Goal: Information Seeking & Learning: Learn about a topic

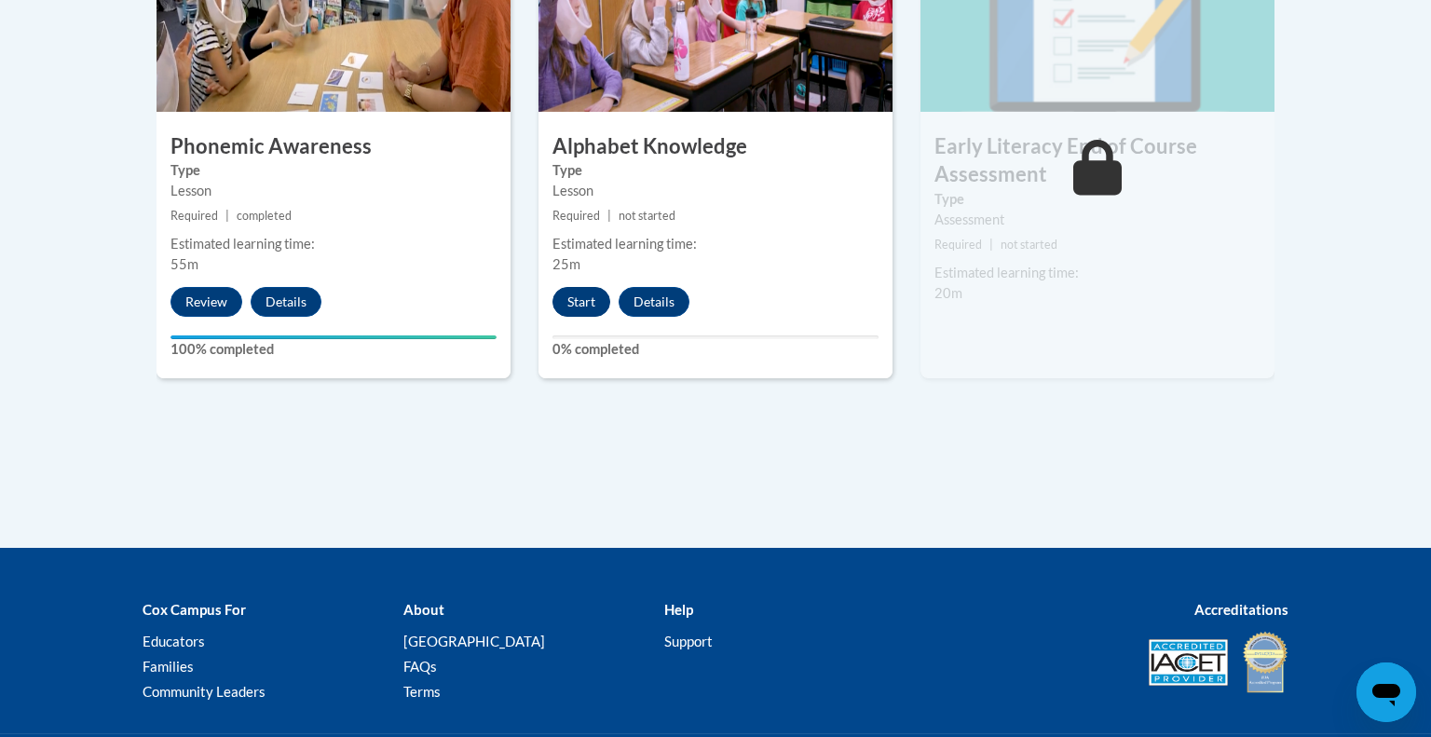
scroll to position [1211, 0]
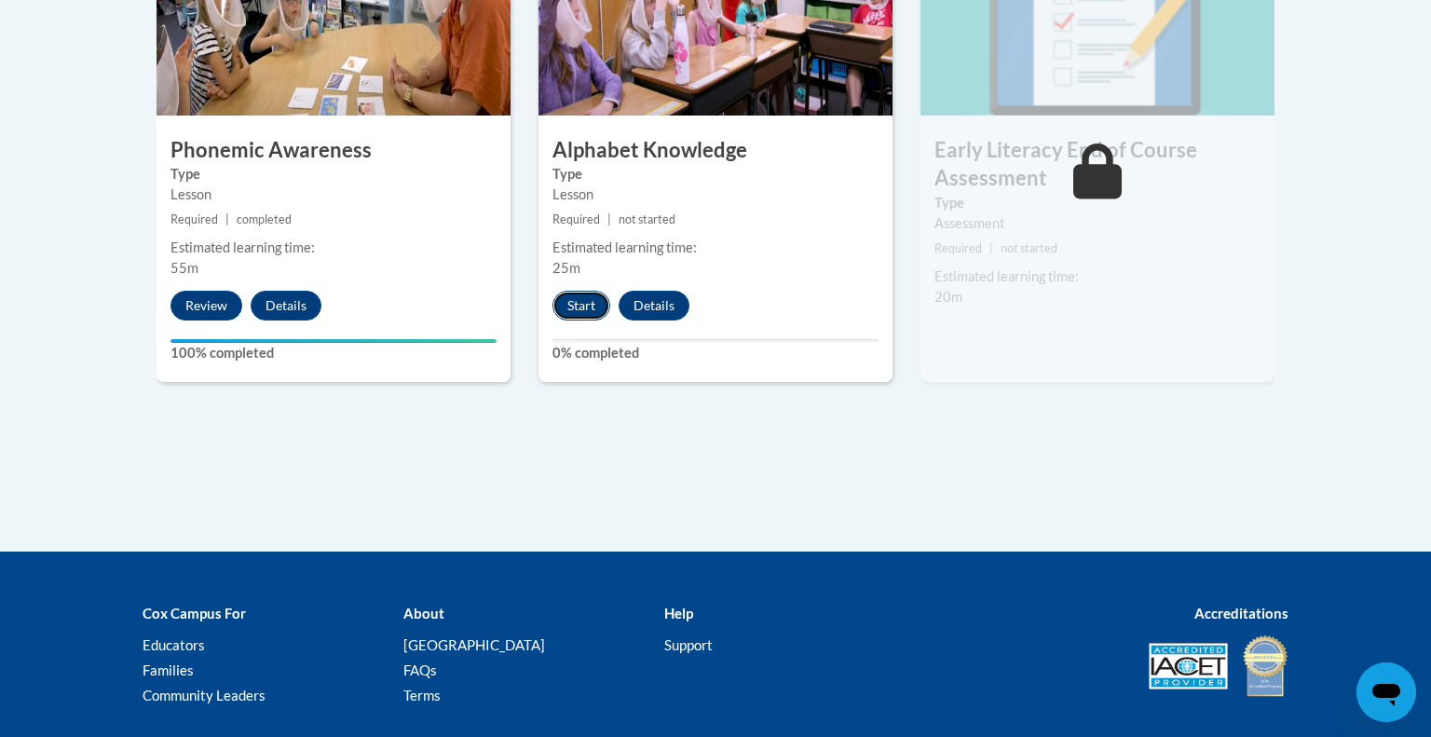
click at [575, 303] on button "Start" at bounding box center [581, 306] width 58 height 30
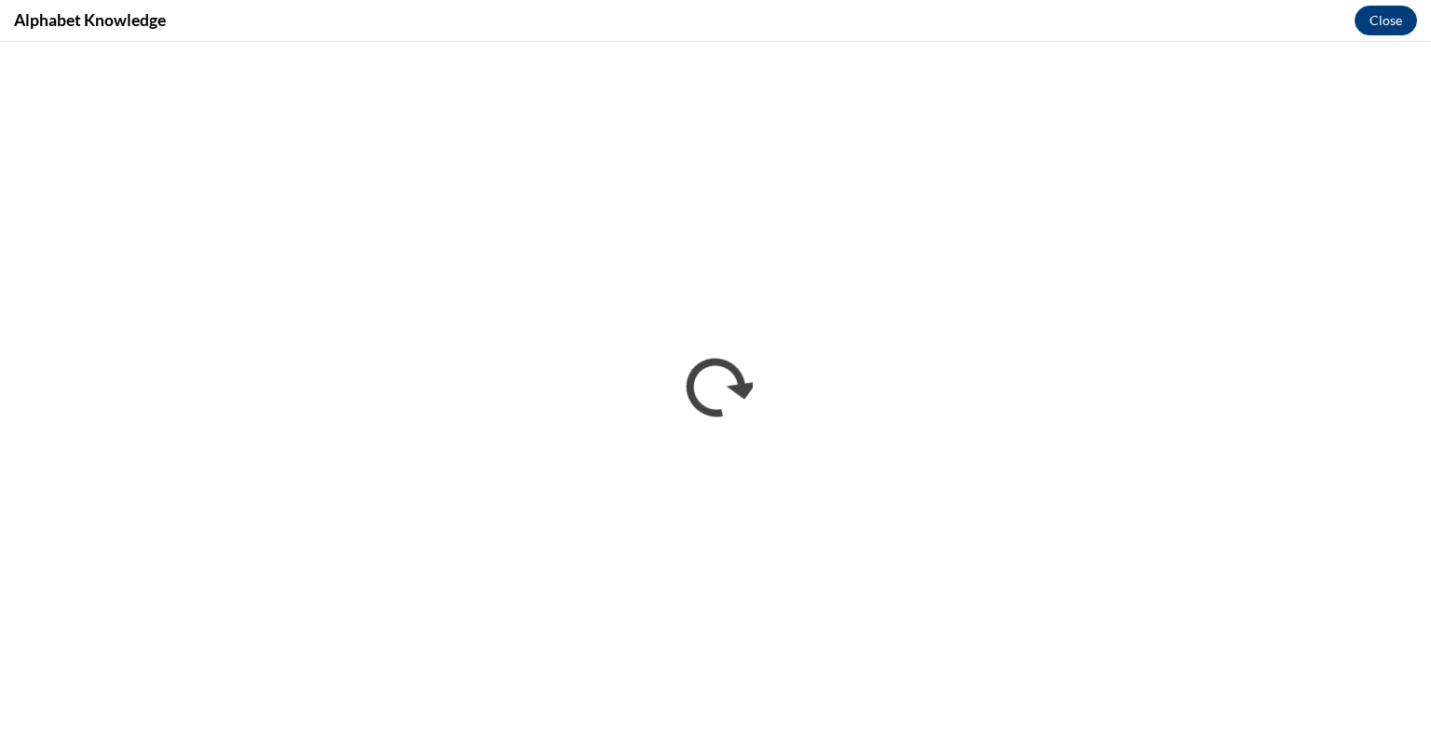
scroll to position [0, 0]
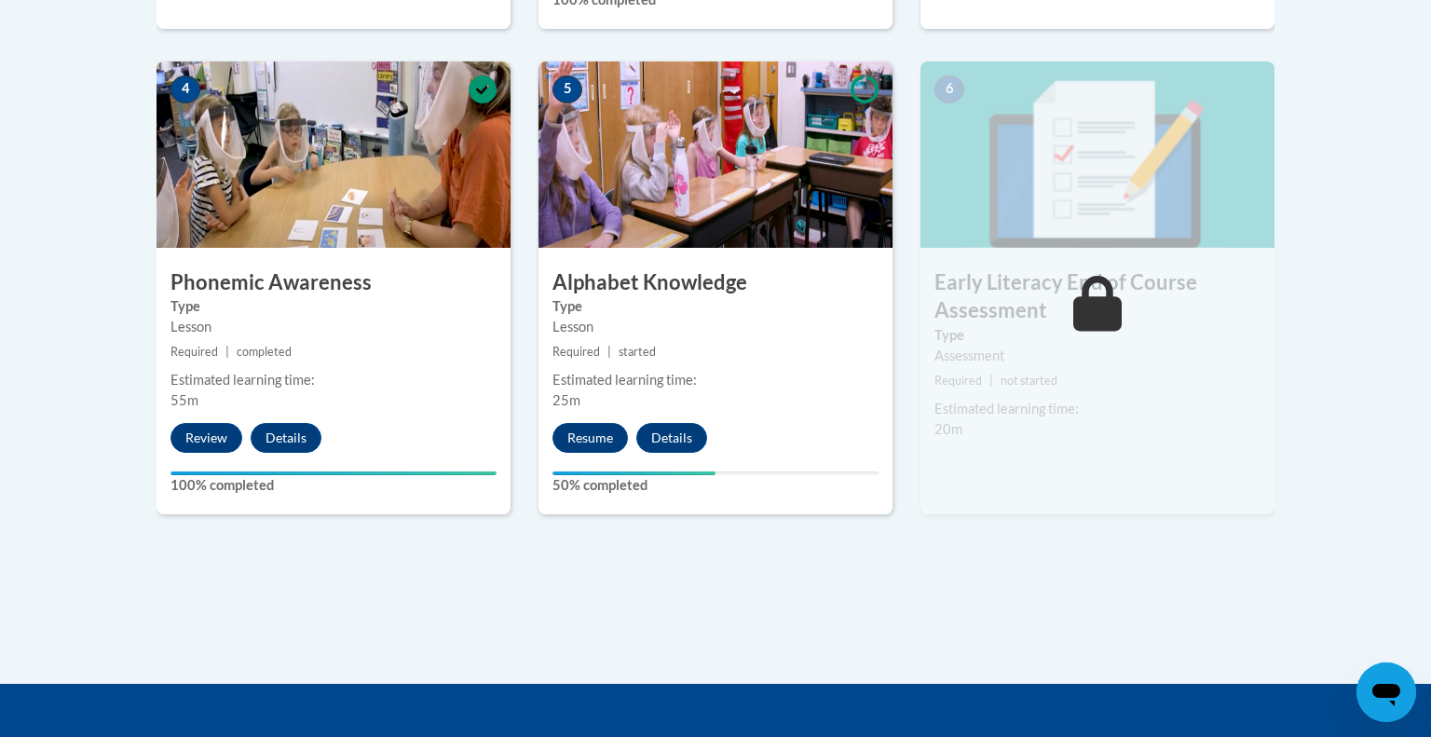
scroll to position [1081, 0]
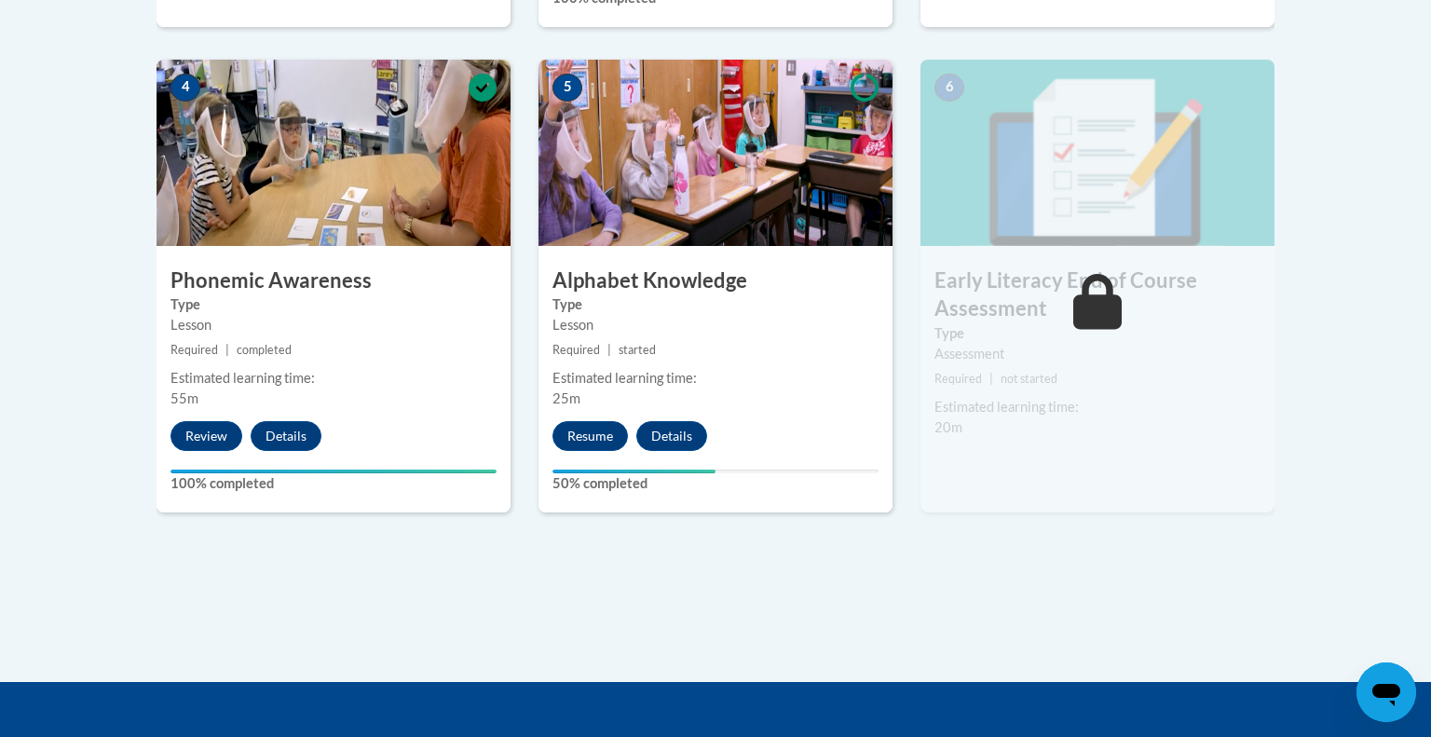
click at [1020, 382] on span "not started" at bounding box center [1028, 379] width 57 height 14
click at [1088, 306] on icon at bounding box center [1097, 302] width 49 height 56
click at [604, 443] on button "Resume" at bounding box center [589, 436] width 75 height 30
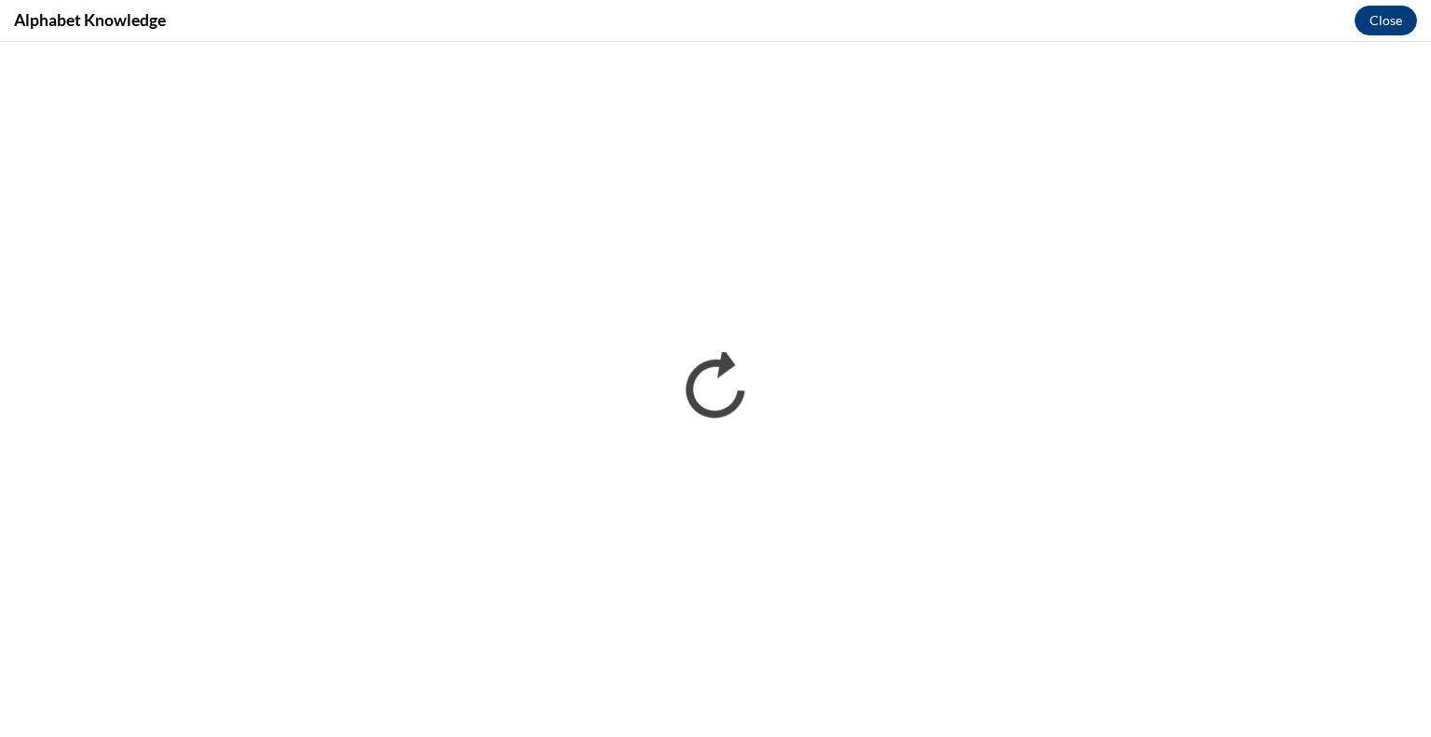
scroll to position [0, 0]
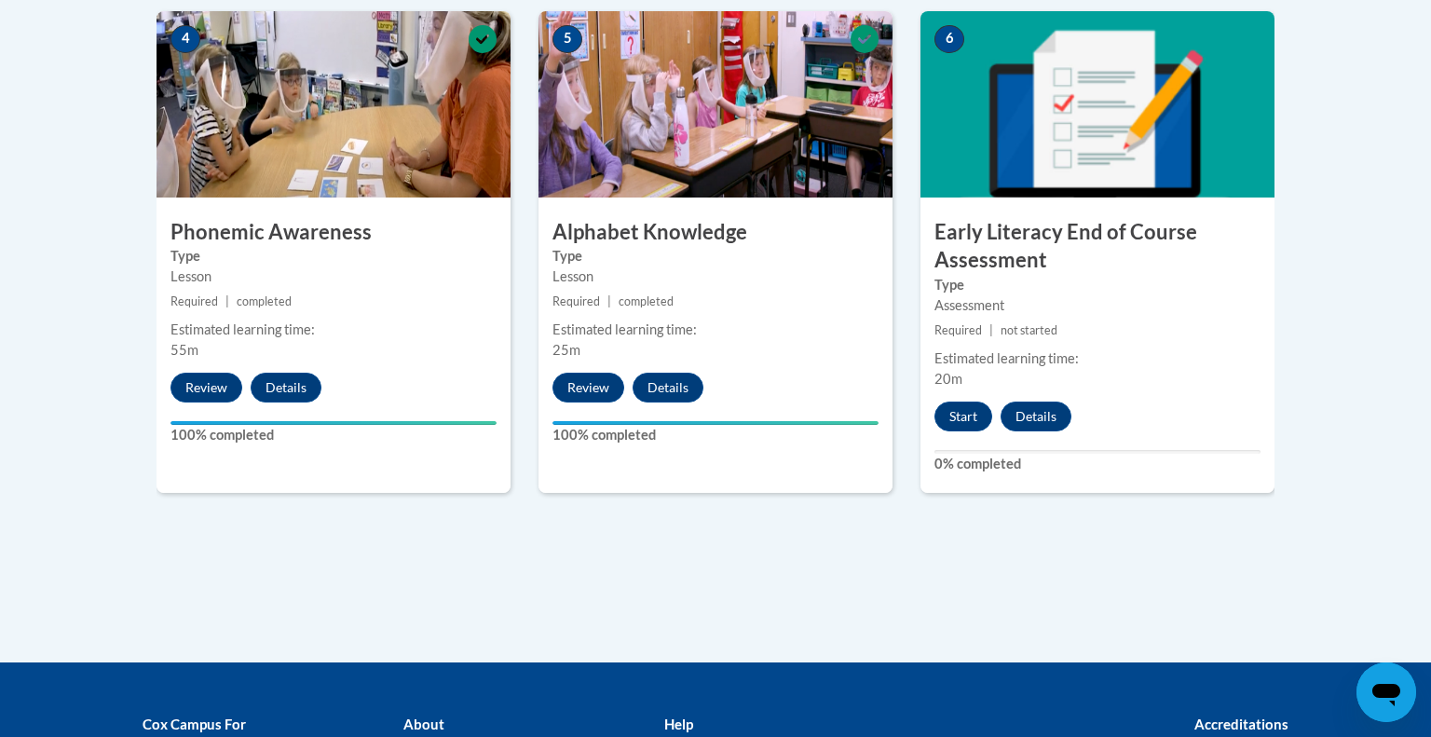
scroll to position [1124, 0]
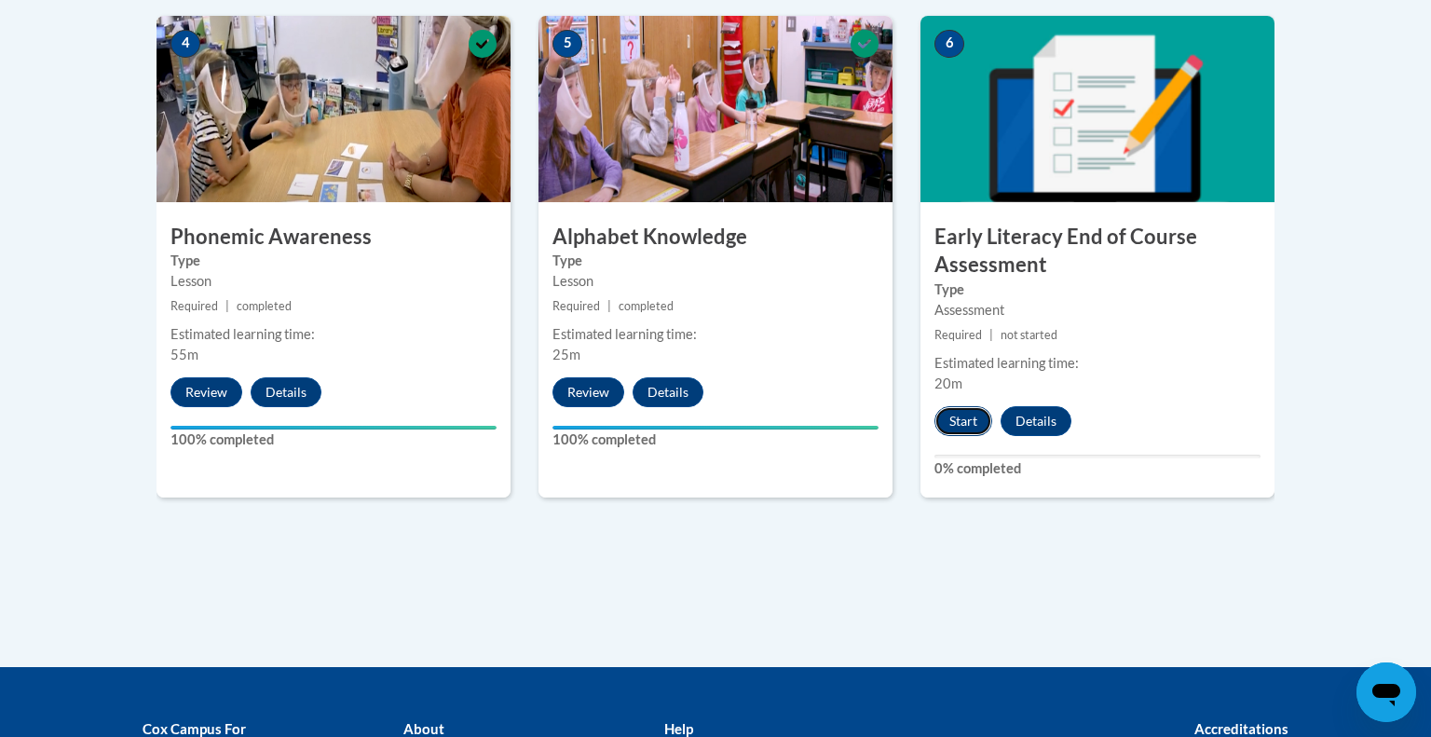
click at [957, 412] on button "Start" at bounding box center [963, 421] width 58 height 30
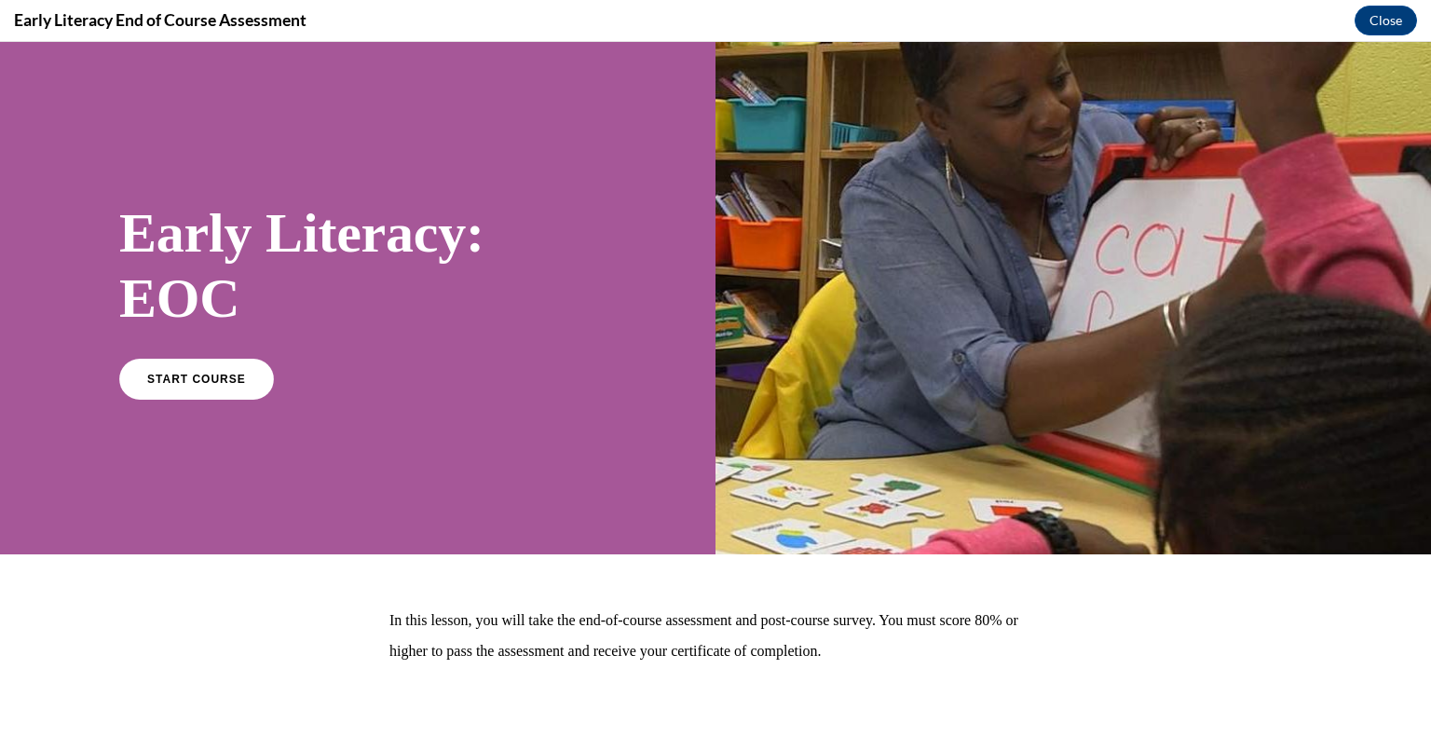
scroll to position [0, 0]
click at [216, 391] on link "START COURSE" at bounding box center [197, 378] width 162 height 43
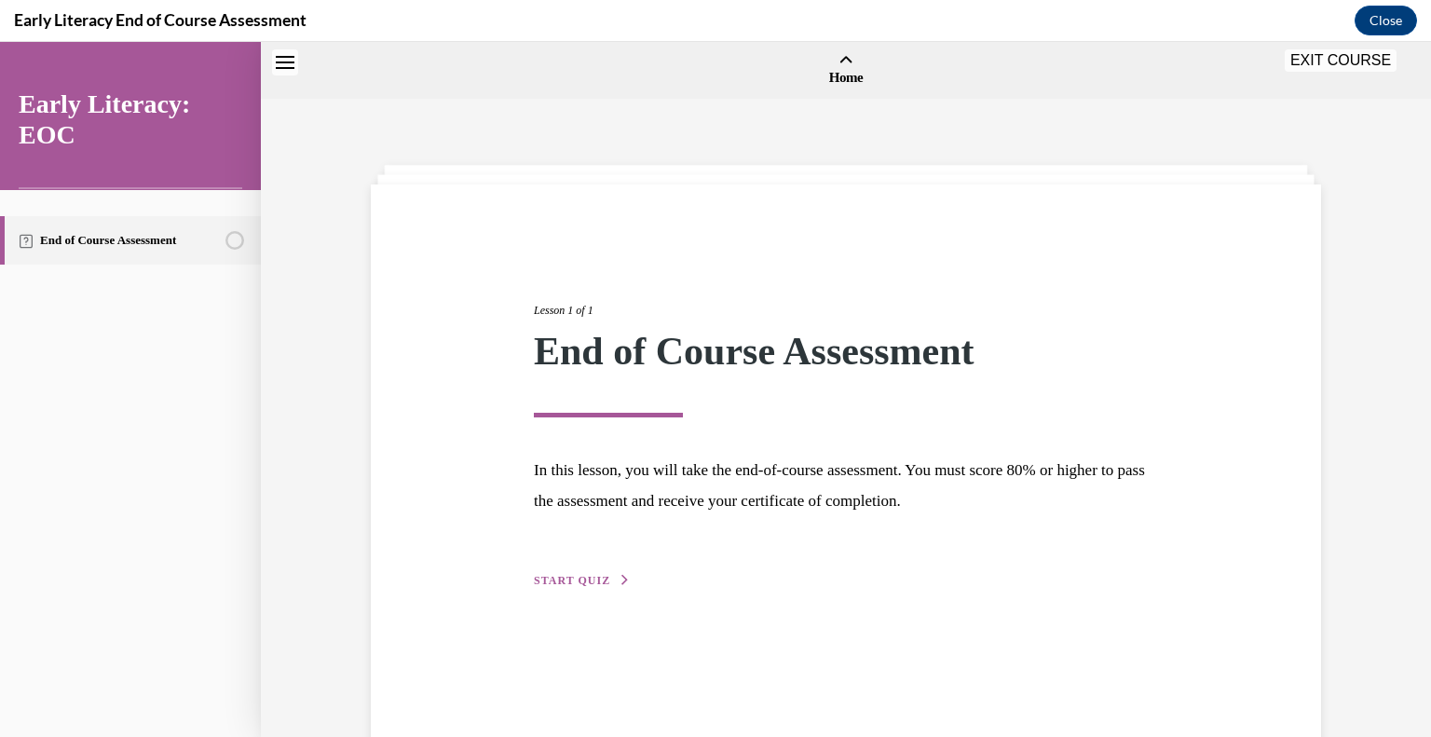
scroll to position [57, 0]
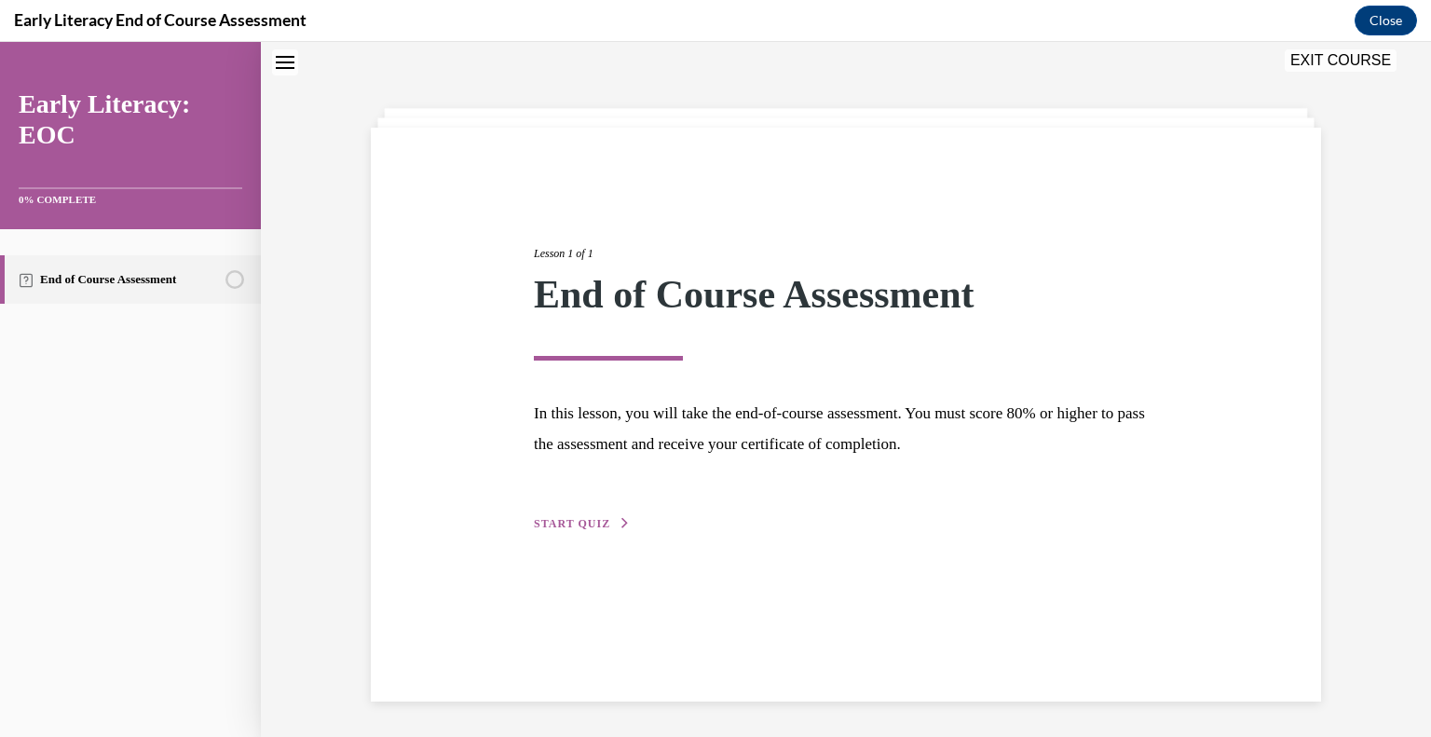
click at [562, 518] on span "START QUIZ" at bounding box center [572, 523] width 76 height 13
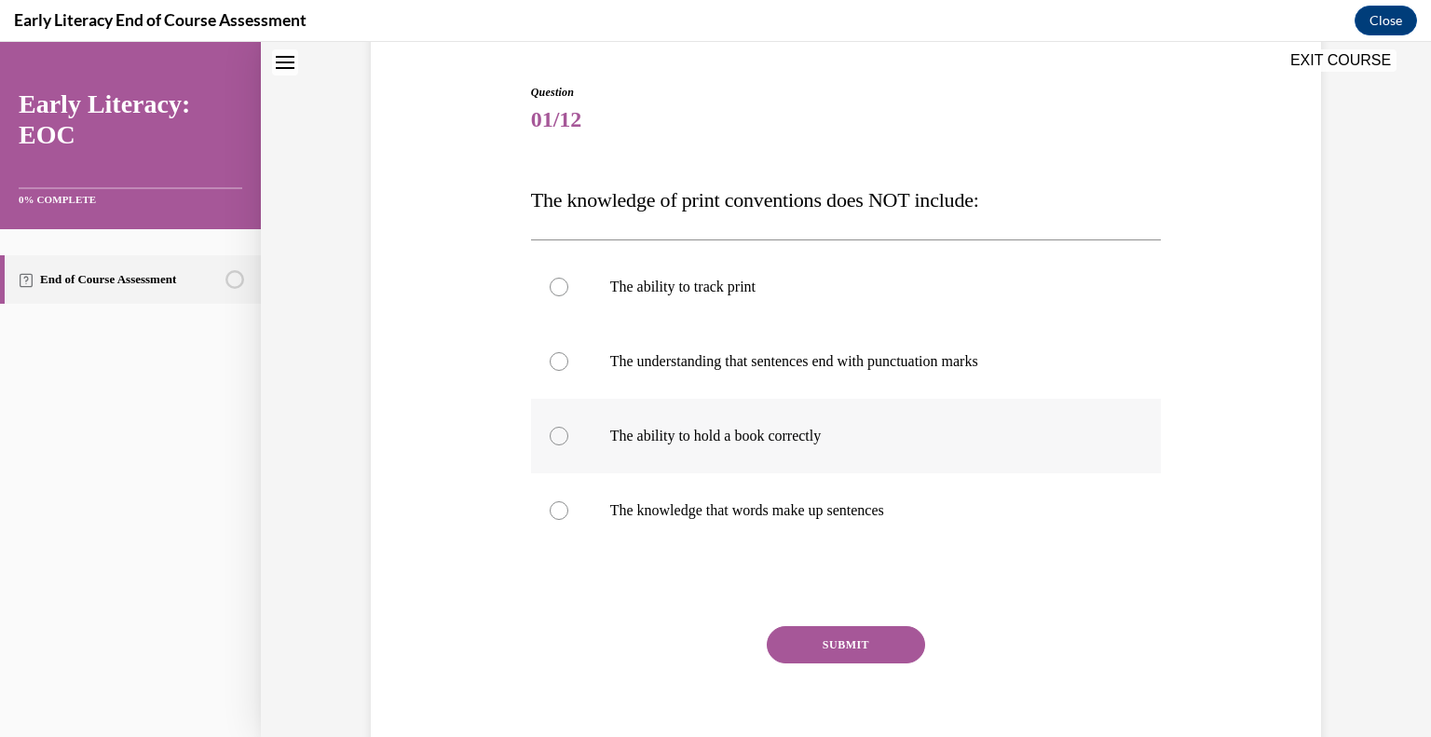
scroll to position [178, 0]
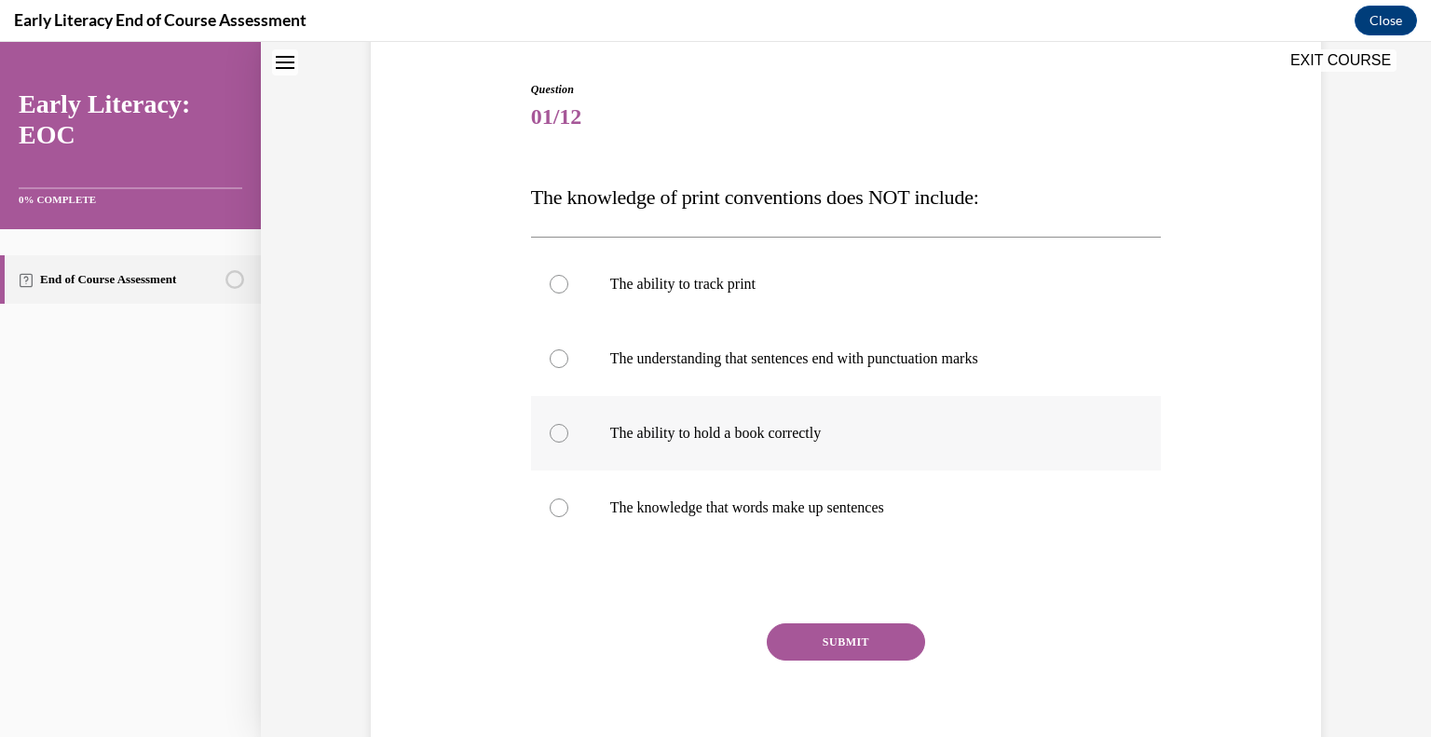
click at [556, 431] on div at bounding box center [559, 433] width 19 height 19
click at [809, 632] on button "SUBMIT" at bounding box center [846, 641] width 158 height 37
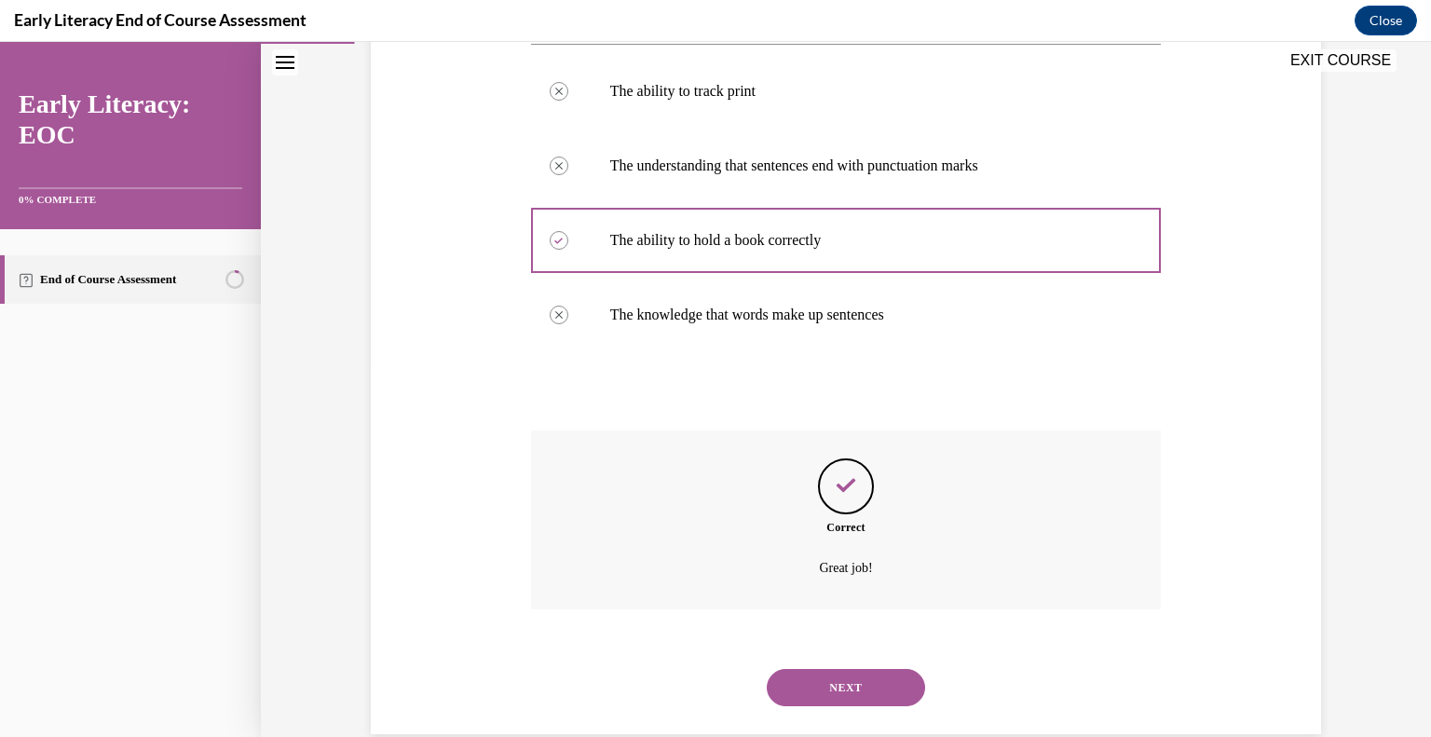
scroll to position [404, 0]
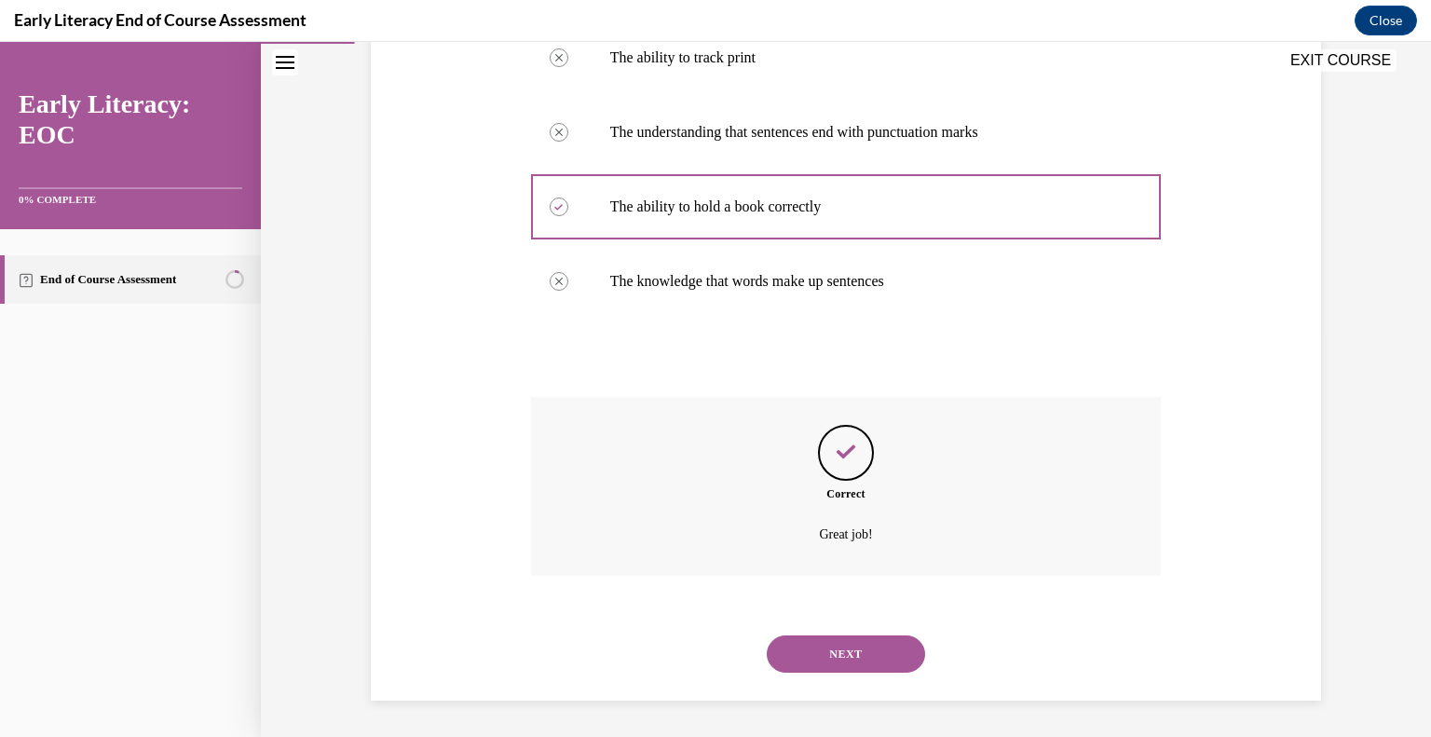
click at [809, 646] on button "NEXT" at bounding box center [846, 653] width 158 height 37
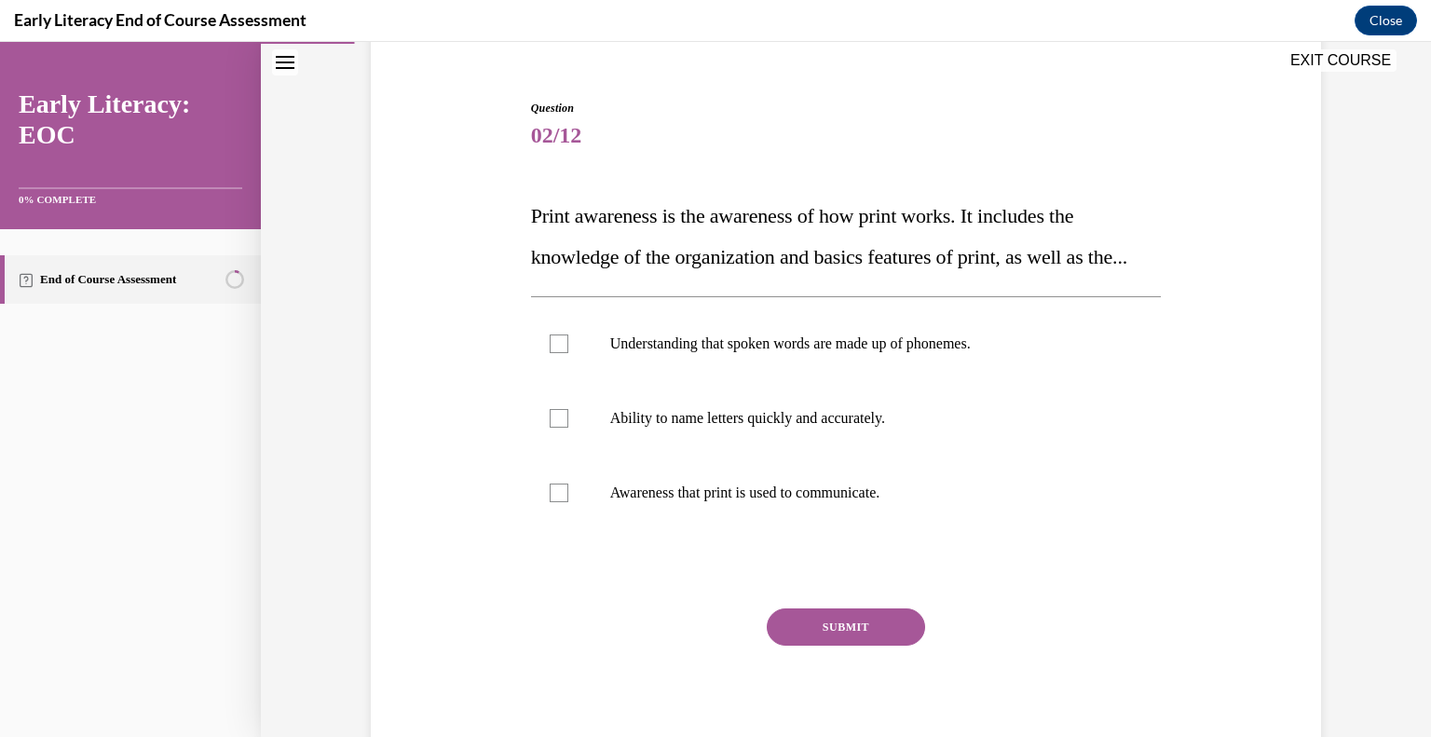
scroll to position [161, 0]
click at [558, 500] on div at bounding box center [559, 491] width 19 height 19
click at [863, 644] on button "SUBMIT" at bounding box center [846, 624] width 158 height 37
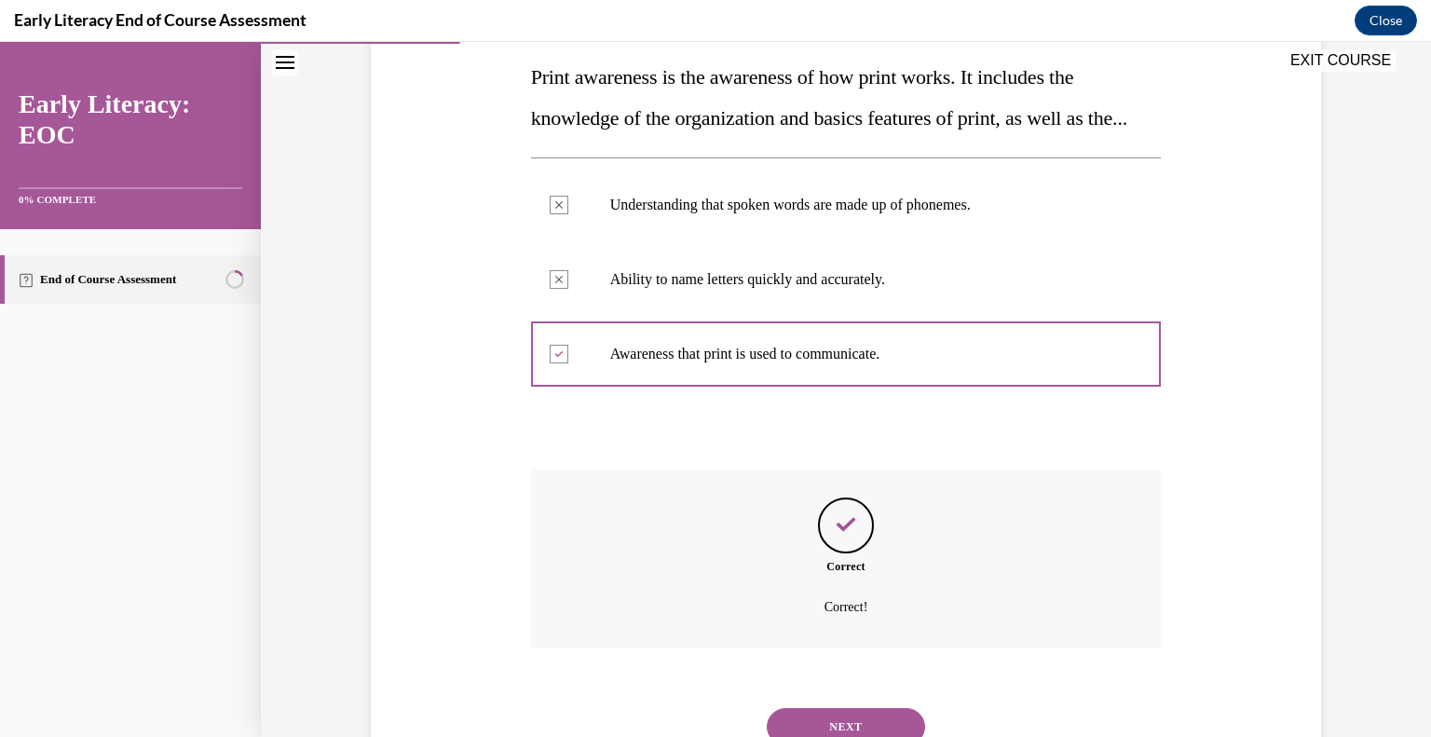
scroll to position [412, 0]
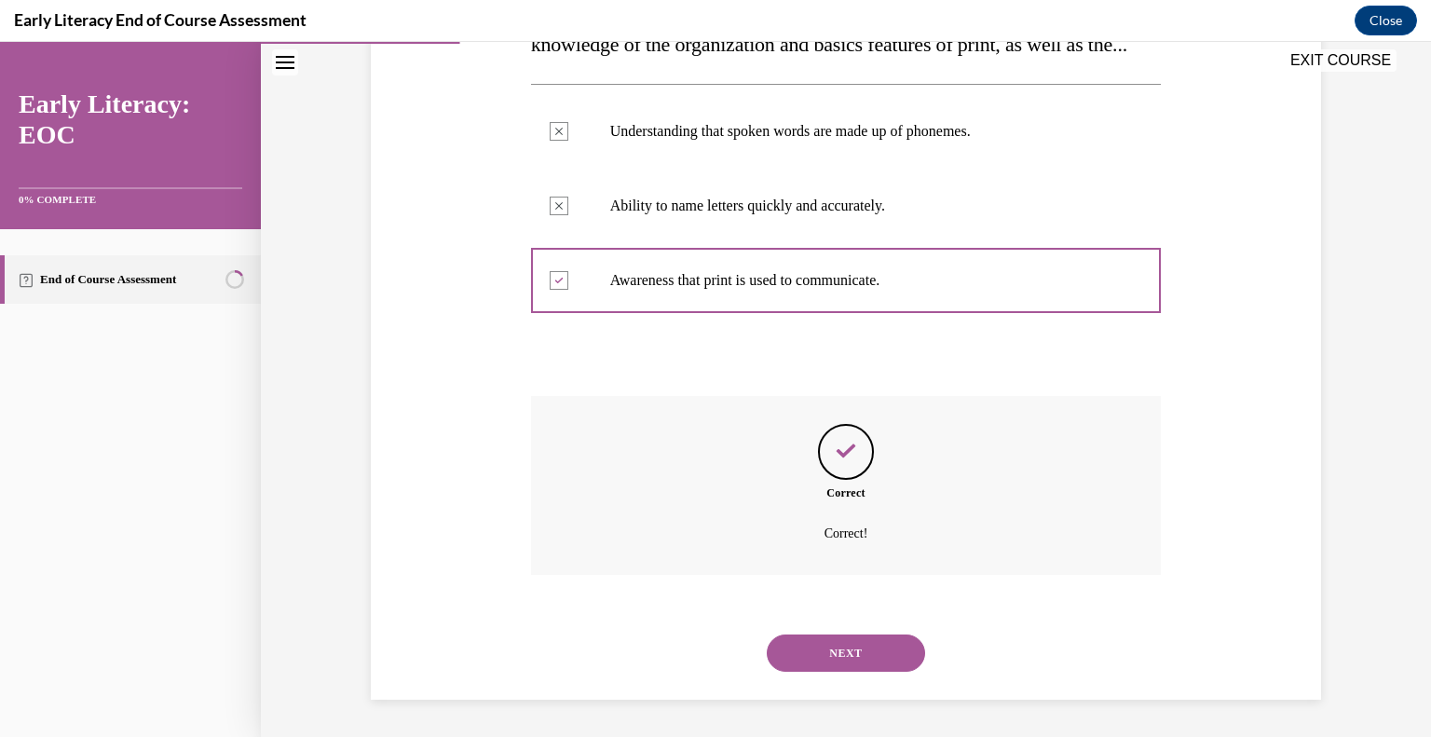
click at [863, 668] on button "NEXT" at bounding box center [846, 652] width 158 height 37
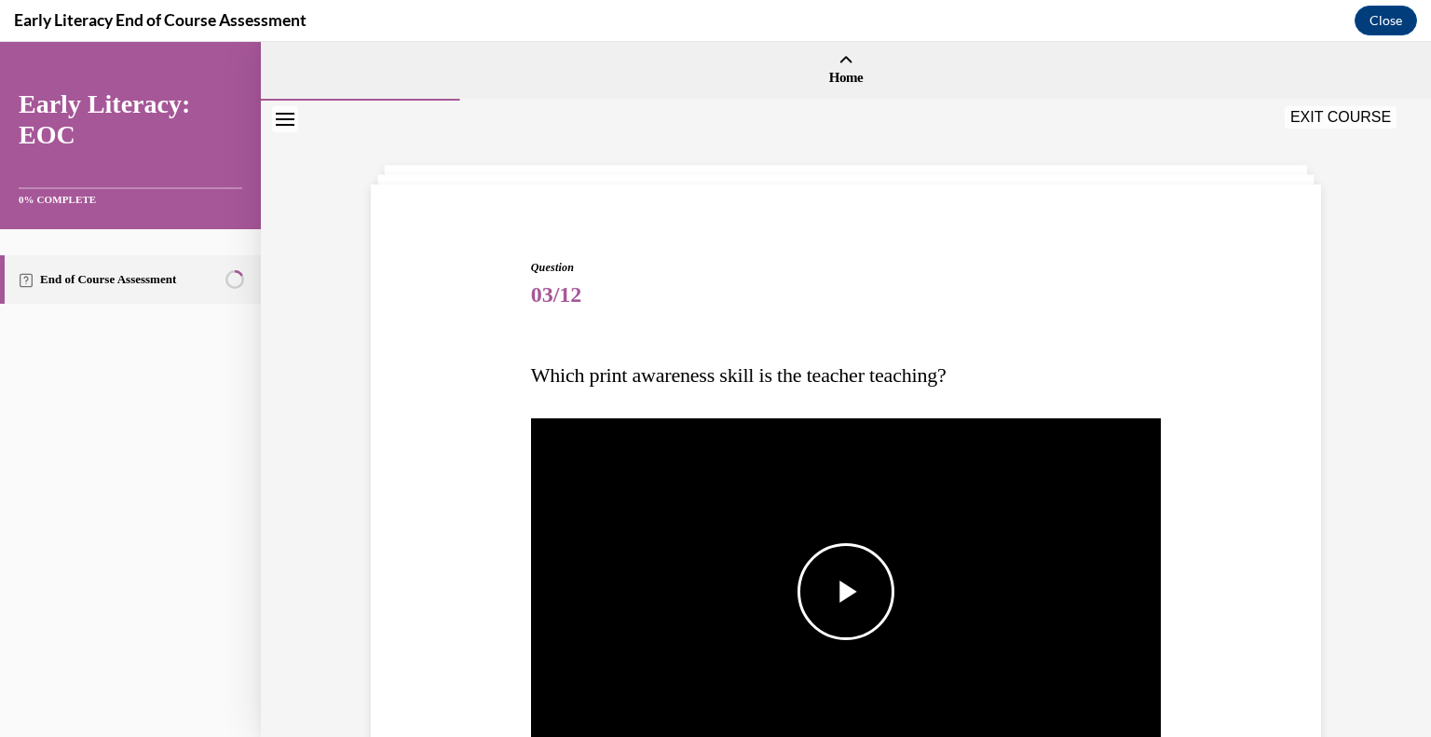
click at [846, 591] on span "Video player" at bounding box center [846, 591] width 0 height 0
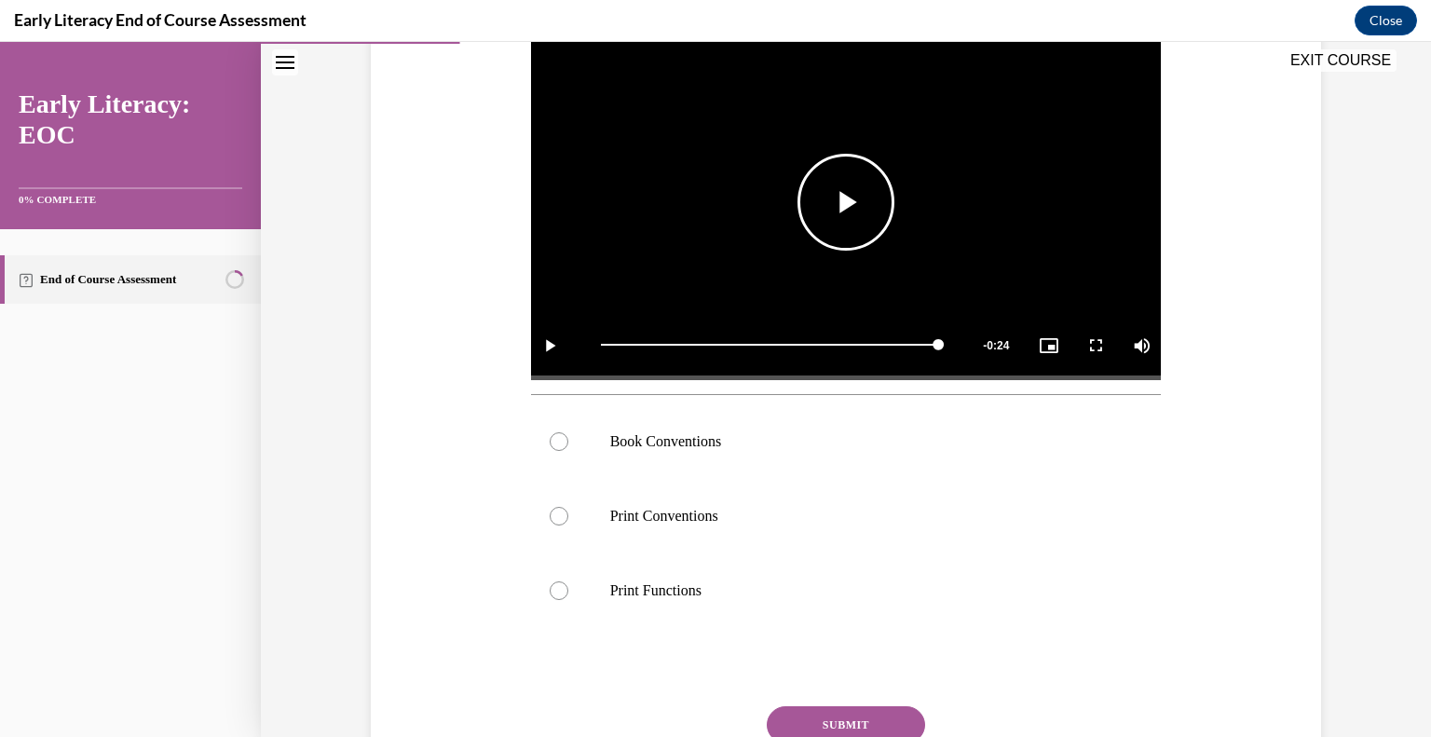
scroll to position [395, 0]
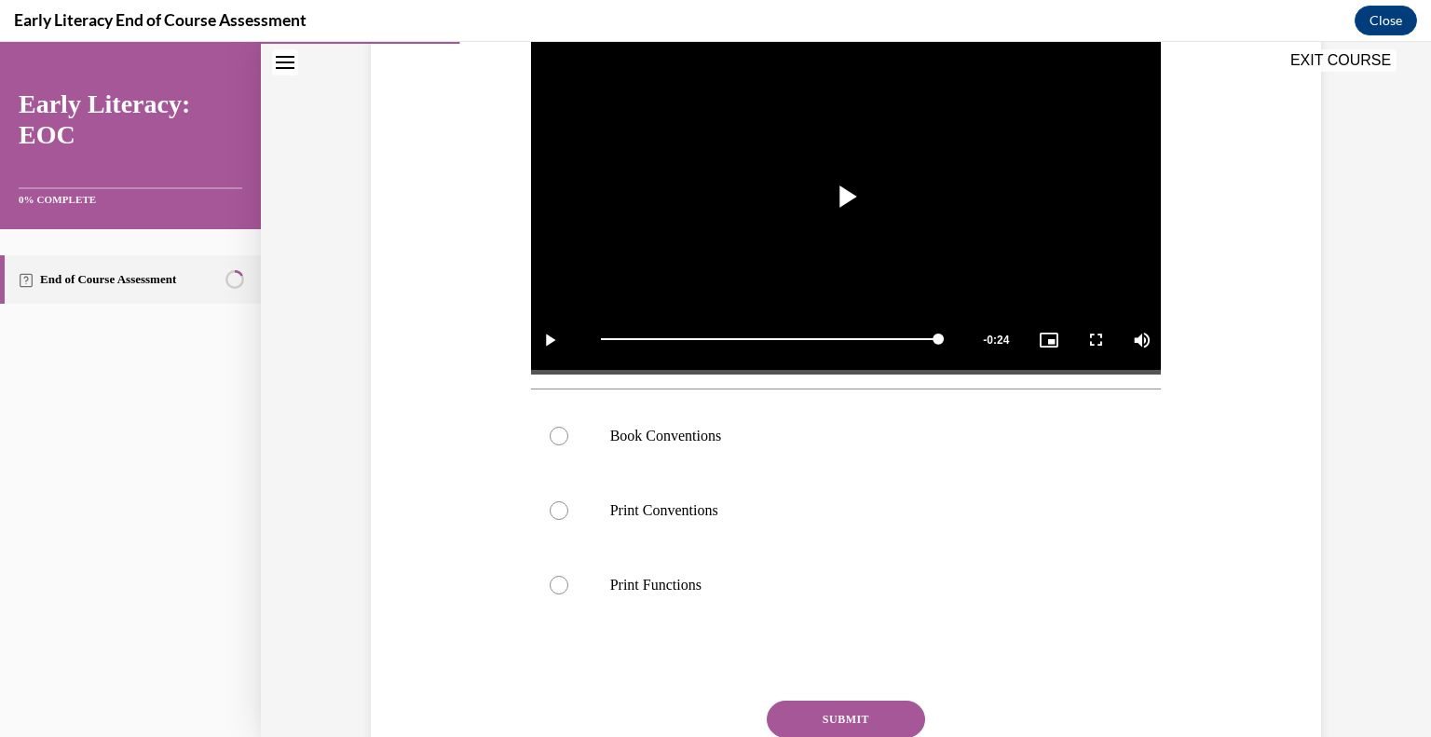
click at [283, 58] on icon "Close navigation menu" at bounding box center [285, 62] width 19 height 13
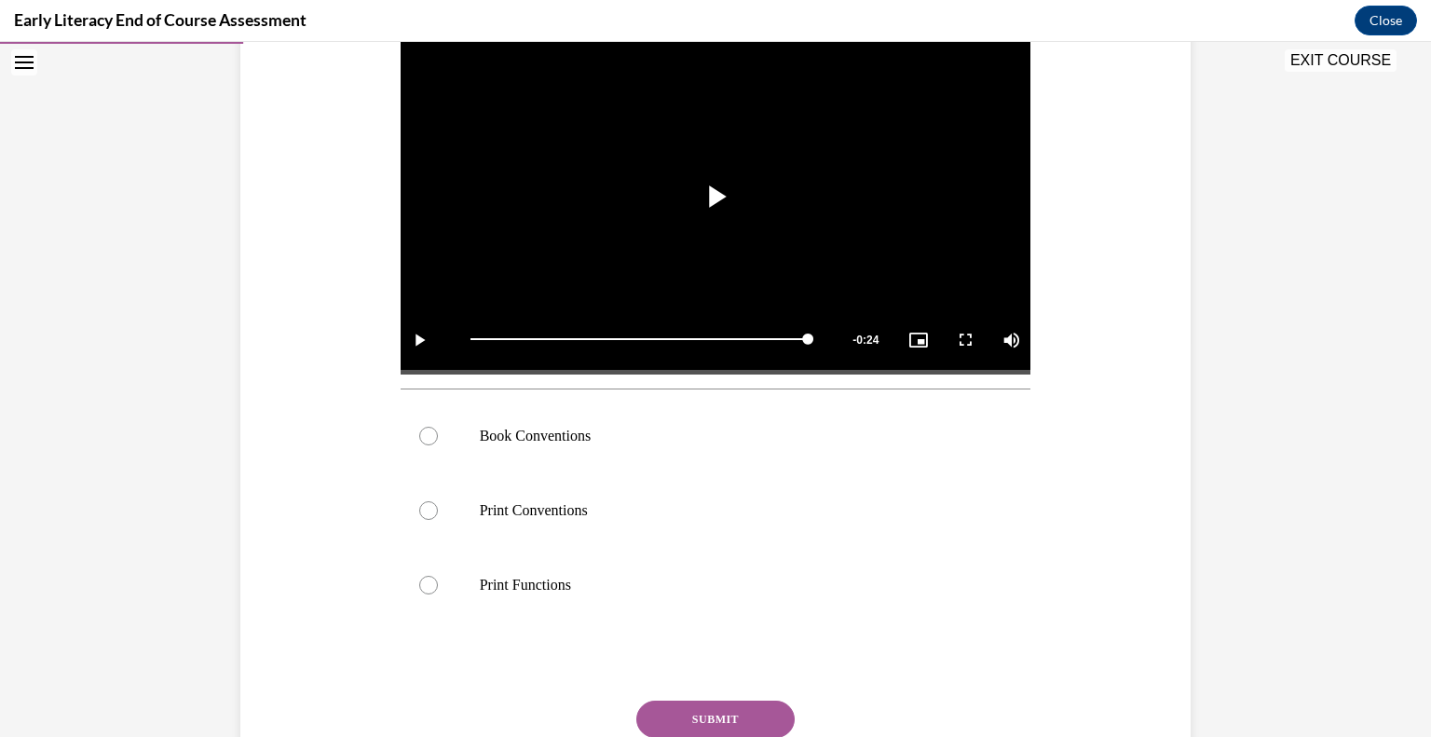
click at [26, 62] on icon "Open navigation menu" at bounding box center [24, 62] width 19 height 13
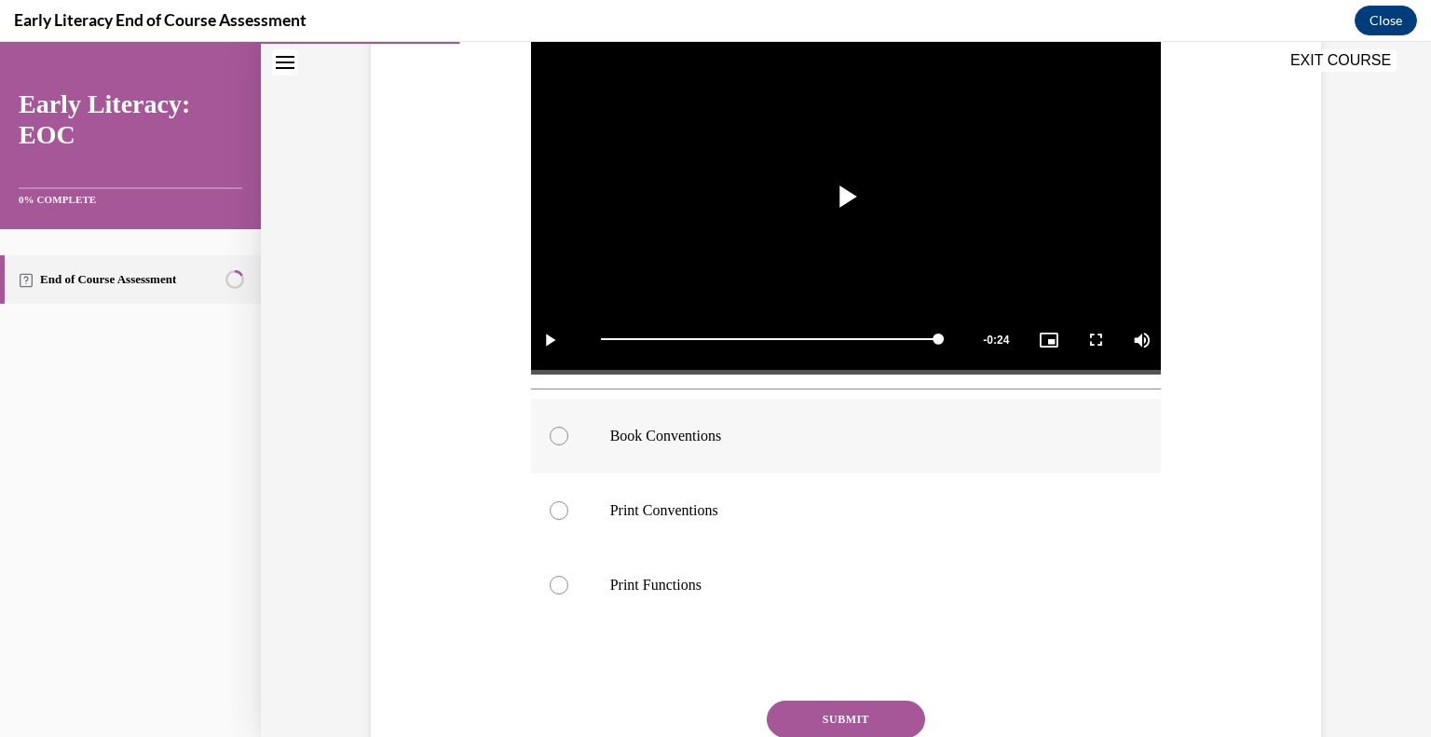
click at [557, 429] on div at bounding box center [559, 436] width 19 height 19
click at [804, 720] on button "SUBMIT" at bounding box center [846, 718] width 158 height 37
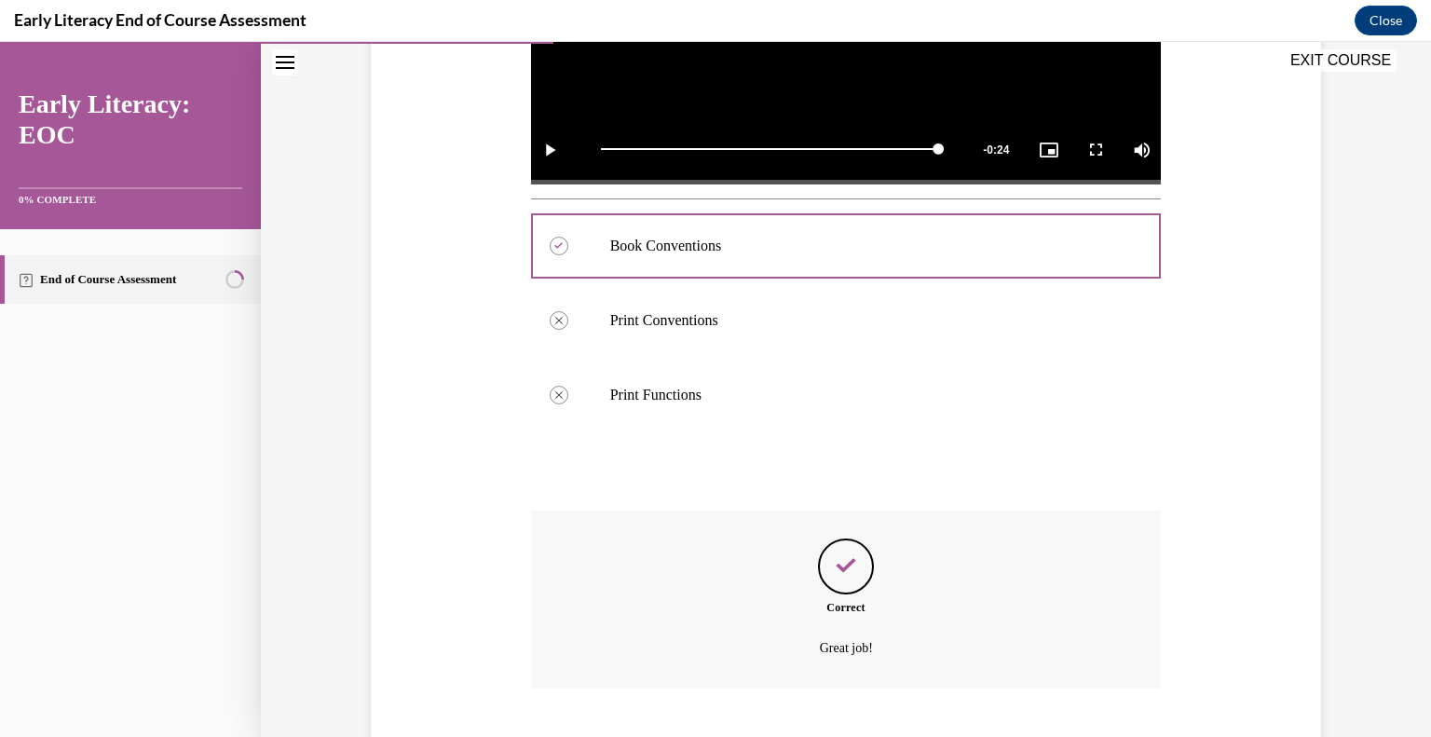
scroll to position [698, 0]
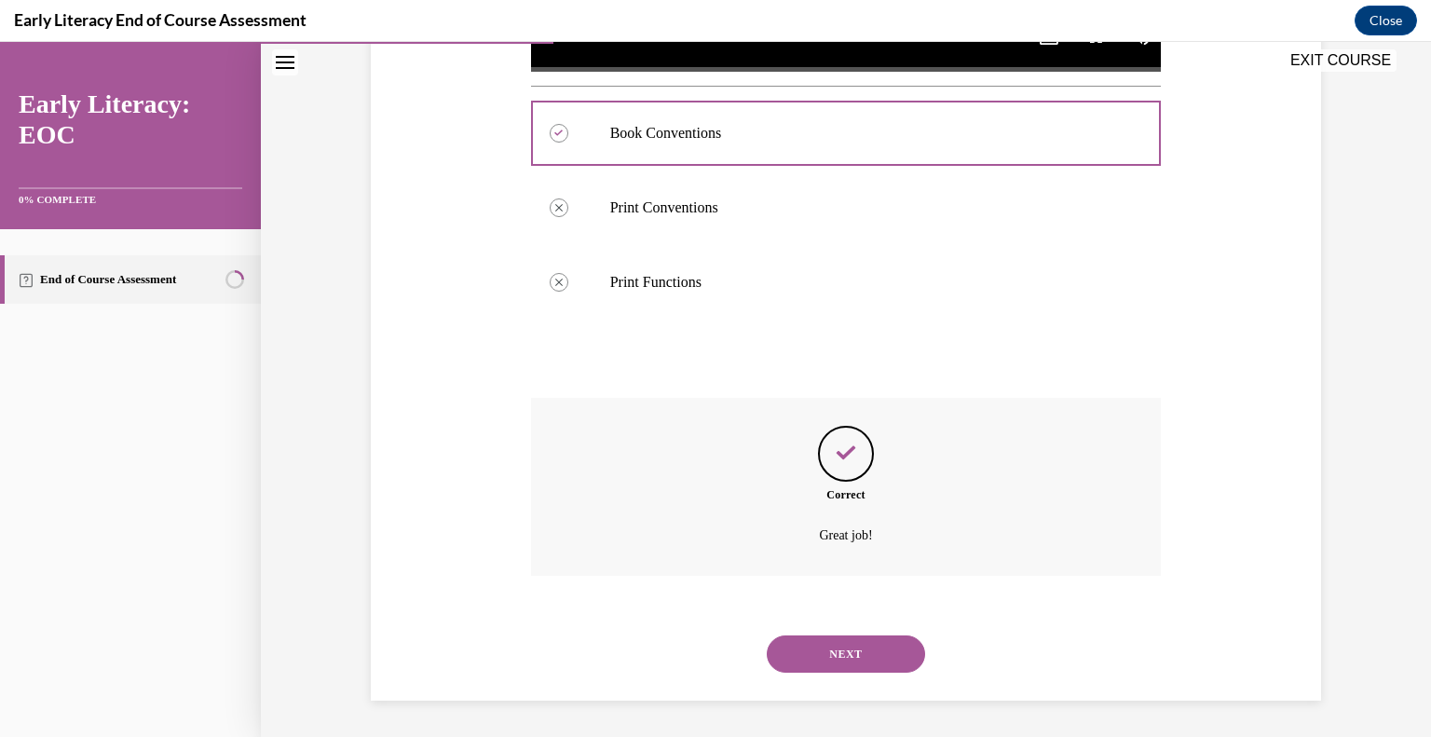
click at [848, 656] on button "NEXT" at bounding box center [846, 653] width 158 height 37
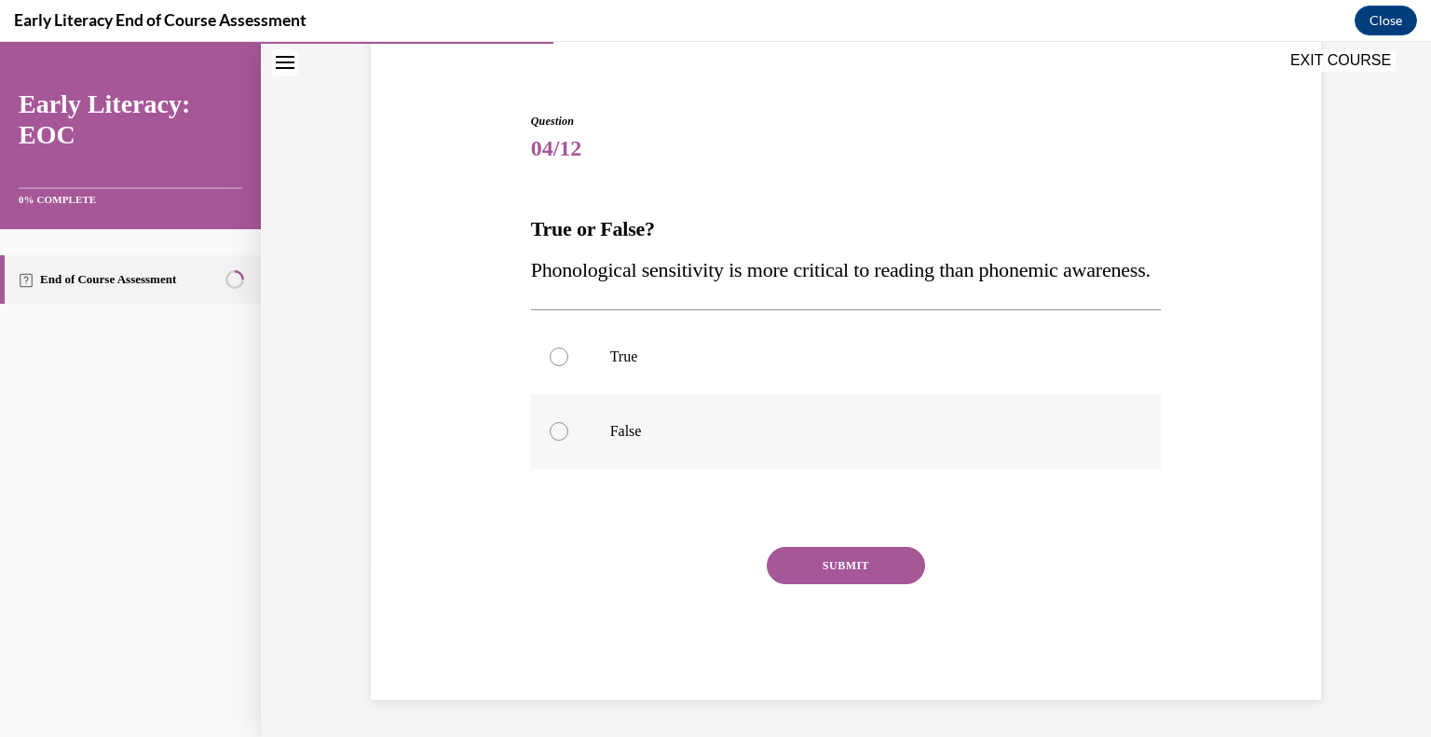
click at [561, 434] on div at bounding box center [559, 431] width 19 height 19
click at [822, 570] on button "SUBMIT" at bounding box center [846, 565] width 158 height 37
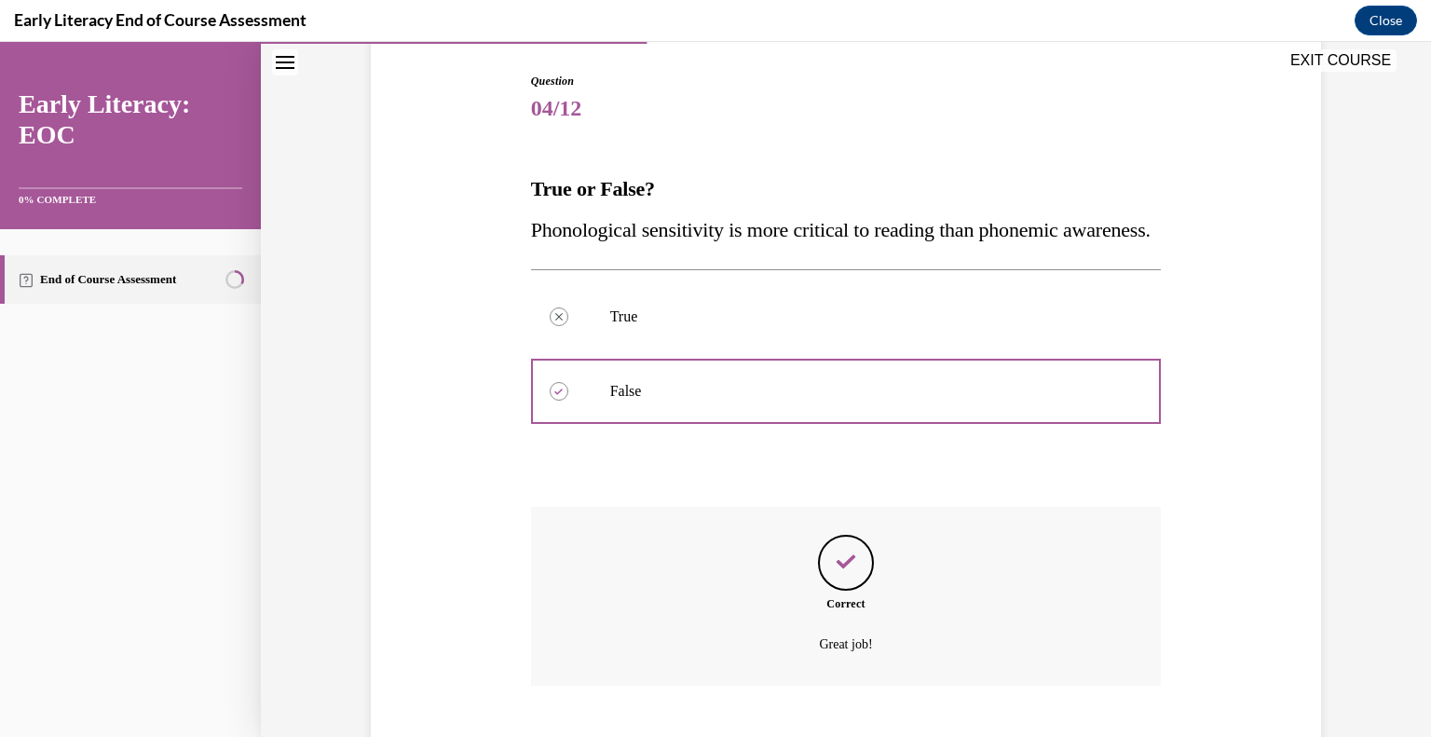
scroll to position [337, 0]
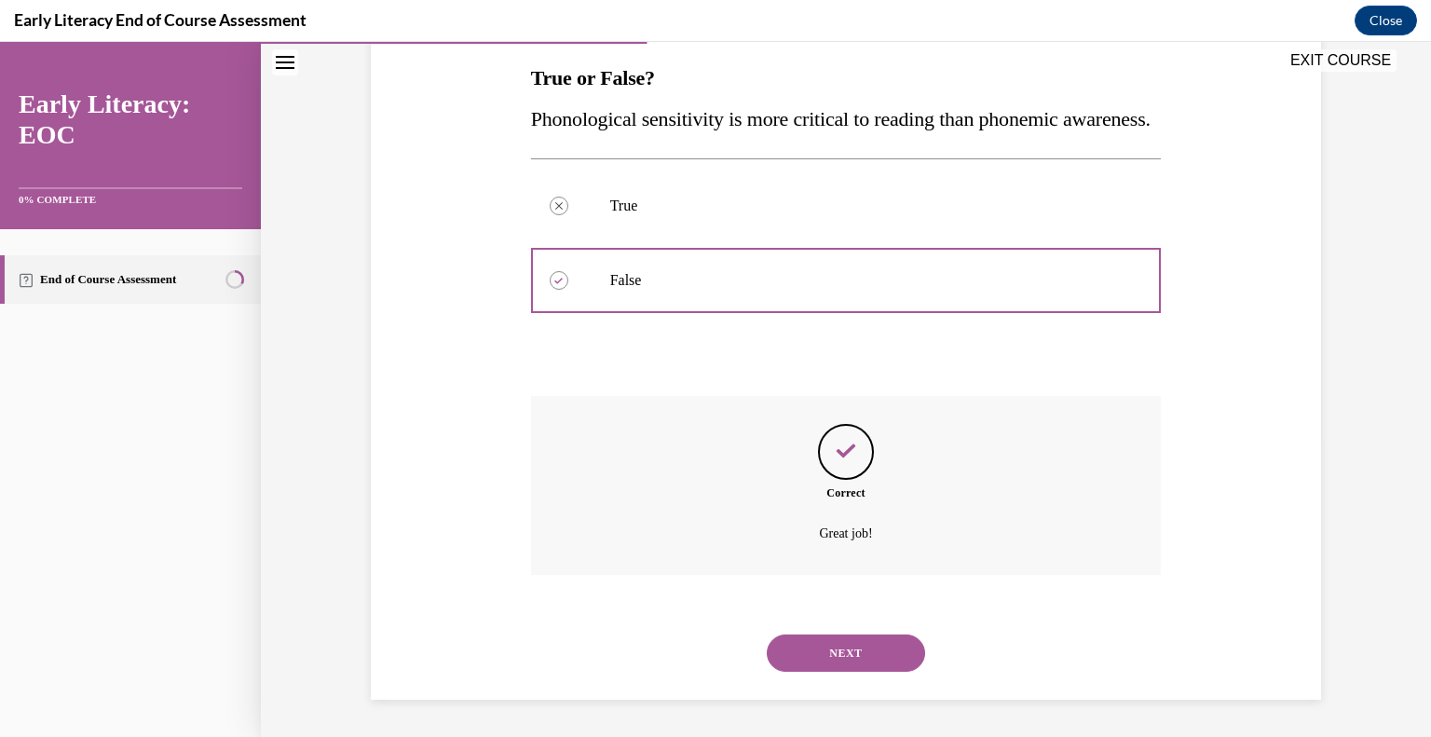
click at [808, 659] on button "NEXT" at bounding box center [846, 652] width 158 height 37
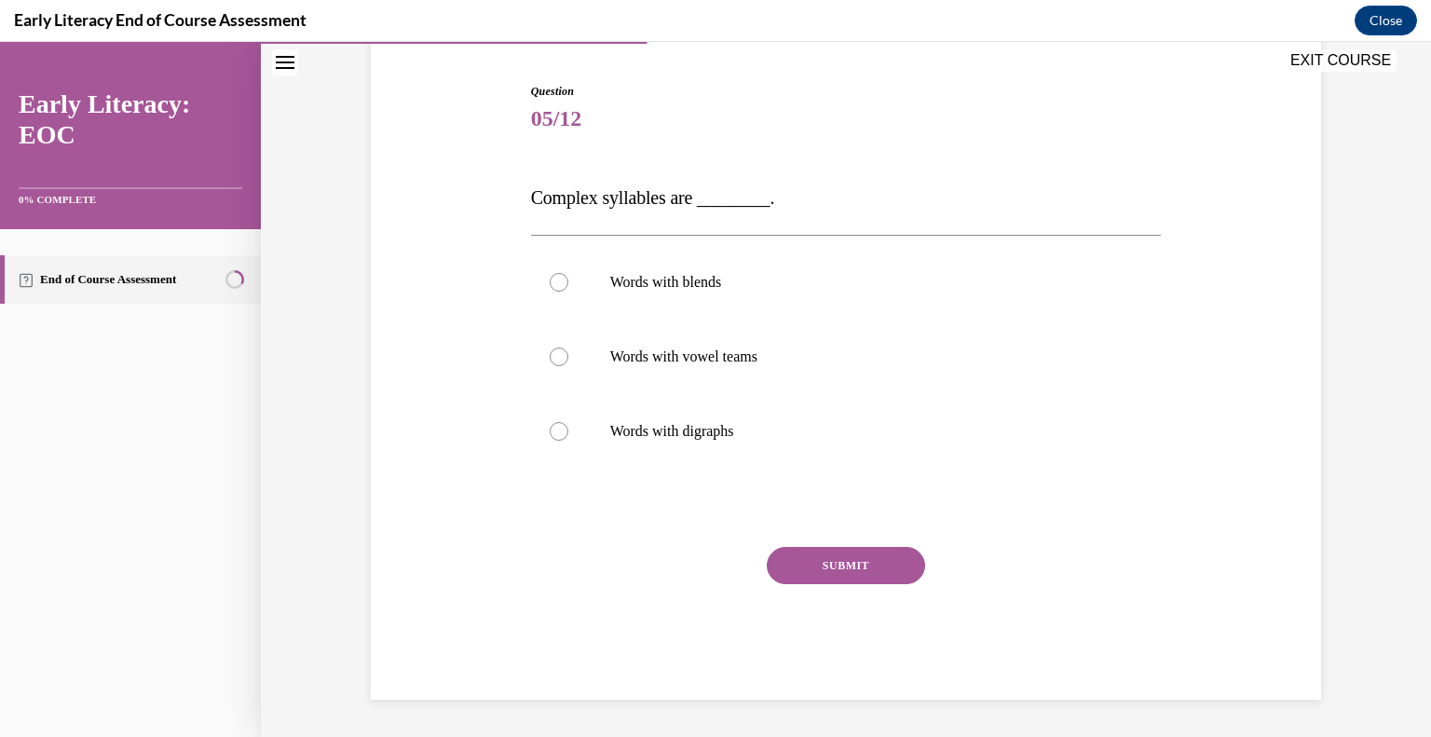
scroll to position [175, 0]
click at [558, 280] on div at bounding box center [559, 283] width 19 height 19
click at [829, 578] on button "SUBMIT" at bounding box center [846, 566] width 158 height 37
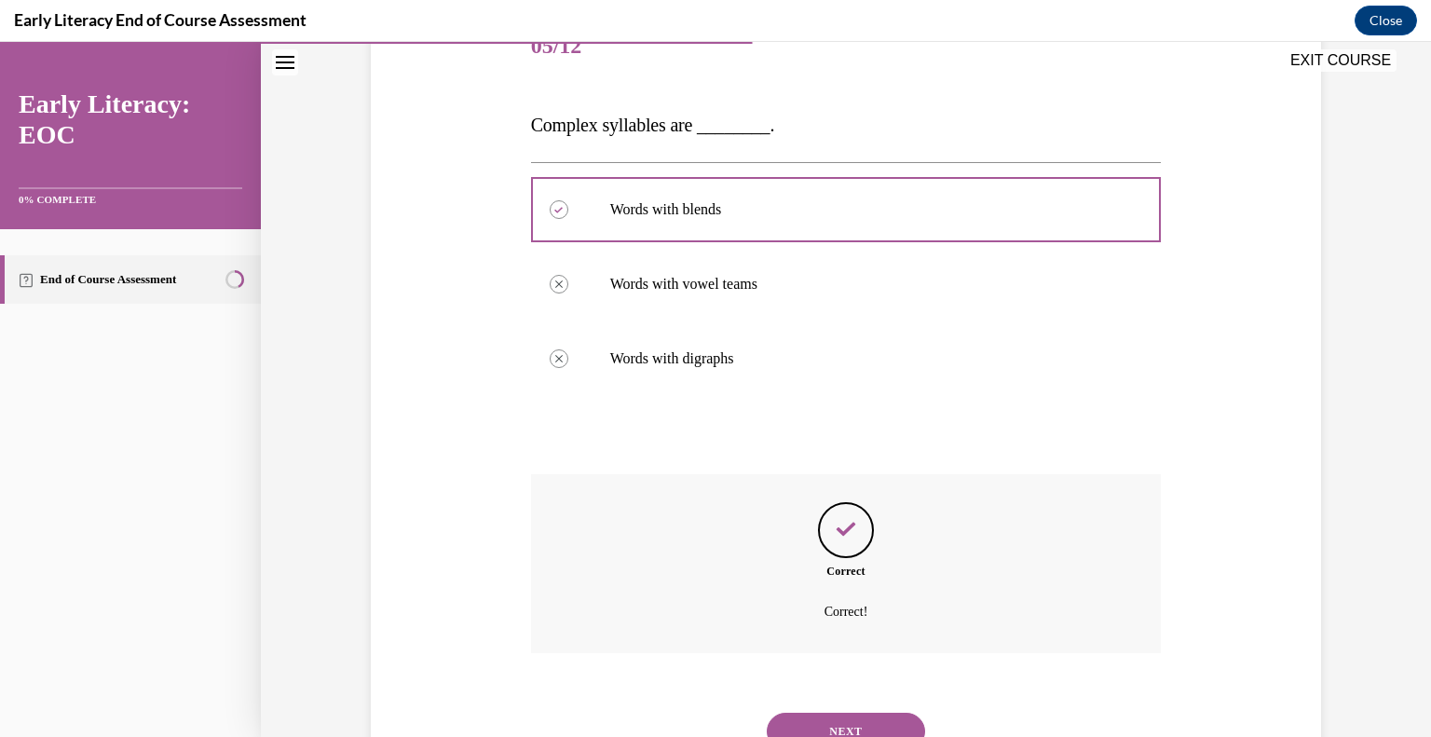
scroll to position [326, 0]
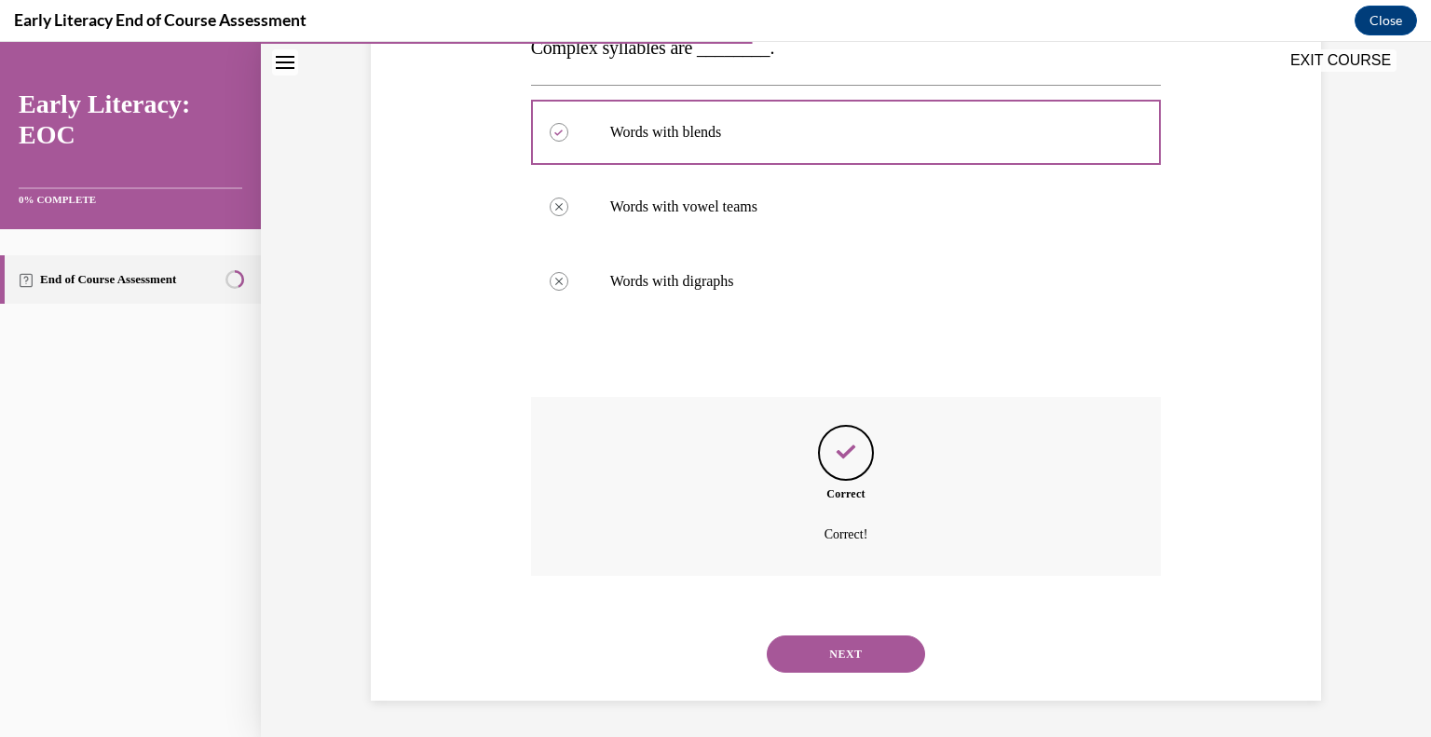
click at [838, 651] on button "NEXT" at bounding box center [846, 653] width 158 height 37
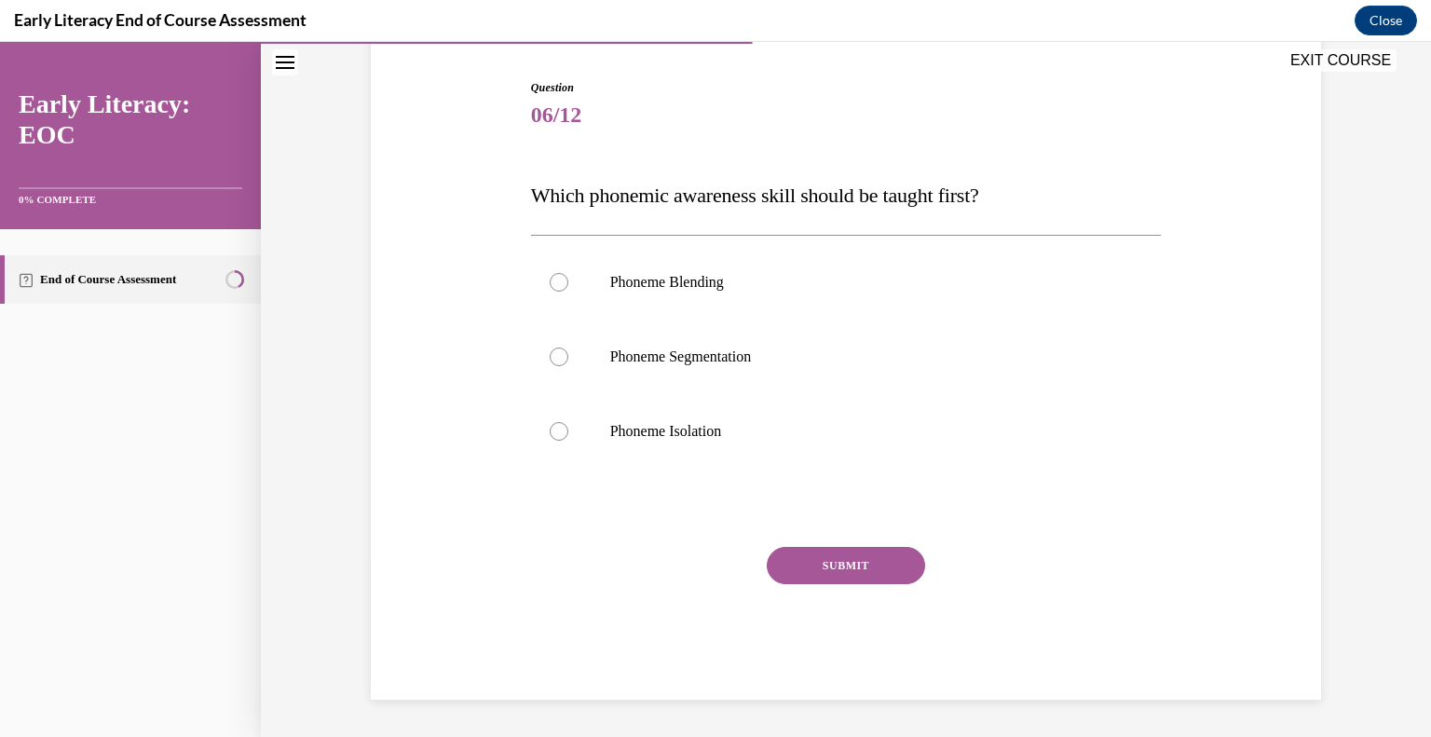
scroll to position [179, 0]
click at [559, 428] on div at bounding box center [559, 432] width 19 height 19
click at [866, 570] on button "SUBMIT" at bounding box center [846, 566] width 158 height 37
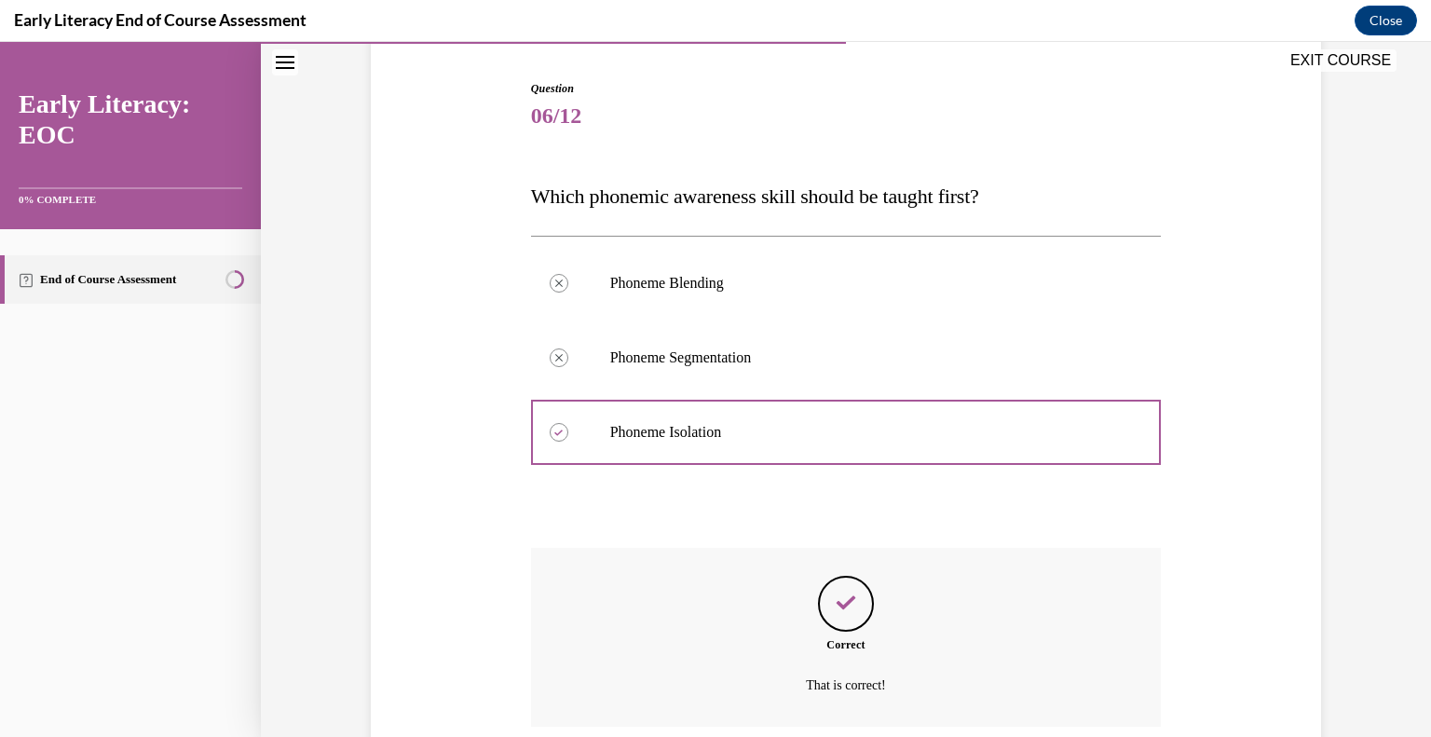
scroll to position [330, 0]
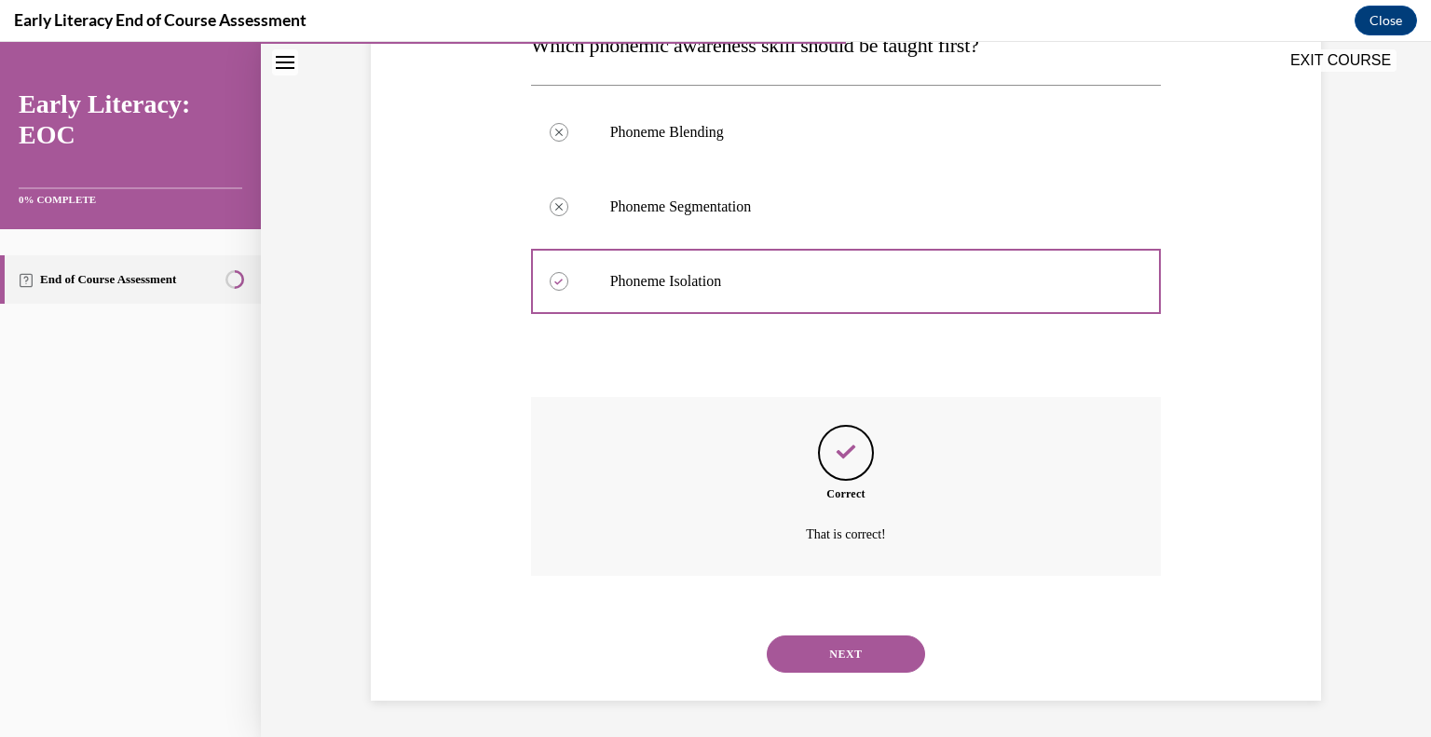
click at [824, 653] on button "NEXT" at bounding box center [846, 653] width 158 height 37
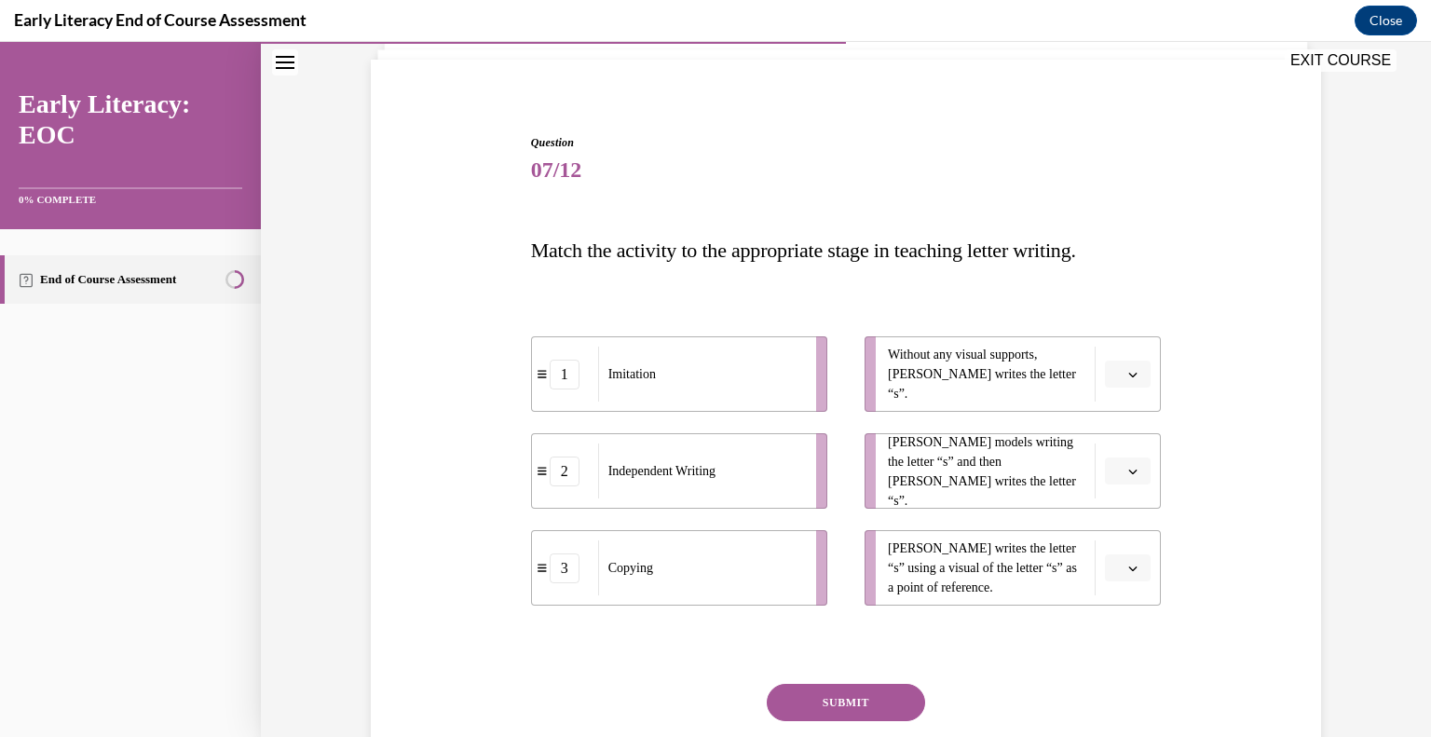
scroll to position [147, 0]
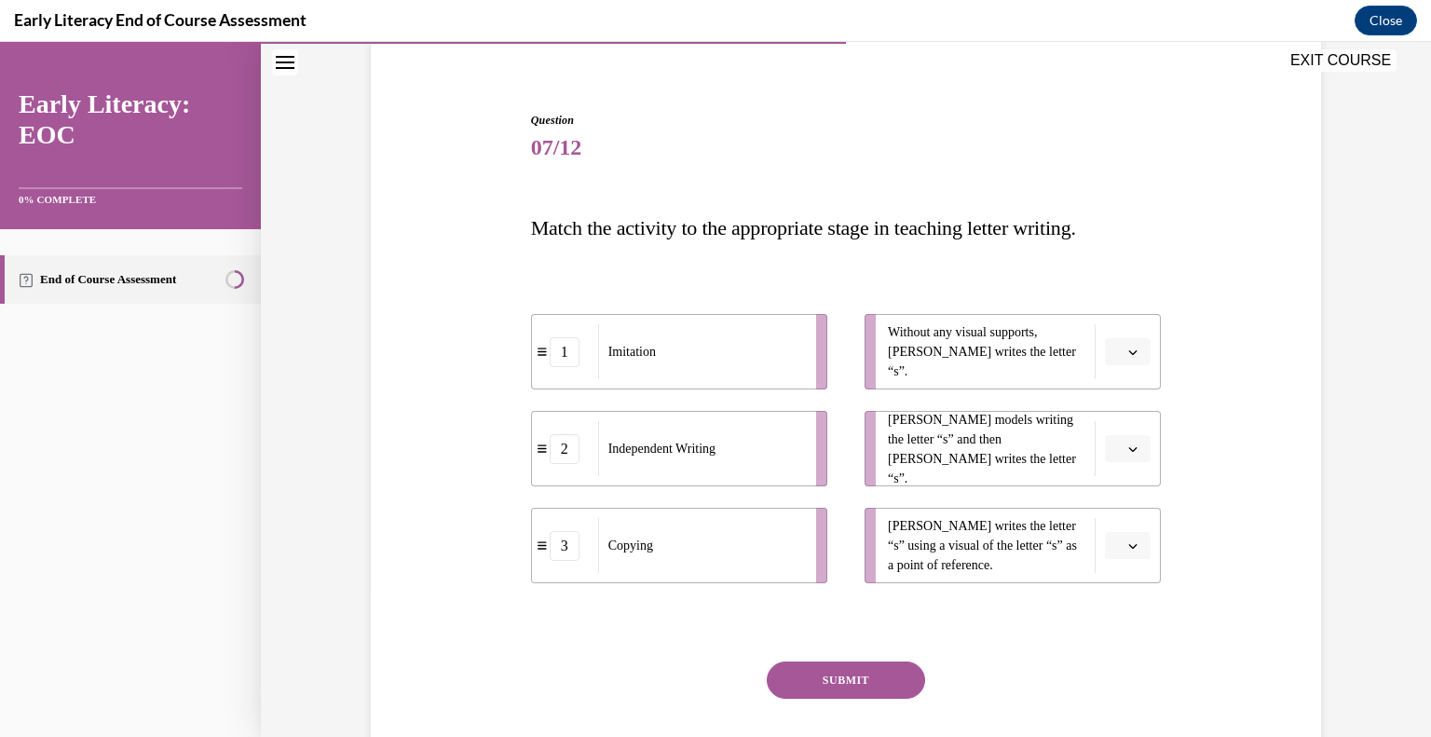
click at [1133, 545] on icon "button" at bounding box center [1132, 545] width 9 height 9
click at [1135, 347] on icon "button" at bounding box center [1132, 351] width 9 height 9
click at [1116, 470] on div "2" at bounding box center [1126, 467] width 47 height 37
click at [1129, 352] on icon "button" at bounding box center [1132, 351] width 9 height 9
click at [1335, 232] on div "Question 07/12 Match the activity to the appropriate stage in teaching letter w…" at bounding box center [846, 402] width 1170 height 898
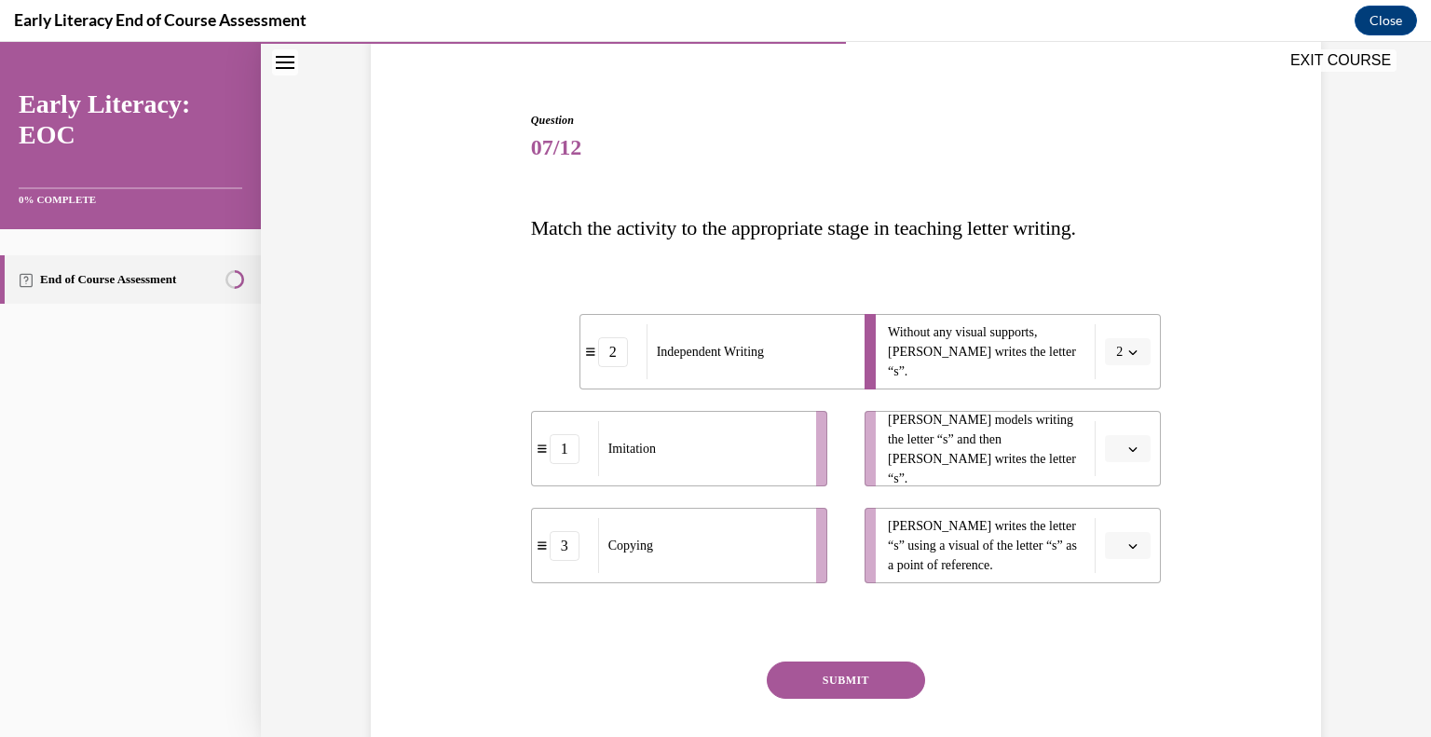
click at [1128, 352] on icon "button" at bounding box center [1132, 351] width 9 height 9
click at [1124, 284] on div "2 Independent Writing 1 Imitation 3 Copying Without any visual supports, Tina w…" at bounding box center [846, 430] width 631 height 306
click at [1141, 449] on button "button" at bounding box center [1128, 449] width 46 height 28
click at [1139, 538] on div "1" at bounding box center [1126, 527] width 47 height 37
click at [1134, 553] on button "button" at bounding box center [1128, 546] width 46 height 28
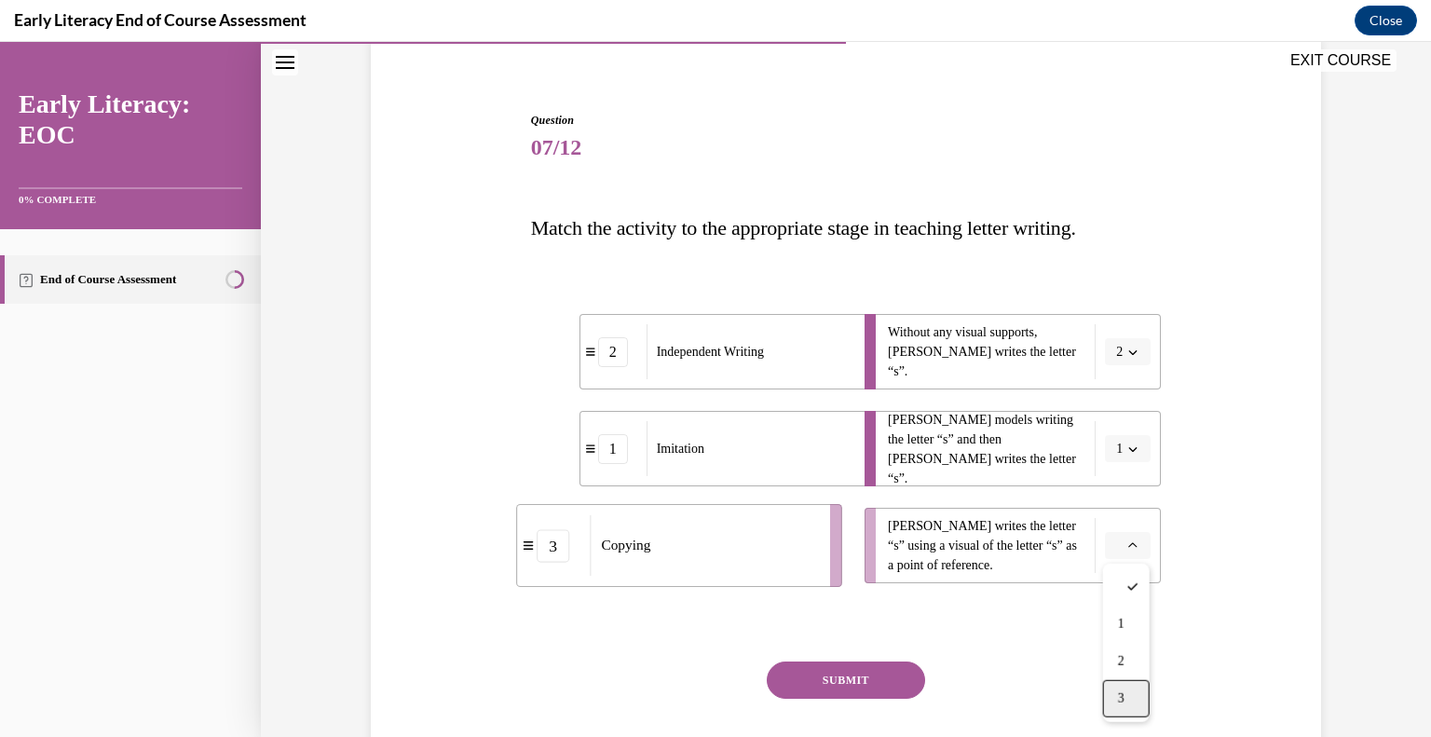
click at [1118, 707] on div "3" at bounding box center [1126, 698] width 47 height 37
click at [846, 672] on button "SUBMIT" at bounding box center [846, 679] width 158 height 37
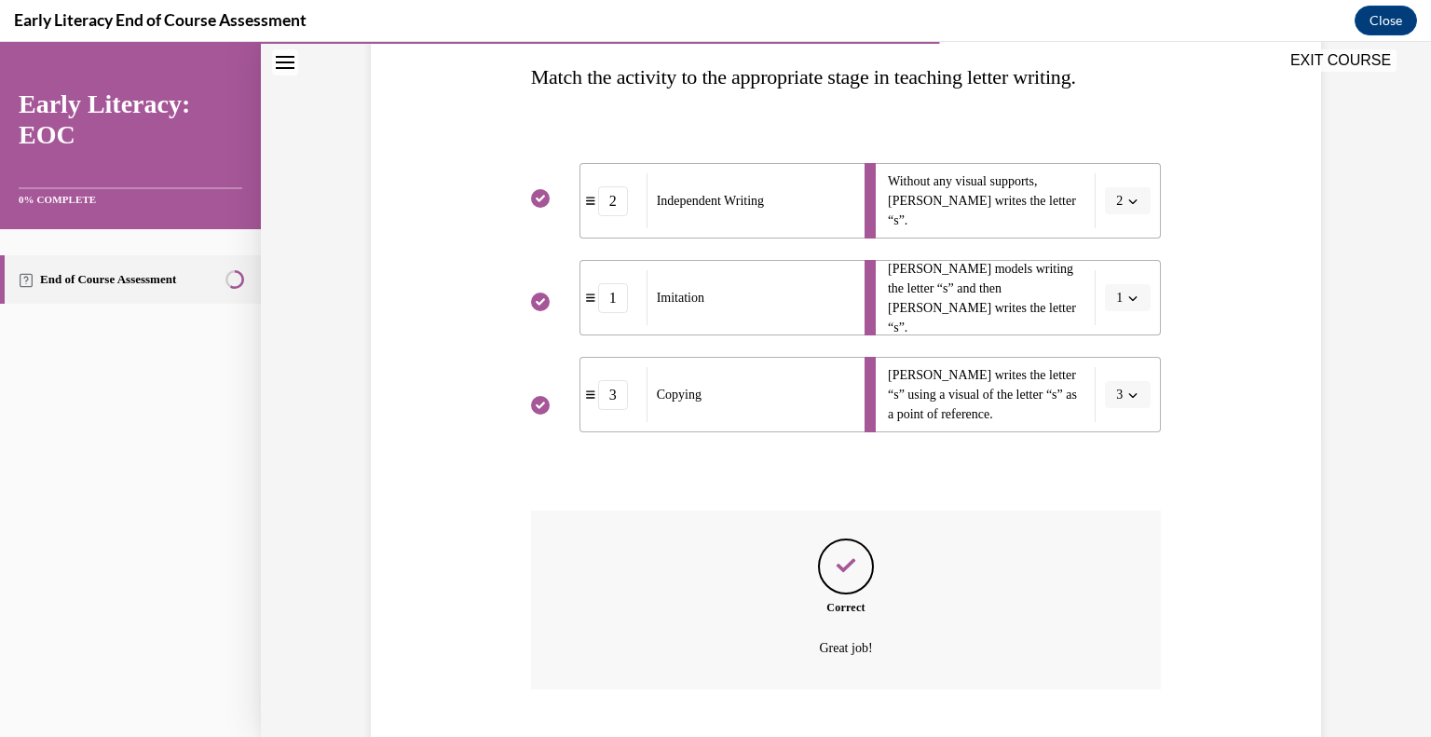
scroll to position [412, 0]
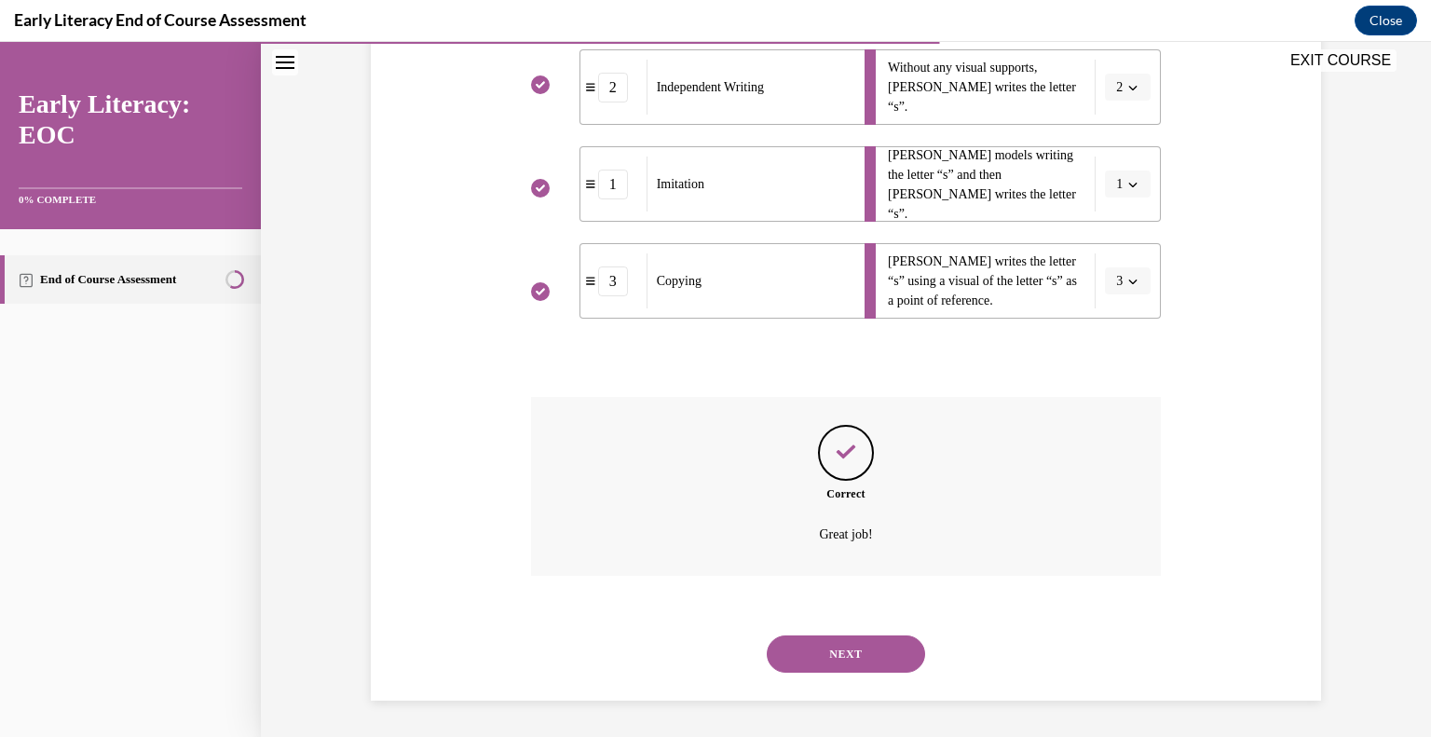
click at [830, 655] on button "NEXT" at bounding box center [846, 653] width 158 height 37
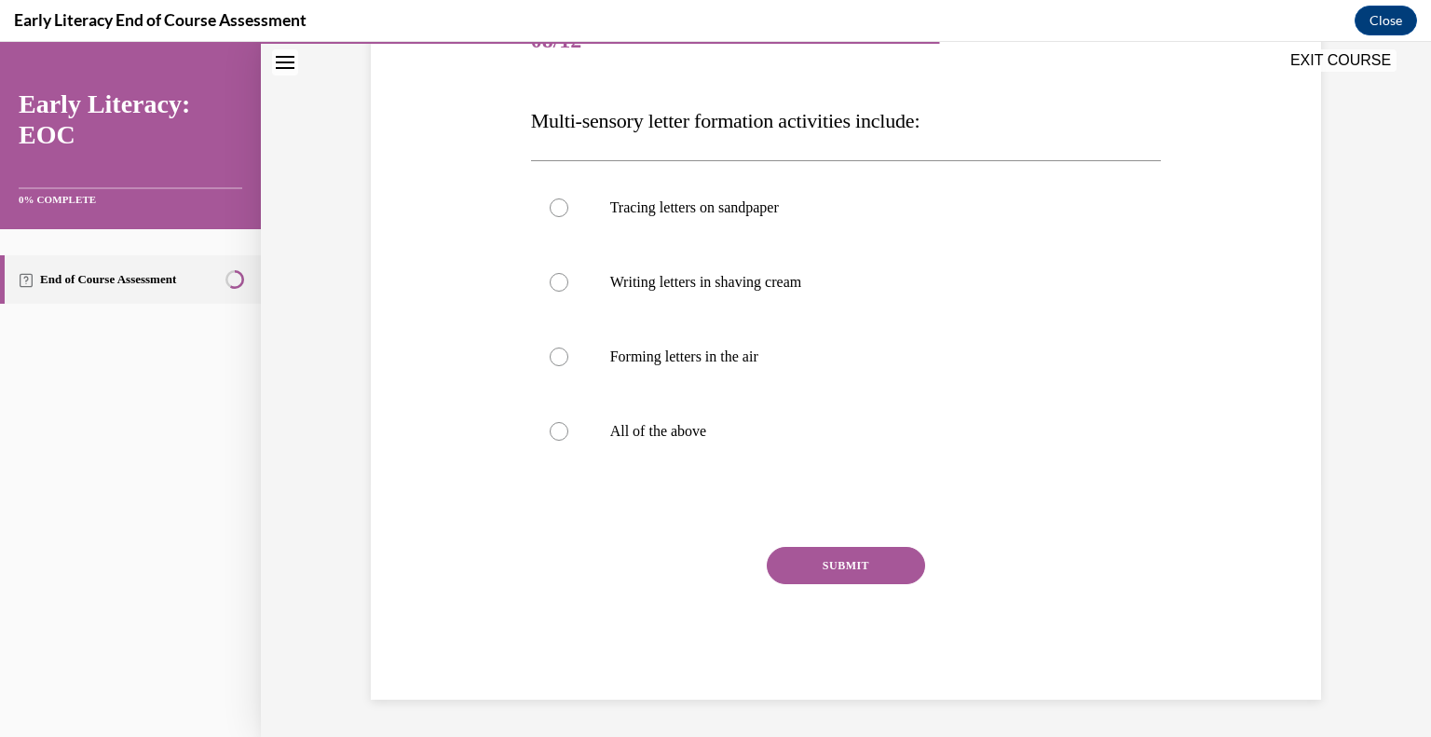
scroll to position [207, 0]
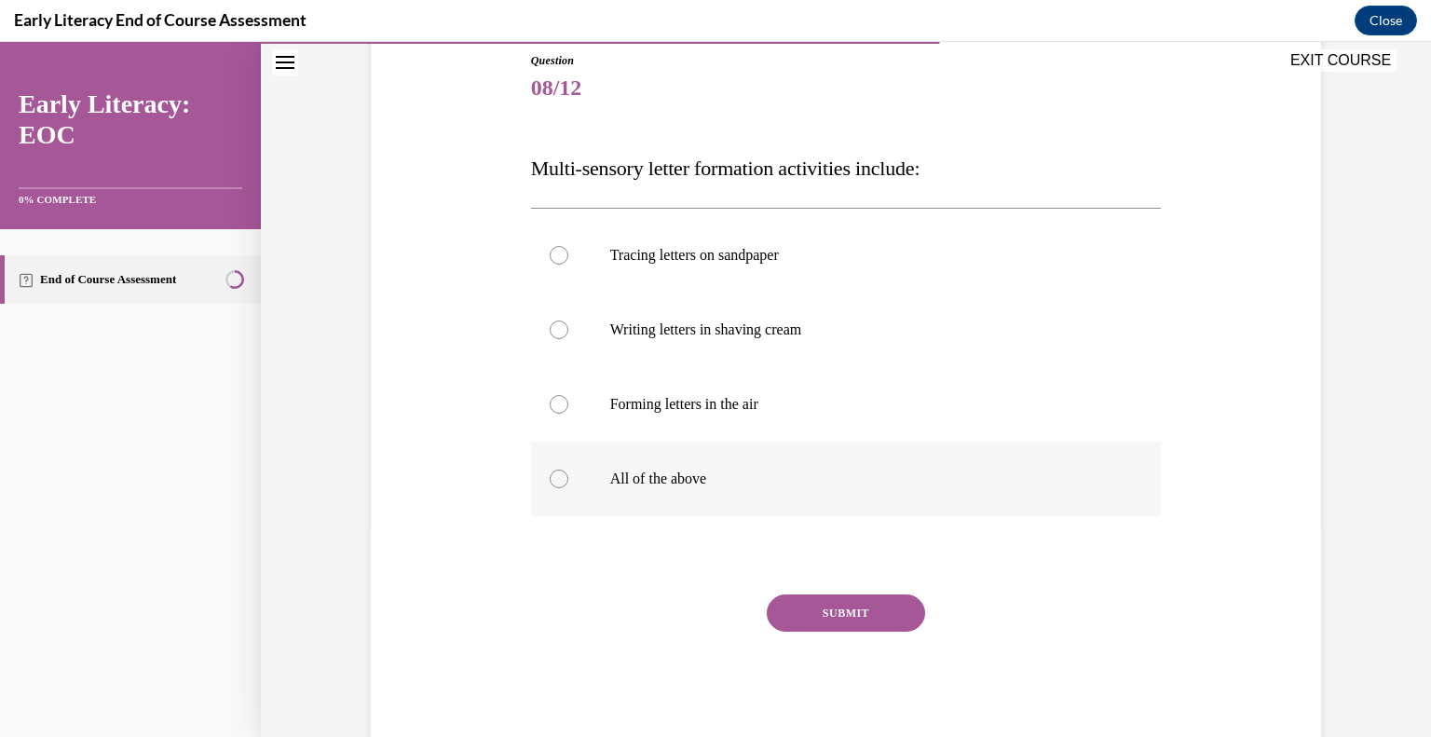
click at [562, 483] on div at bounding box center [559, 478] width 19 height 19
click at [838, 606] on button "SUBMIT" at bounding box center [846, 612] width 158 height 37
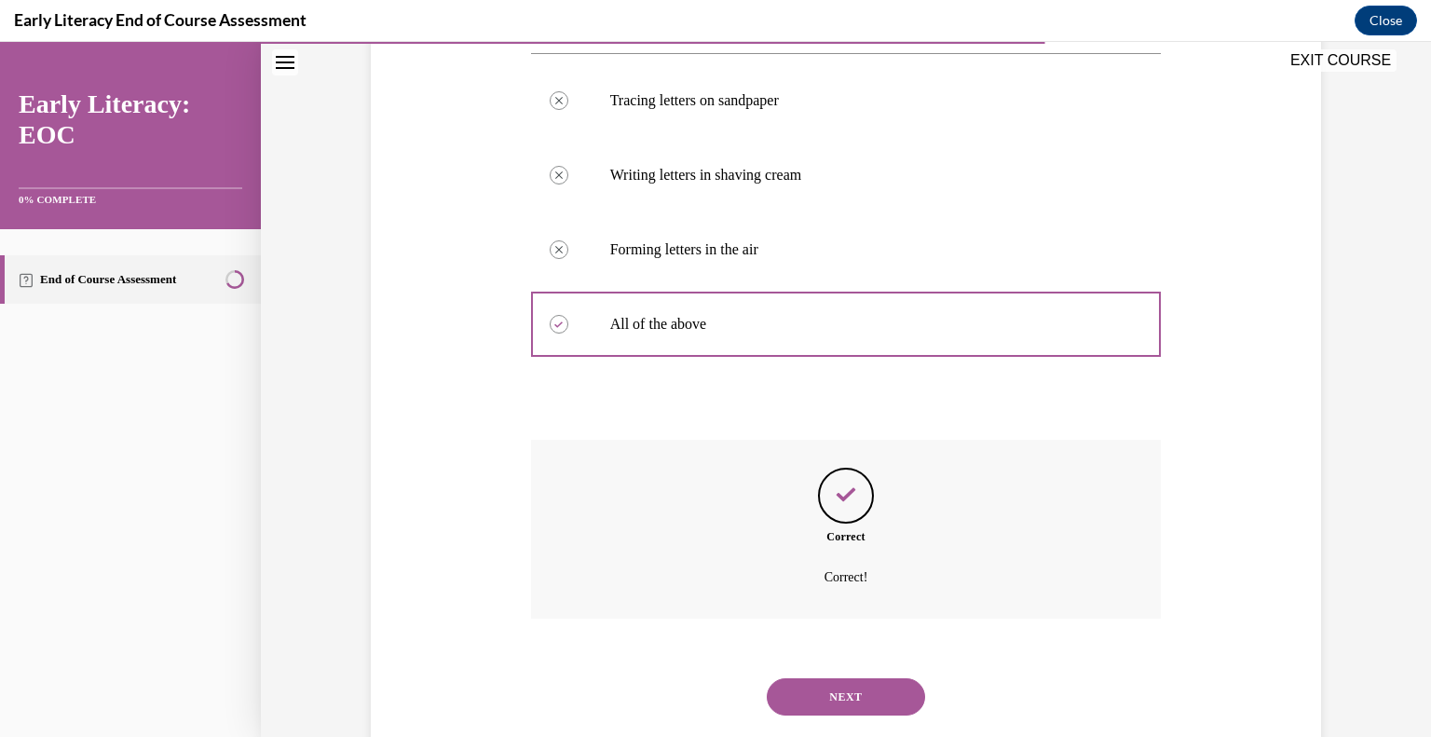
scroll to position [404, 0]
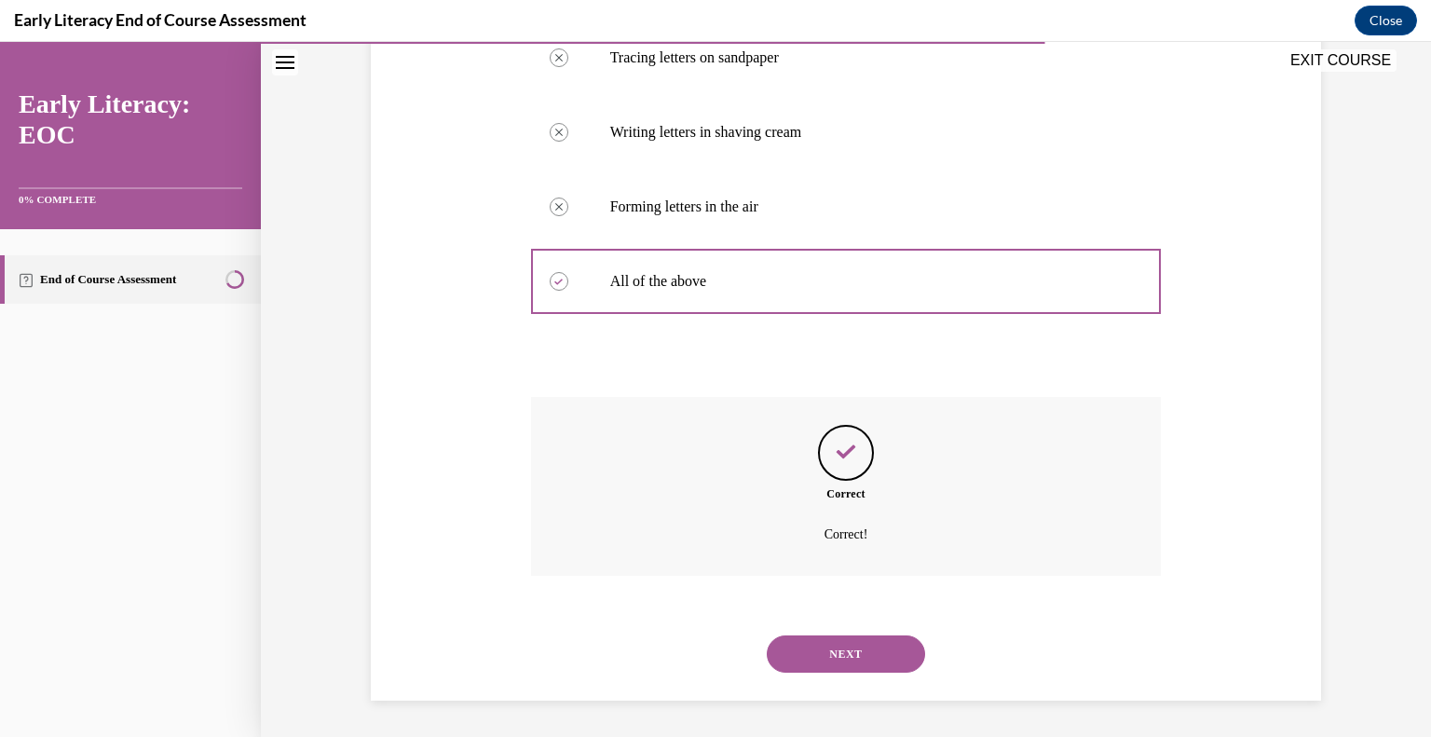
click at [829, 649] on button "NEXT" at bounding box center [846, 653] width 158 height 37
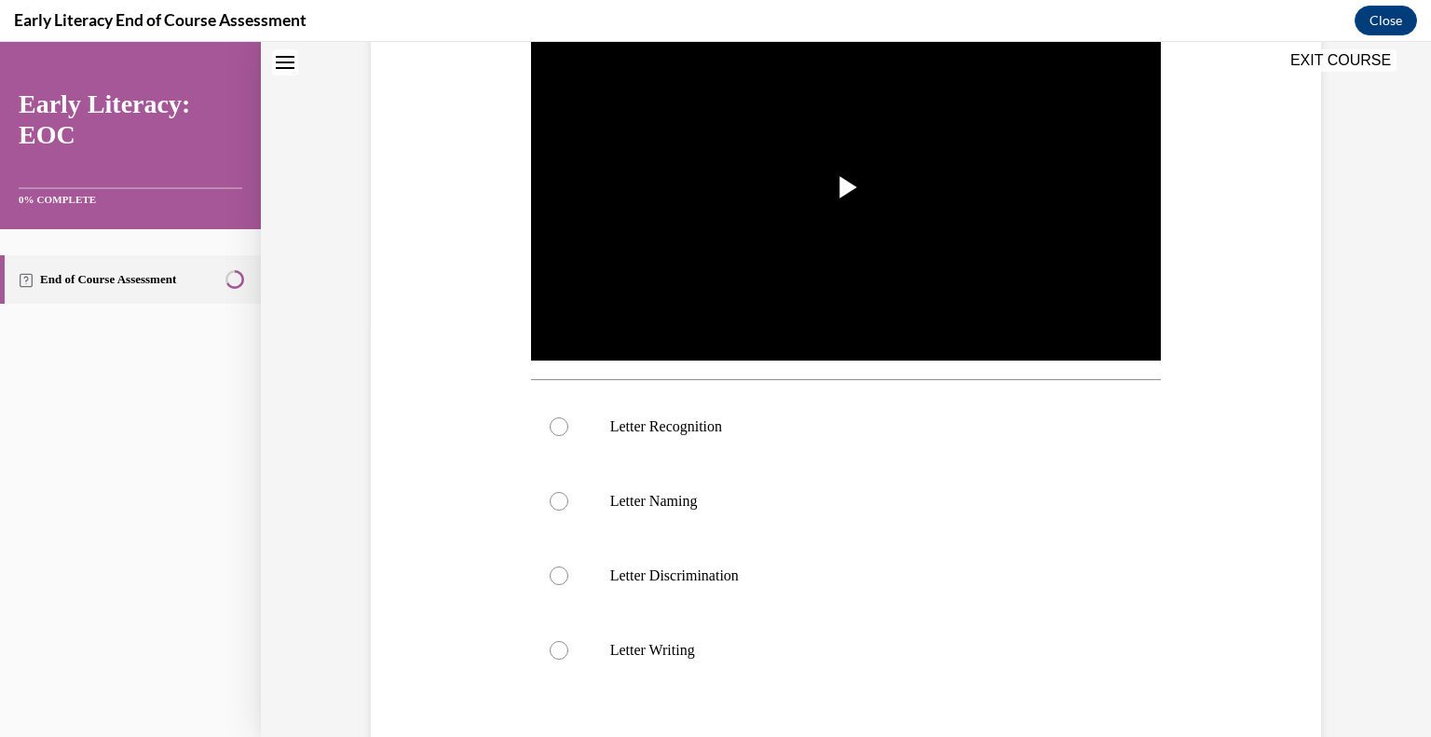
scroll to position [0, 0]
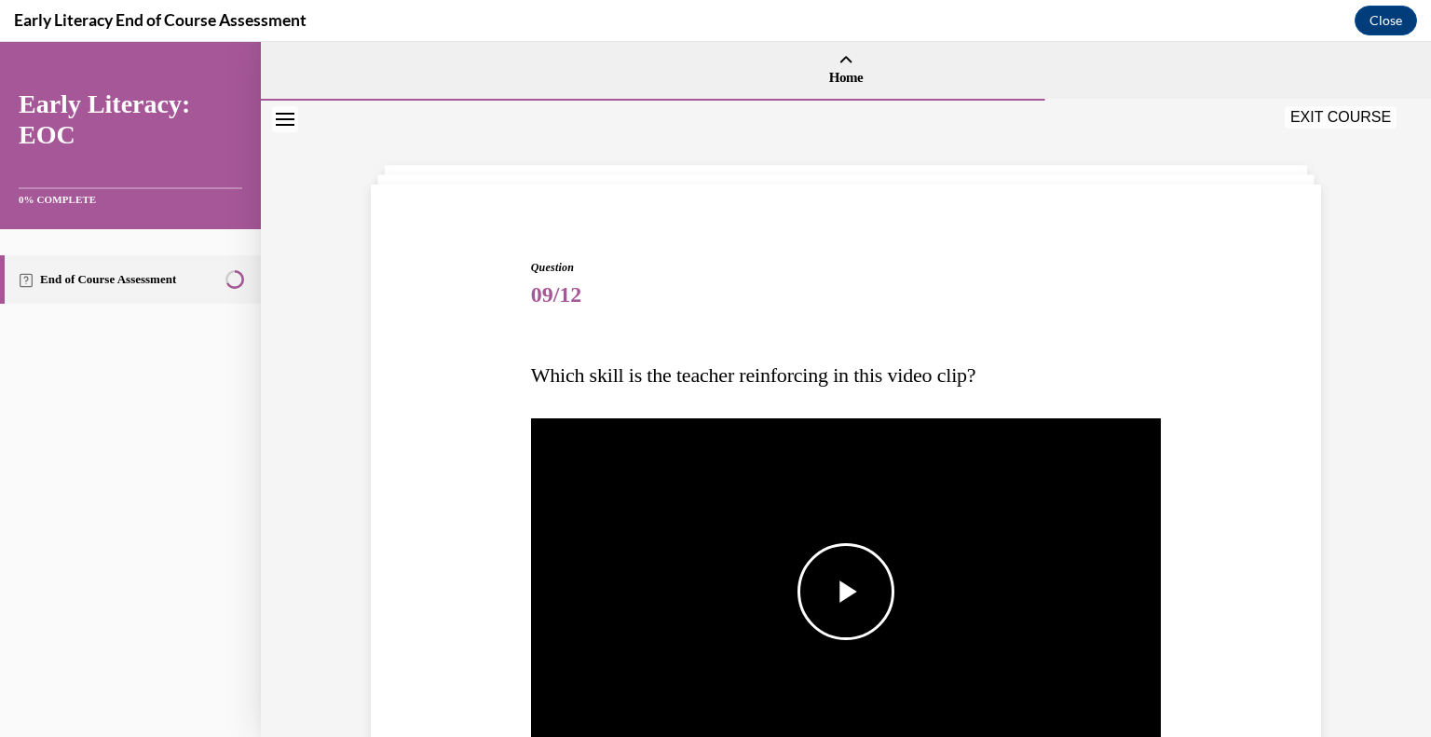
click at [846, 591] on span "Video player" at bounding box center [846, 591] width 0 height 0
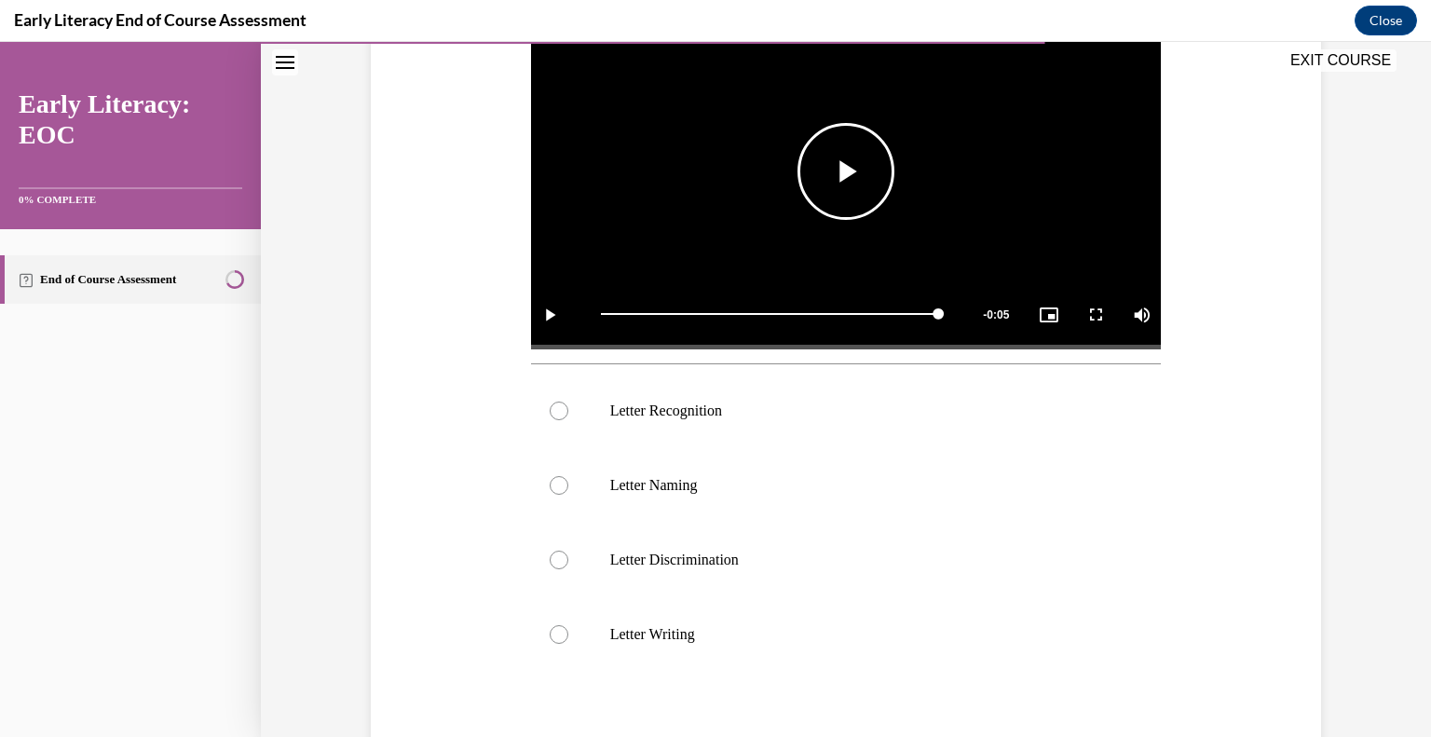
scroll to position [424, 0]
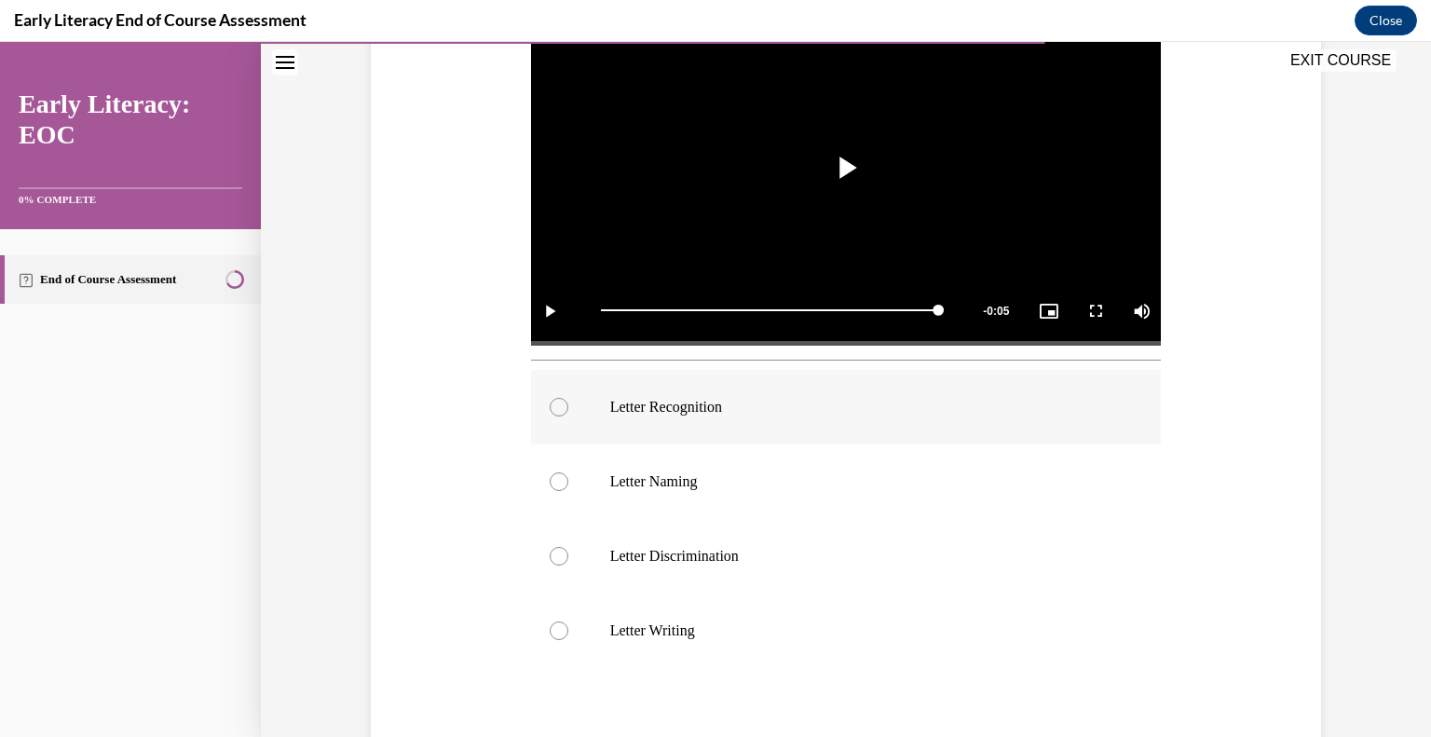
click at [561, 408] on div at bounding box center [559, 407] width 19 height 19
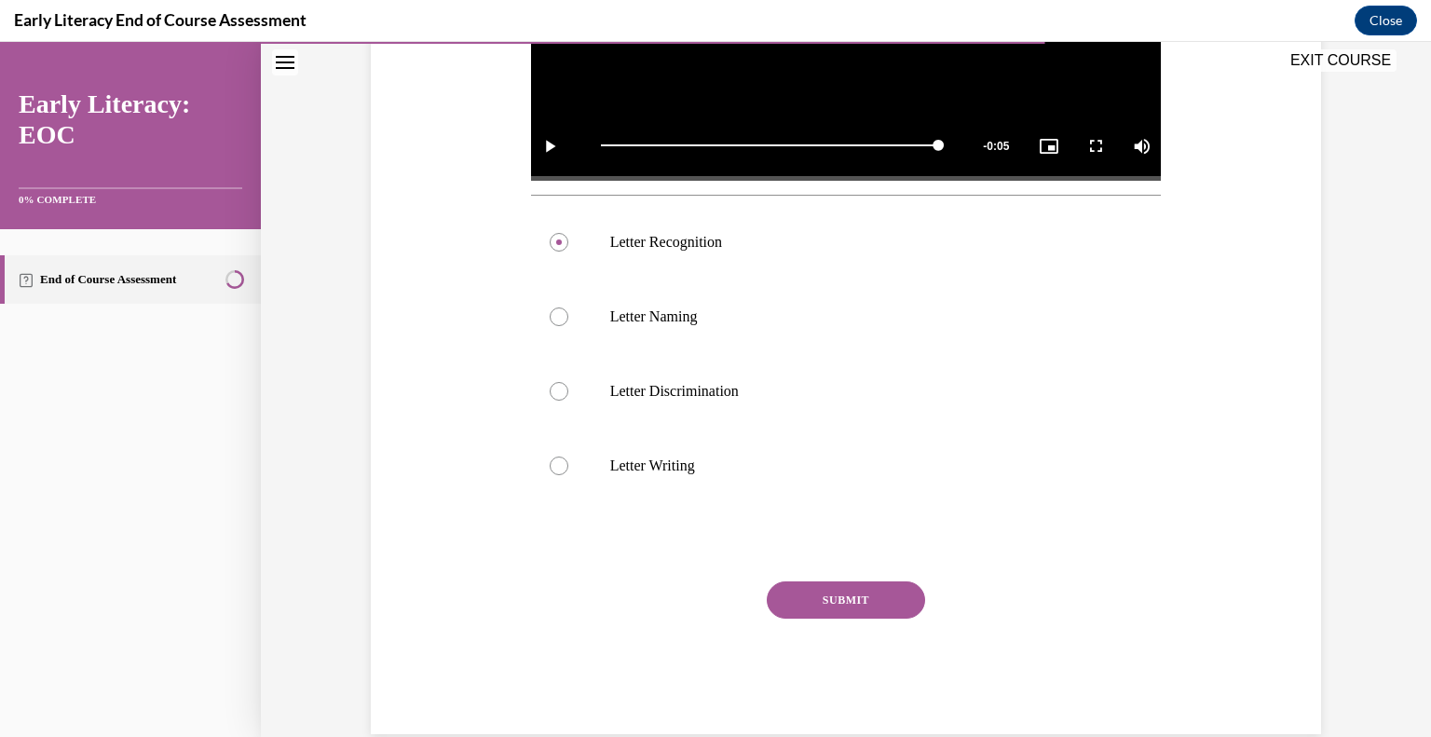
scroll to position [622, 0]
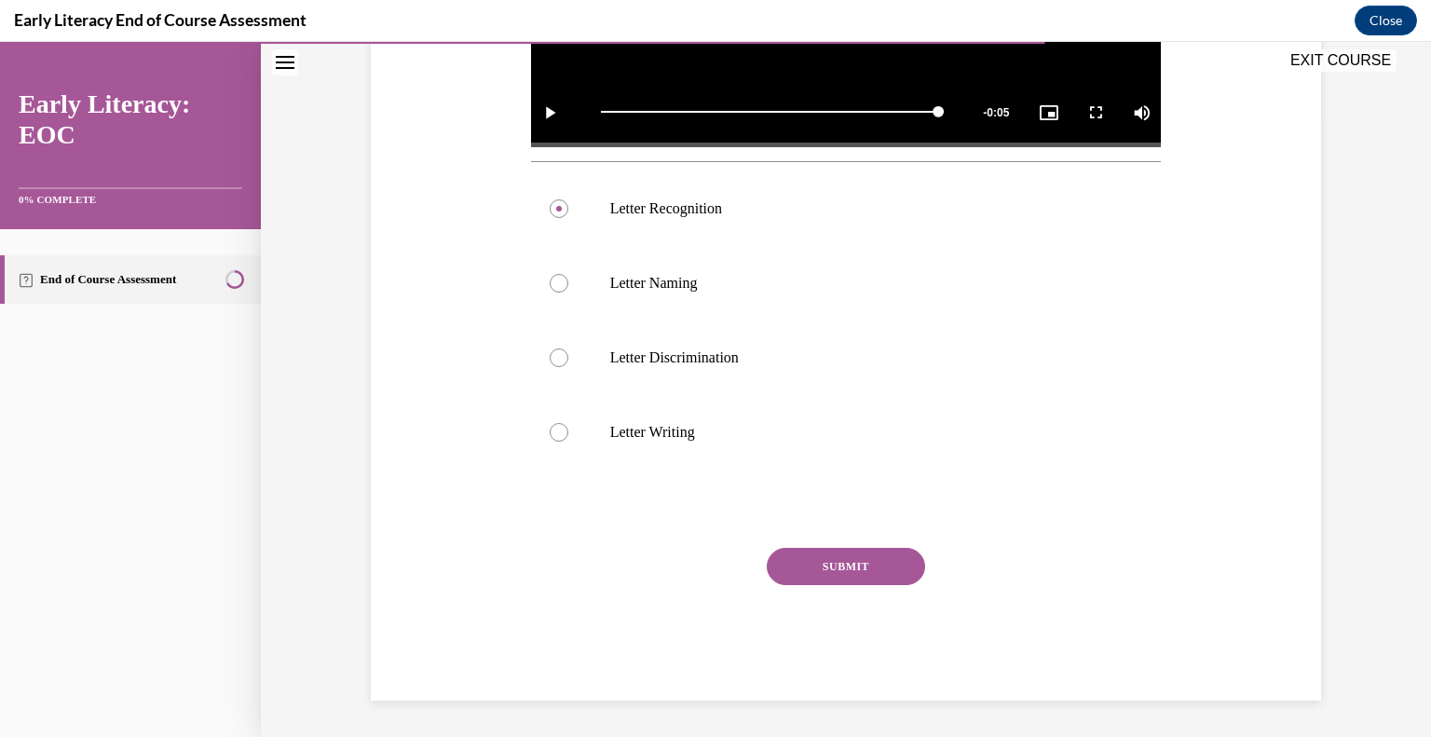
click at [855, 576] on button "SUBMIT" at bounding box center [846, 566] width 158 height 37
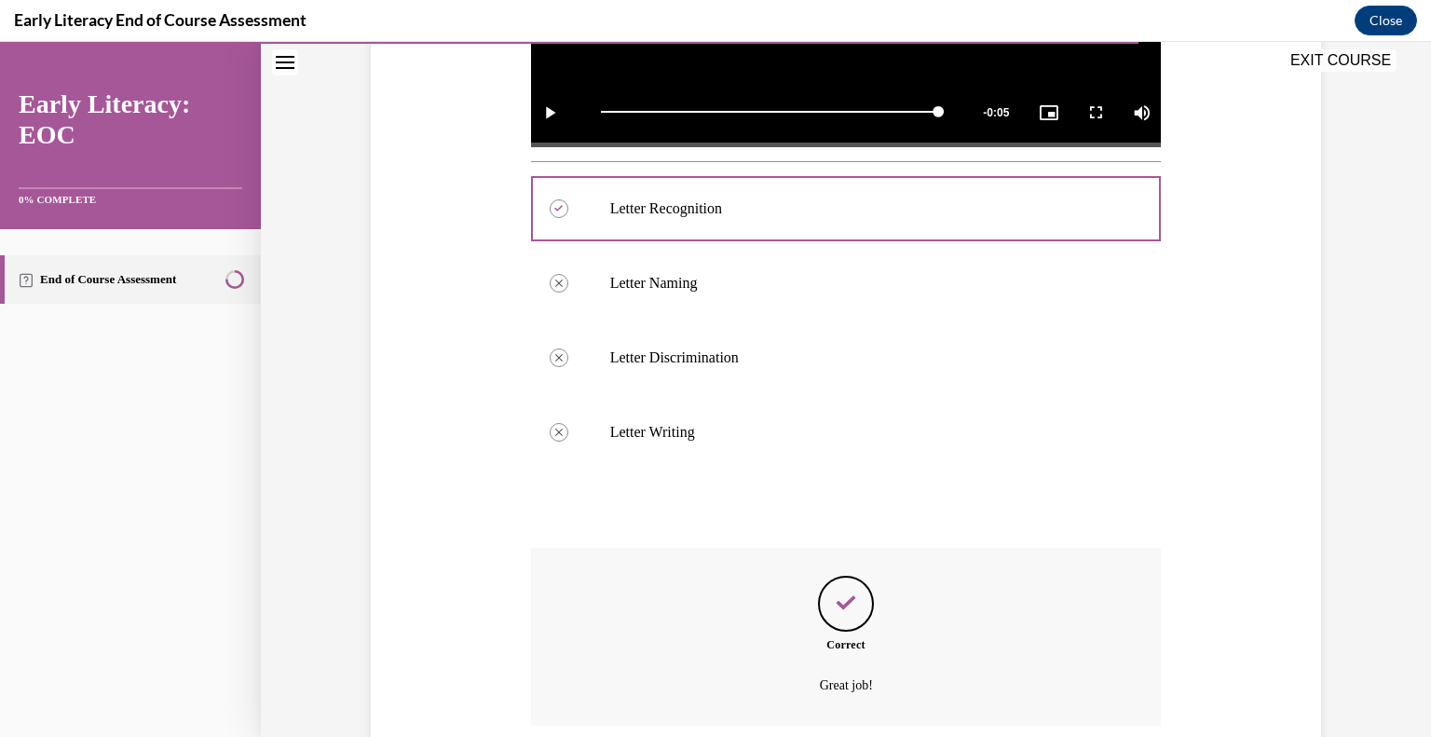
scroll to position [772, 0]
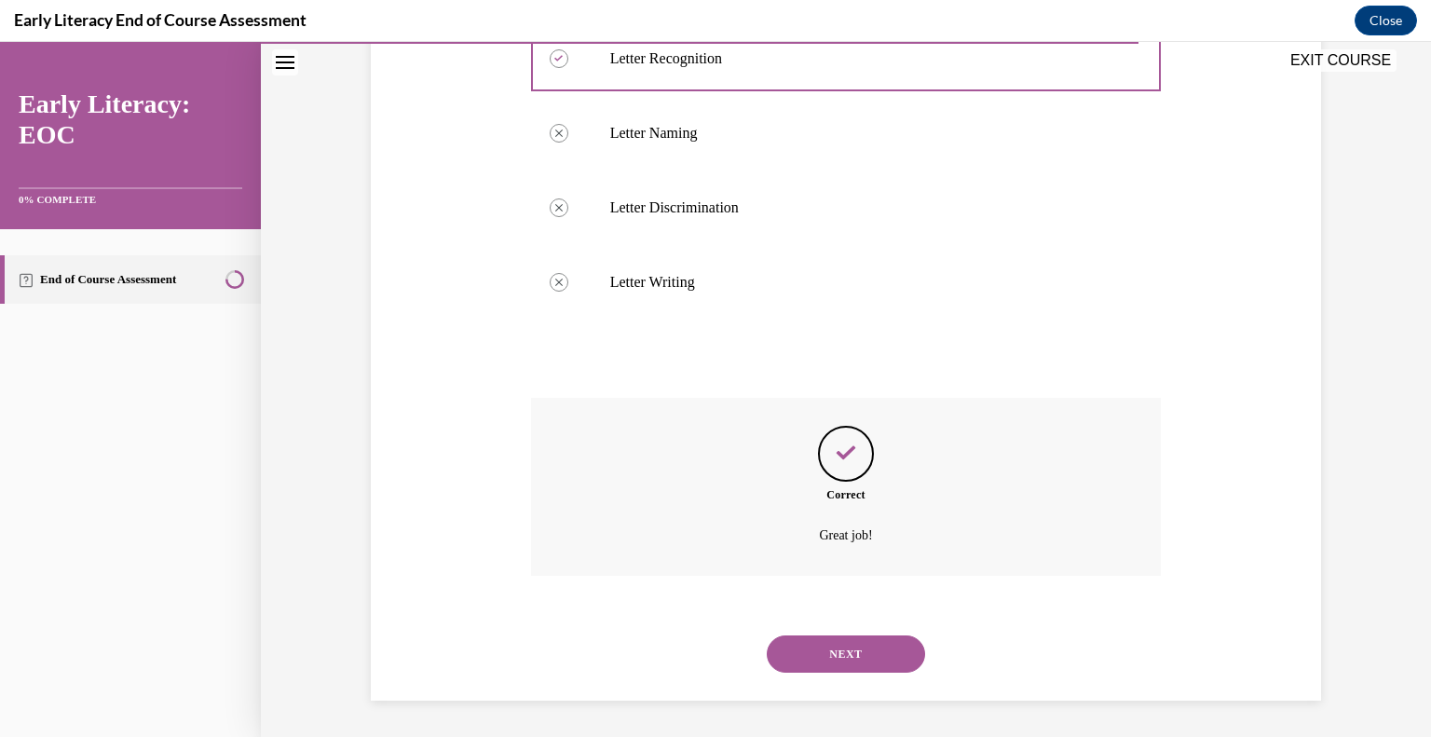
click at [822, 657] on button "NEXT" at bounding box center [846, 653] width 158 height 37
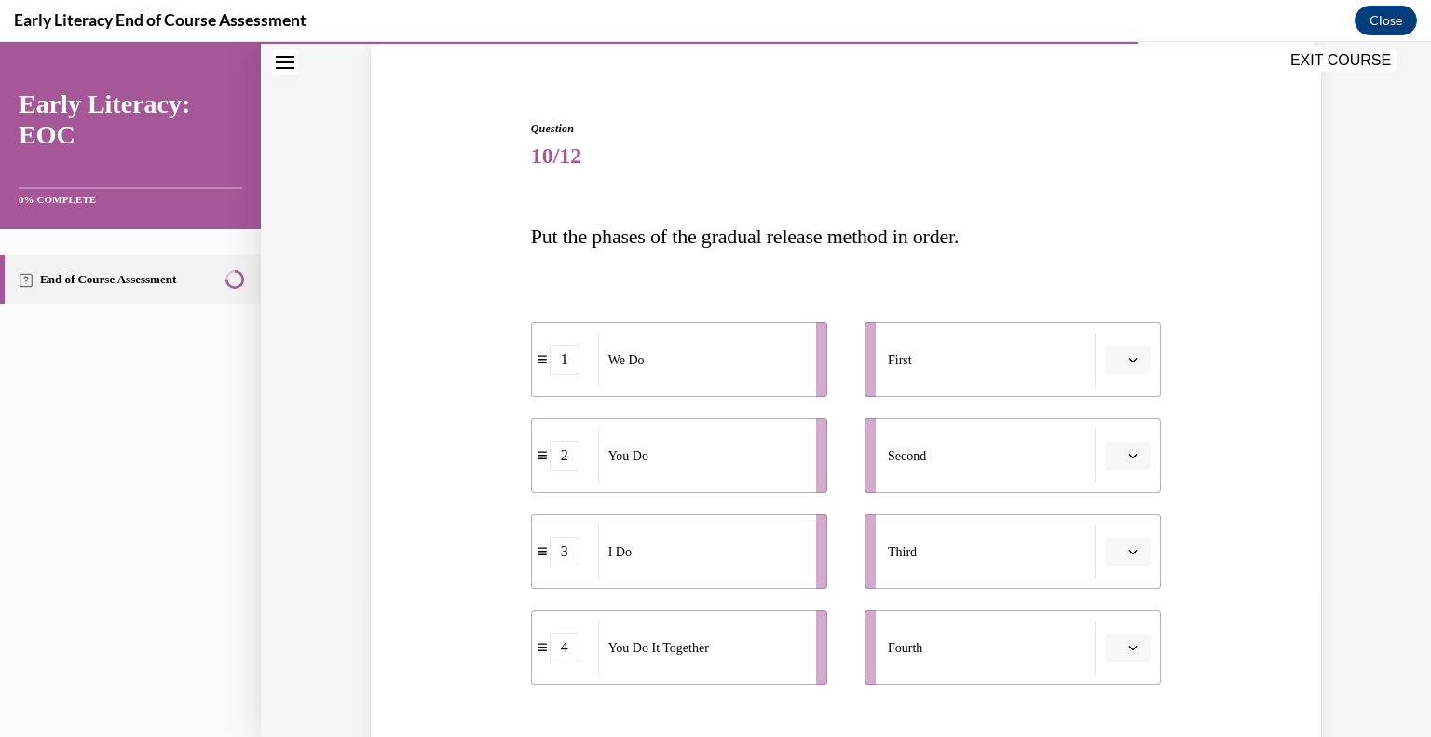
scroll to position [142, 0]
click at [1137, 354] on icon "button" at bounding box center [1132, 356] width 9 height 9
click at [1126, 510] on div "3" at bounding box center [1126, 510] width 47 height 37
click at [1125, 358] on button "3" at bounding box center [1128, 357] width 46 height 28
click at [607, 357] on div "3" at bounding box center [613, 357] width 30 height 30
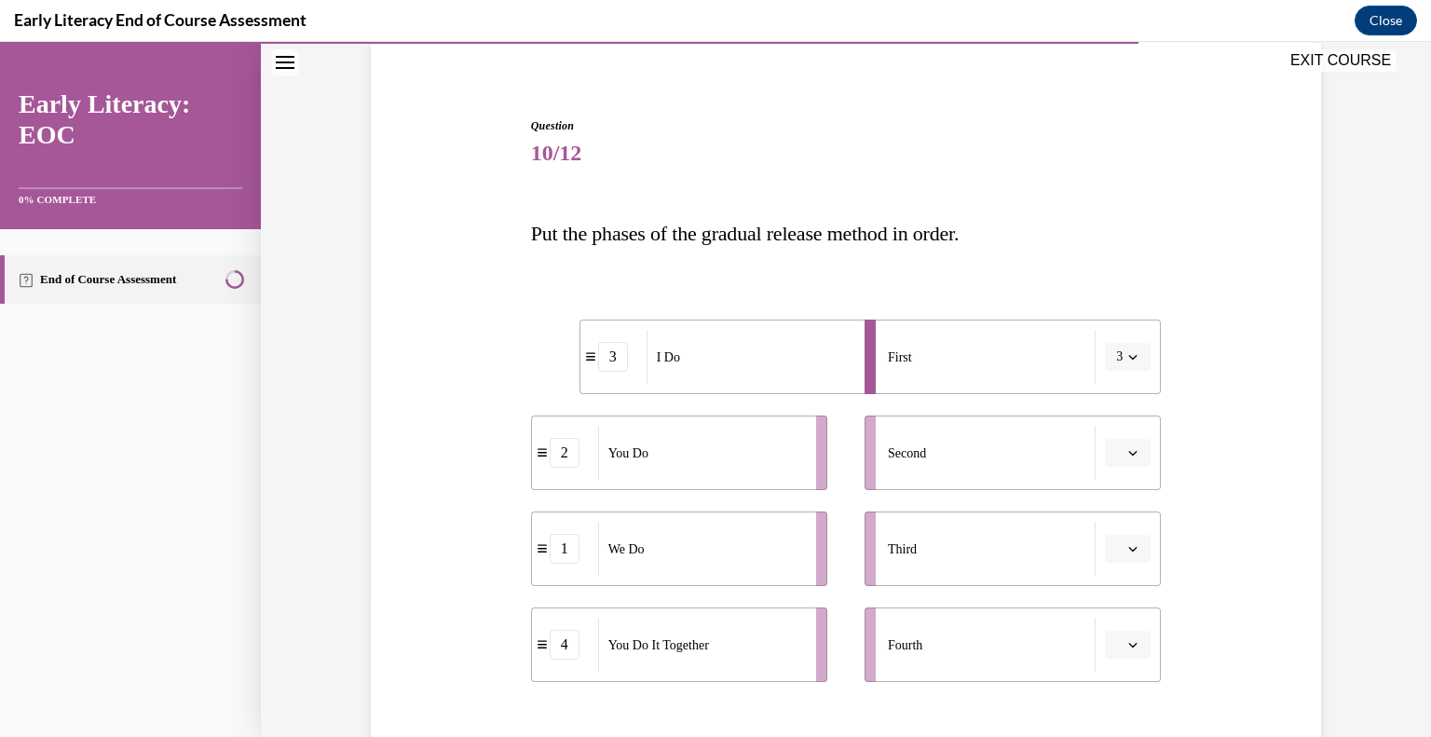
click at [1137, 354] on icon "button" at bounding box center [1132, 356] width 9 height 9
click at [586, 358] on icon at bounding box center [590, 356] width 9 height 10
click at [1132, 348] on button "3" at bounding box center [1128, 357] width 46 height 28
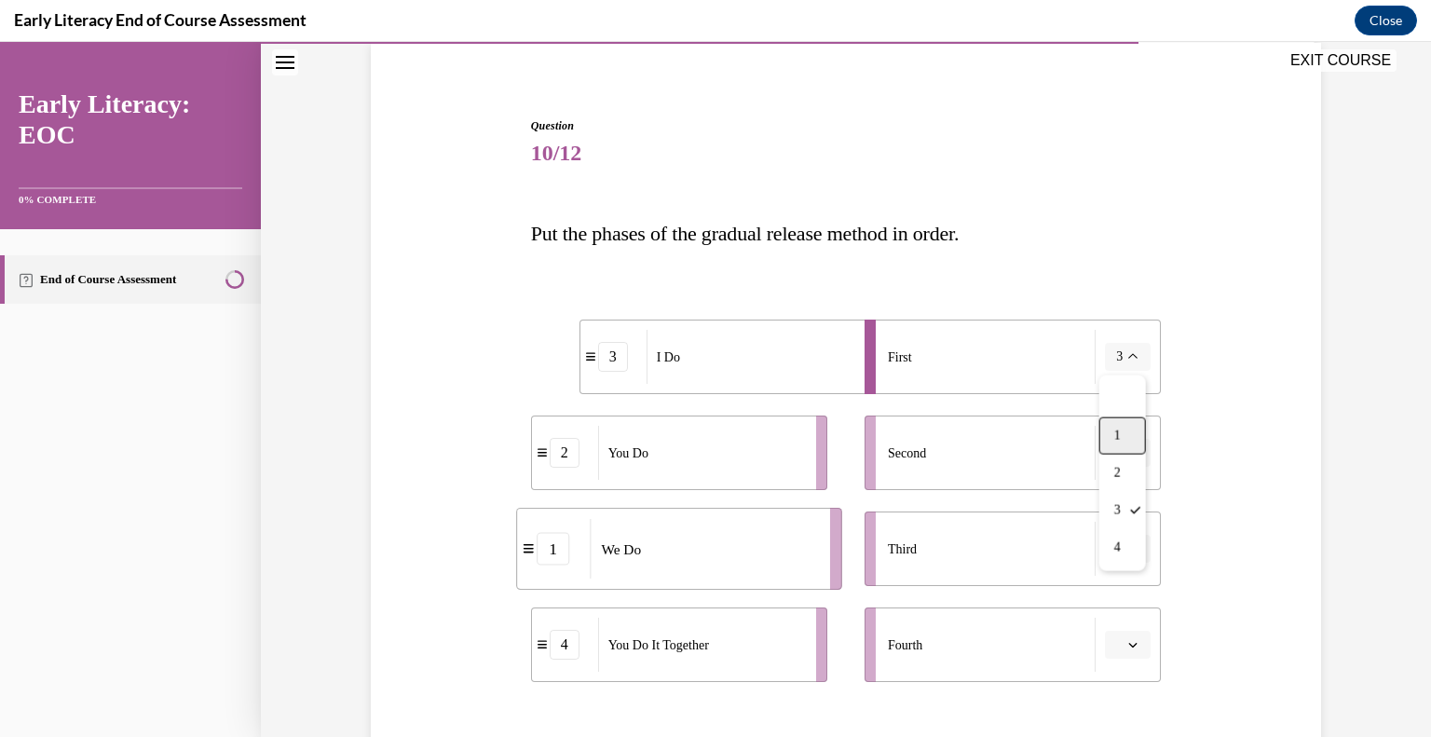
click at [1116, 434] on span "1" at bounding box center [1117, 435] width 7 height 15
click at [560, 548] on div "3" at bounding box center [565, 549] width 30 height 30
click at [1140, 351] on button "1" at bounding box center [1128, 357] width 46 height 28
click at [574, 542] on div "3" at bounding box center [565, 549] width 30 height 30
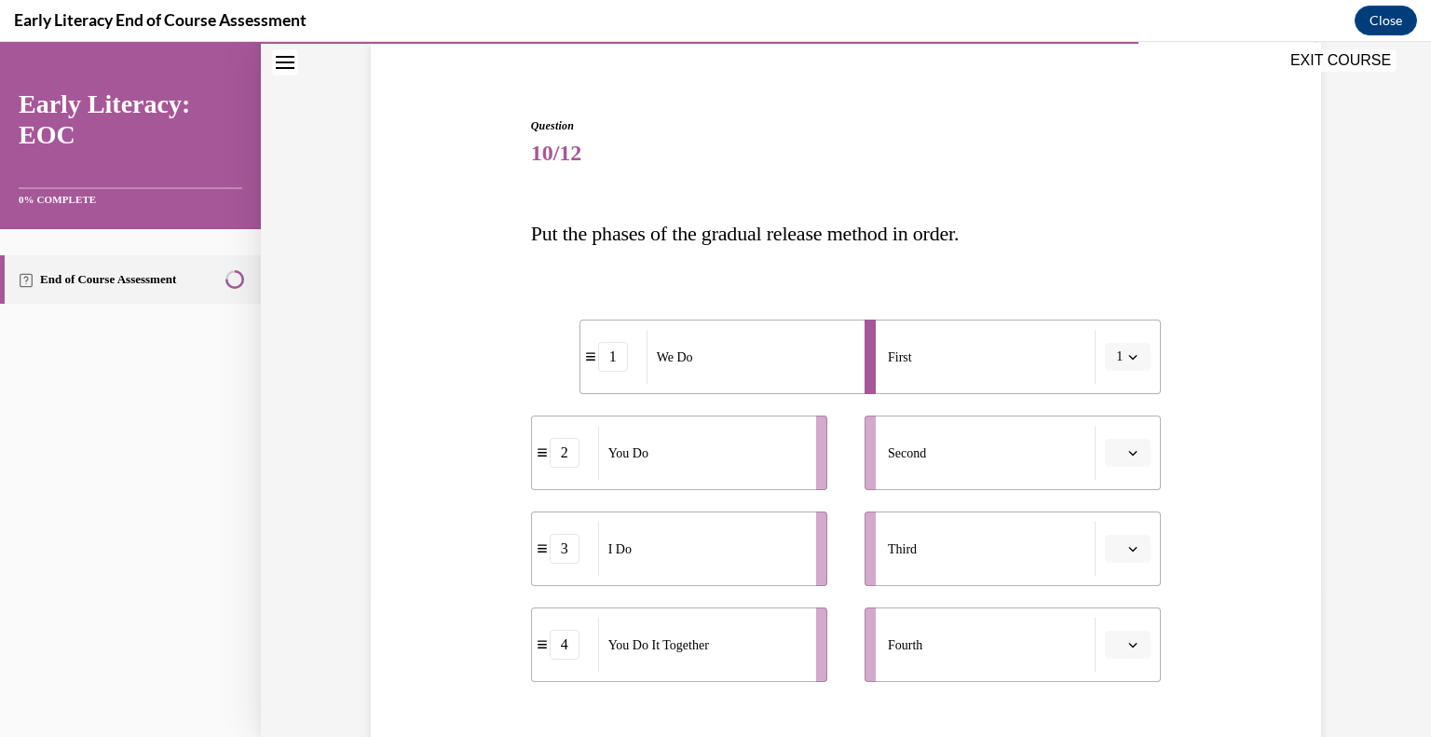
click at [574, 542] on div "3" at bounding box center [565, 549] width 30 height 30
click at [569, 542] on div "3" at bounding box center [565, 549] width 30 height 30
click at [532, 553] on div "3" at bounding box center [565, 549] width 66 height 30
click at [791, 555] on div "I Do" at bounding box center [701, 549] width 206 height 54
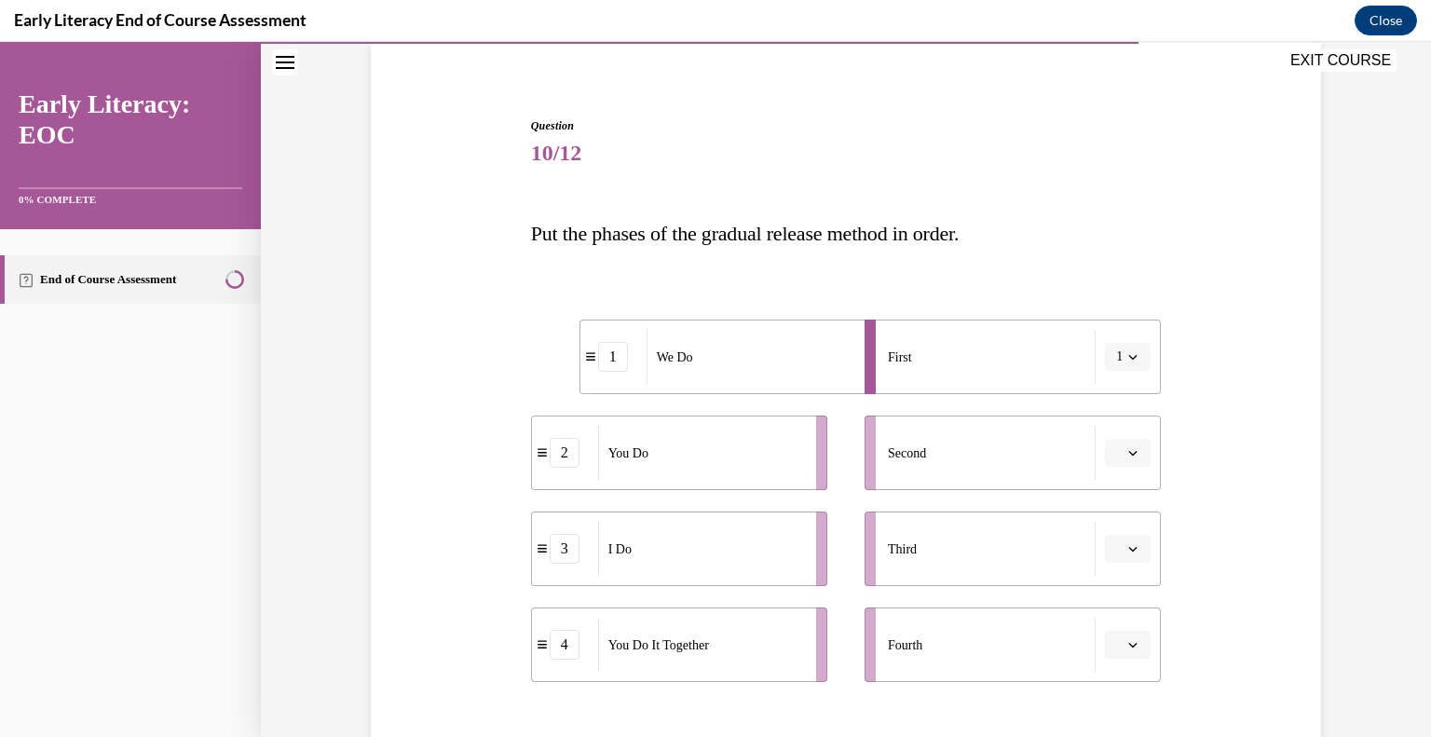
click at [617, 356] on div "1" at bounding box center [613, 357] width 30 height 30
click at [1129, 350] on span "button" at bounding box center [1132, 356] width 13 height 13
click at [909, 572] on div "Third" at bounding box center [992, 549] width 208 height 54
click at [1131, 548] on icon "button" at bounding box center [1133, 549] width 8 height 5
click at [1122, 402] on div "1" at bounding box center [1126, 394] width 47 height 37
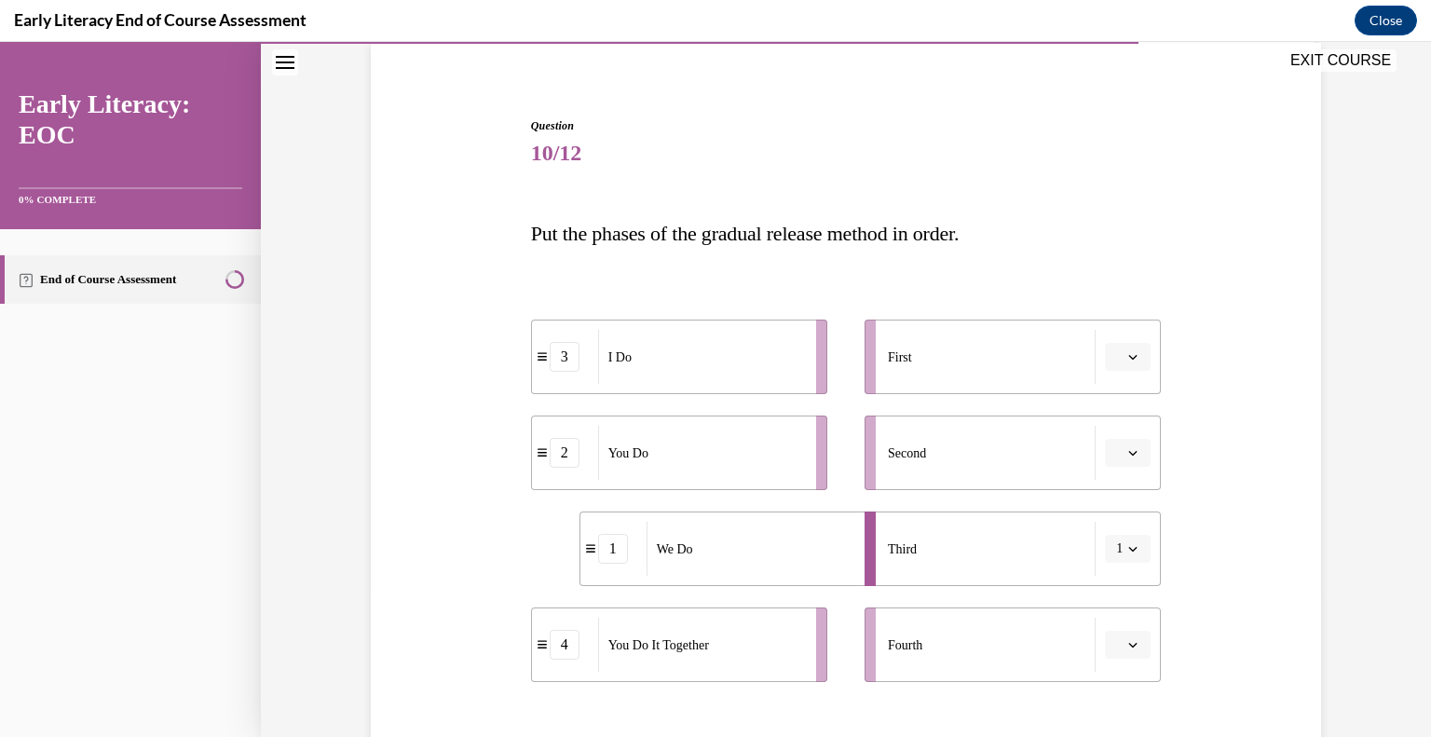
click at [1135, 361] on span "button" at bounding box center [1132, 356] width 13 height 13
click at [1129, 443] on div "1" at bounding box center [1126, 435] width 47 height 37
click at [1138, 353] on span "button" at bounding box center [1132, 356] width 13 height 13
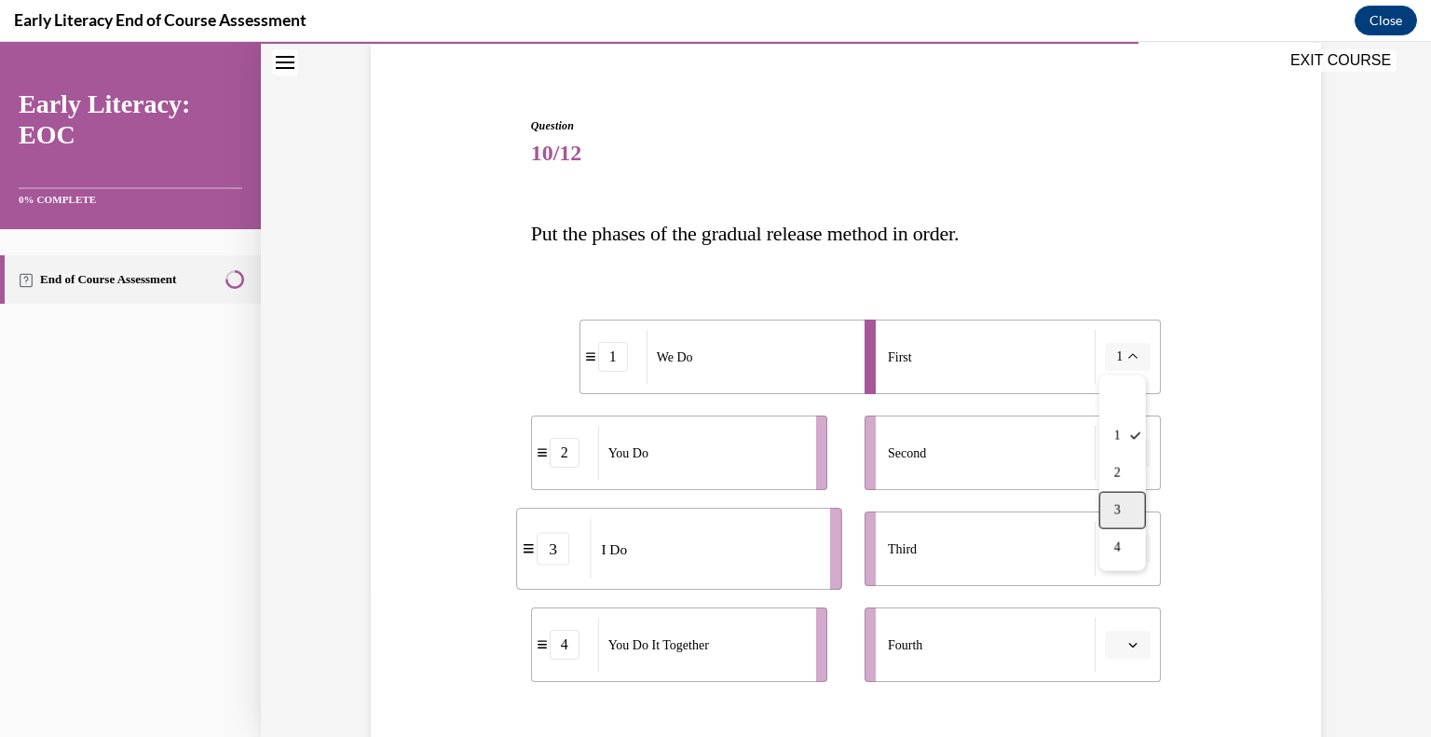
click at [1123, 508] on div "3" at bounding box center [1122, 510] width 47 height 37
click at [1126, 353] on span "button" at bounding box center [1132, 356] width 13 height 13
click at [1121, 433] on span "1" at bounding box center [1117, 435] width 7 height 15
click at [1132, 544] on icon "button" at bounding box center [1132, 548] width 9 height 9
click at [1126, 506] on div "4" at bounding box center [1126, 506] width 47 height 37
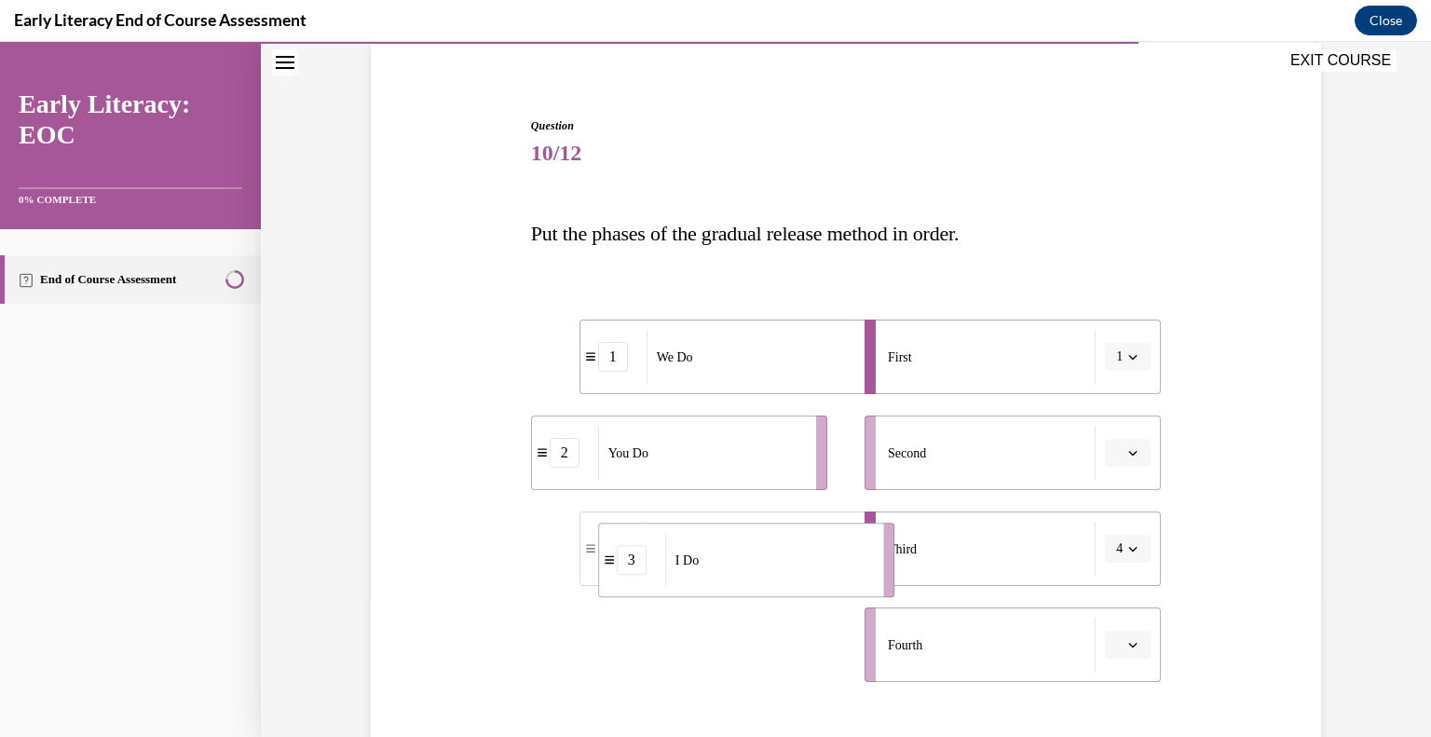
drag, startPoint x: 686, startPoint y: 668, endPoint x: 894, endPoint y: 404, distance: 336.2
click at [871, 533] on div "I Do" at bounding box center [768, 560] width 206 height 54
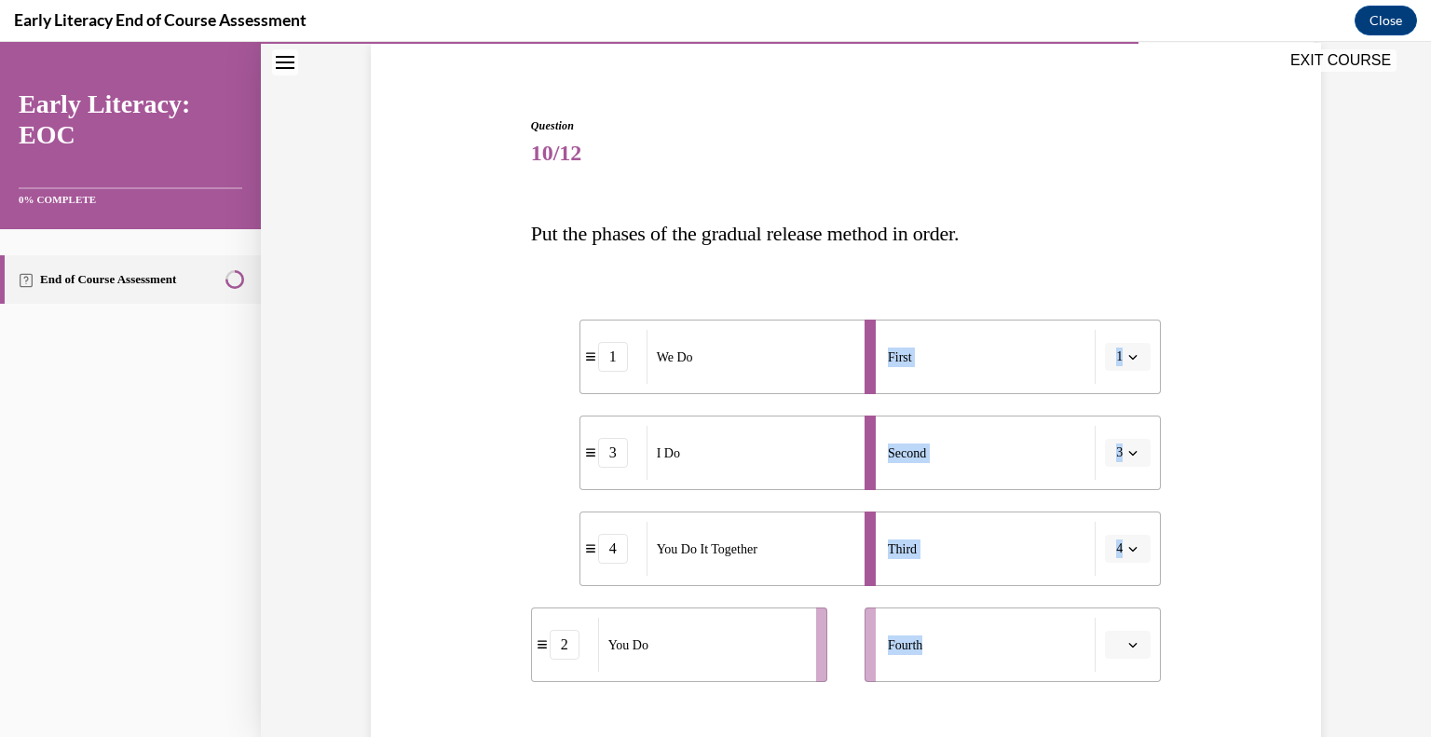
drag, startPoint x: 717, startPoint y: 704, endPoint x: 657, endPoint y: 620, distance: 103.4
click at [657, 620] on div "Question 10/12 Put the phases of the gradual release method in order. 1 We Do 3…" at bounding box center [846, 514] width 631 height 795
drag, startPoint x: 765, startPoint y: 347, endPoint x: 659, endPoint y: 368, distance: 108.3
click at [659, 368] on div "We Do" at bounding box center [692, 368] width 206 height 54
drag, startPoint x: 729, startPoint y: 468, endPoint x: 617, endPoint y: 462, distance: 112.8
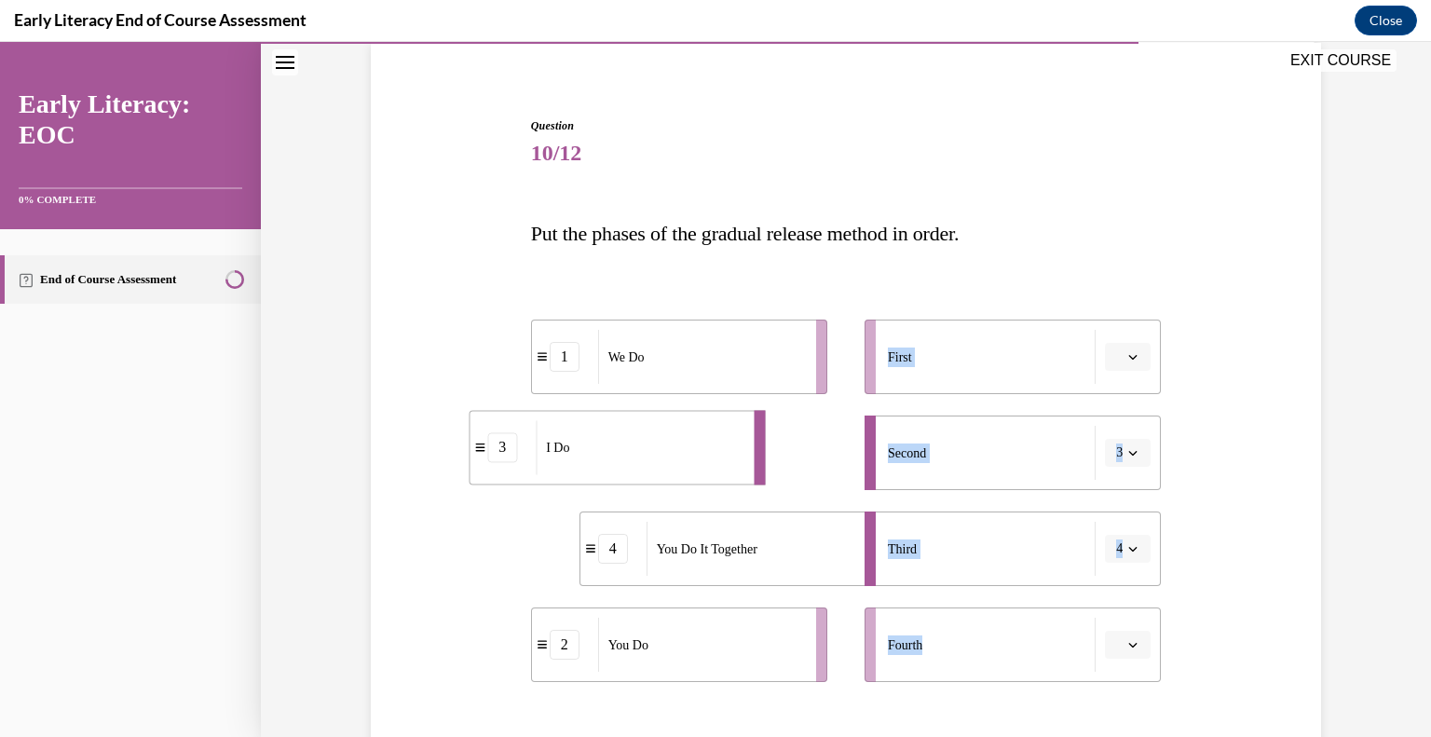
click at [617, 462] on div "I Do" at bounding box center [639, 447] width 206 height 54
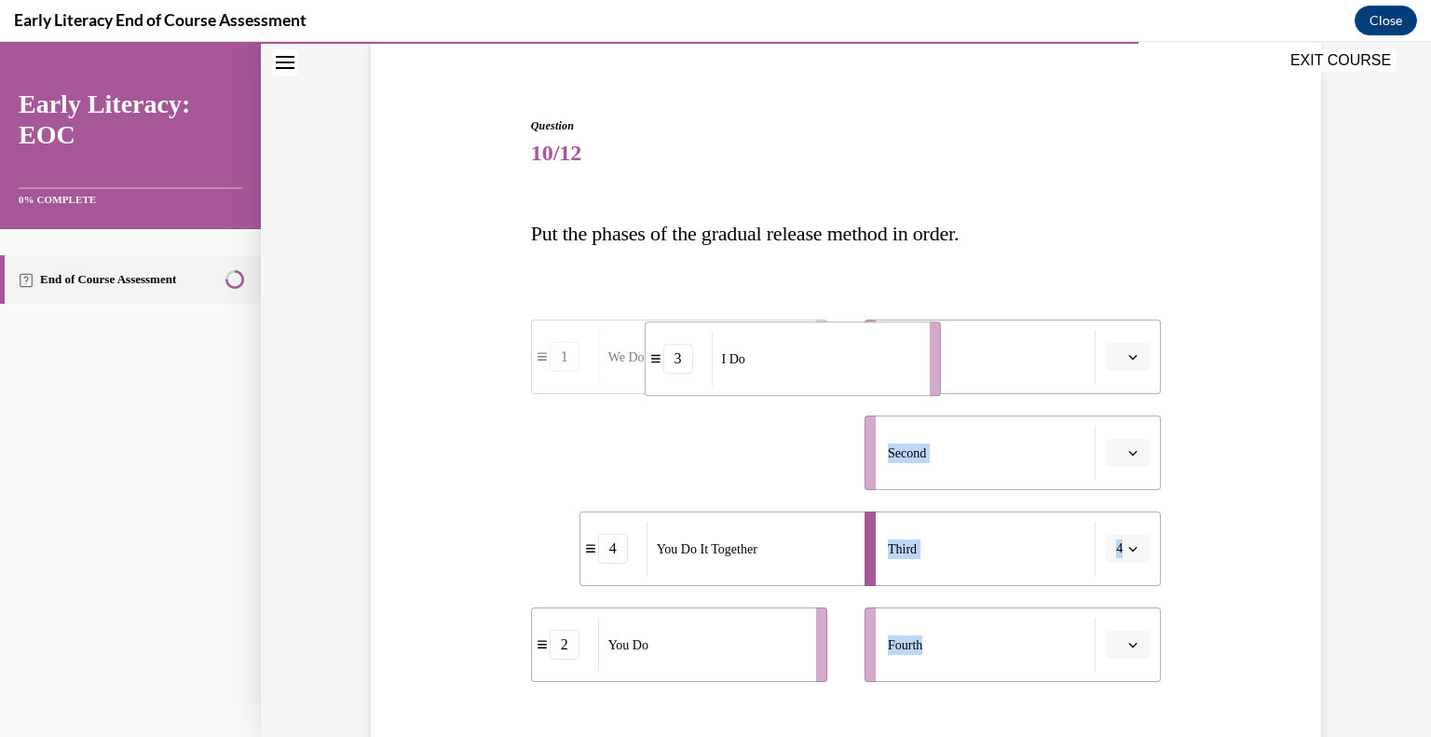
drag, startPoint x: 659, startPoint y: 447, endPoint x: 773, endPoint y: 350, distance: 150.0
click at [773, 350] on div "I Do" at bounding box center [815, 359] width 206 height 54
drag, startPoint x: 697, startPoint y: 475, endPoint x: 740, endPoint y: 477, distance: 42.9
click at [740, 477] on div "We Do" at bounding box center [743, 455] width 206 height 54
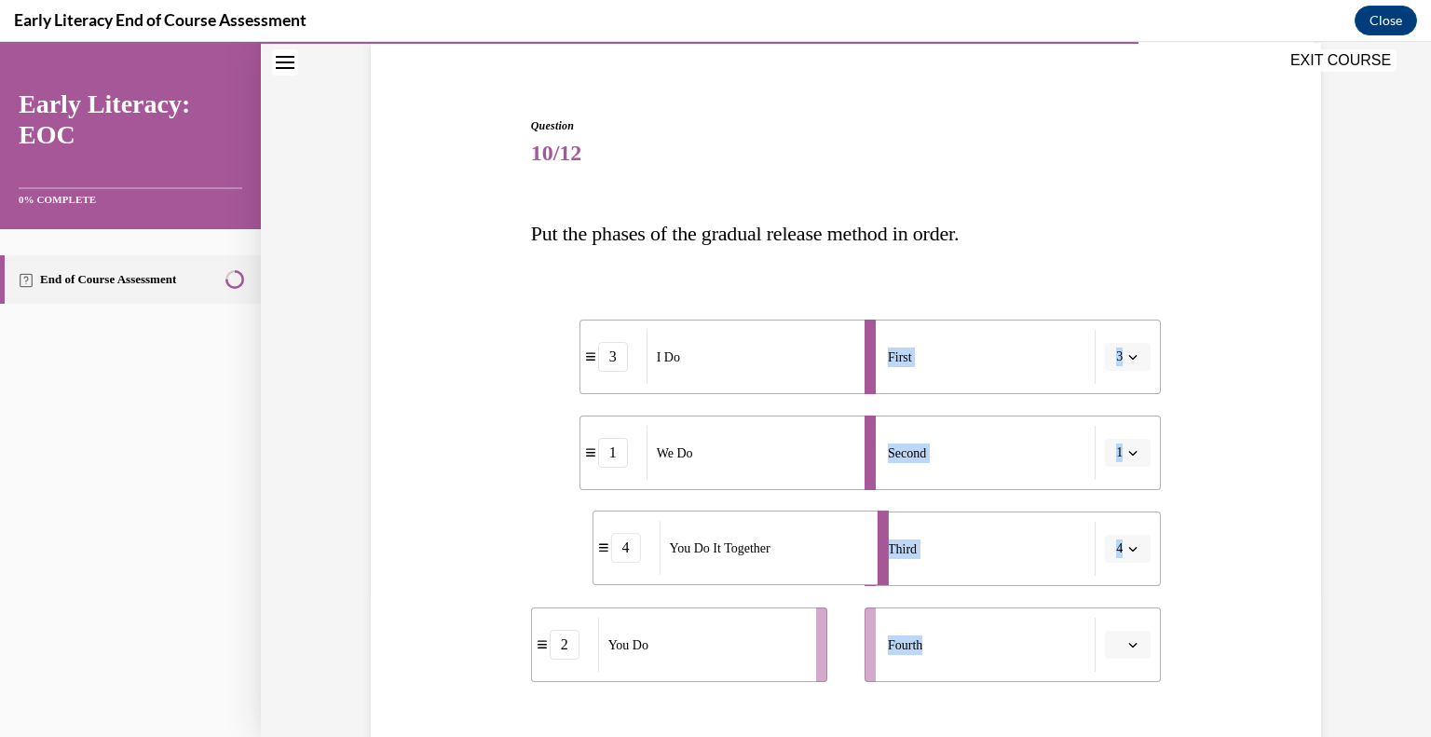
drag, startPoint x: 708, startPoint y: 551, endPoint x: 721, endPoint y: 551, distance: 13.1
click at [721, 551] on span "You Do It Together" at bounding box center [720, 548] width 101 height 20
drag, startPoint x: 675, startPoint y: 669, endPoint x: 714, endPoint y: 664, distance: 38.5
click at [714, 664] on div "You Do" at bounding box center [729, 641] width 206 height 54
drag, startPoint x: 714, startPoint y: 664, endPoint x: 763, endPoint y: 665, distance: 49.4
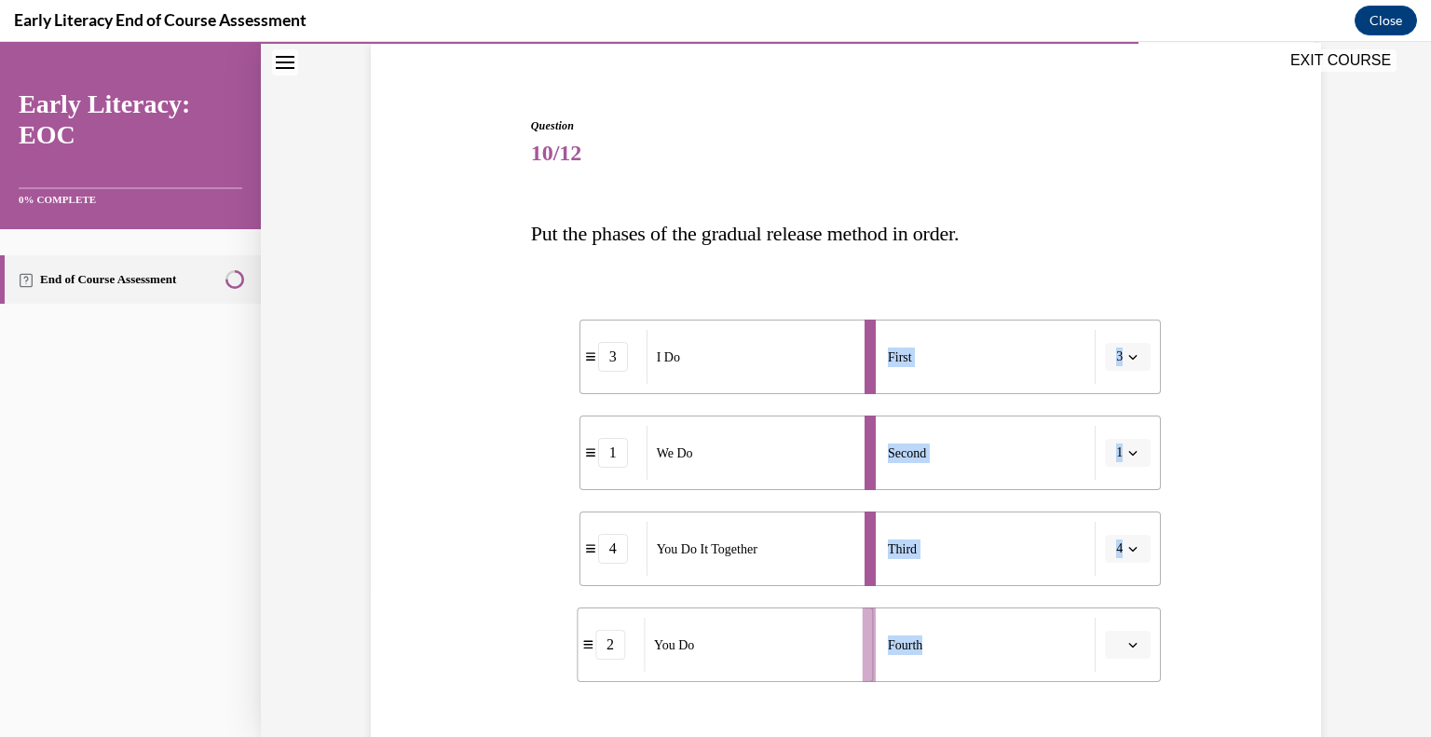
click at [763, 665] on div "You Do" at bounding box center [747, 645] width 206 height 54
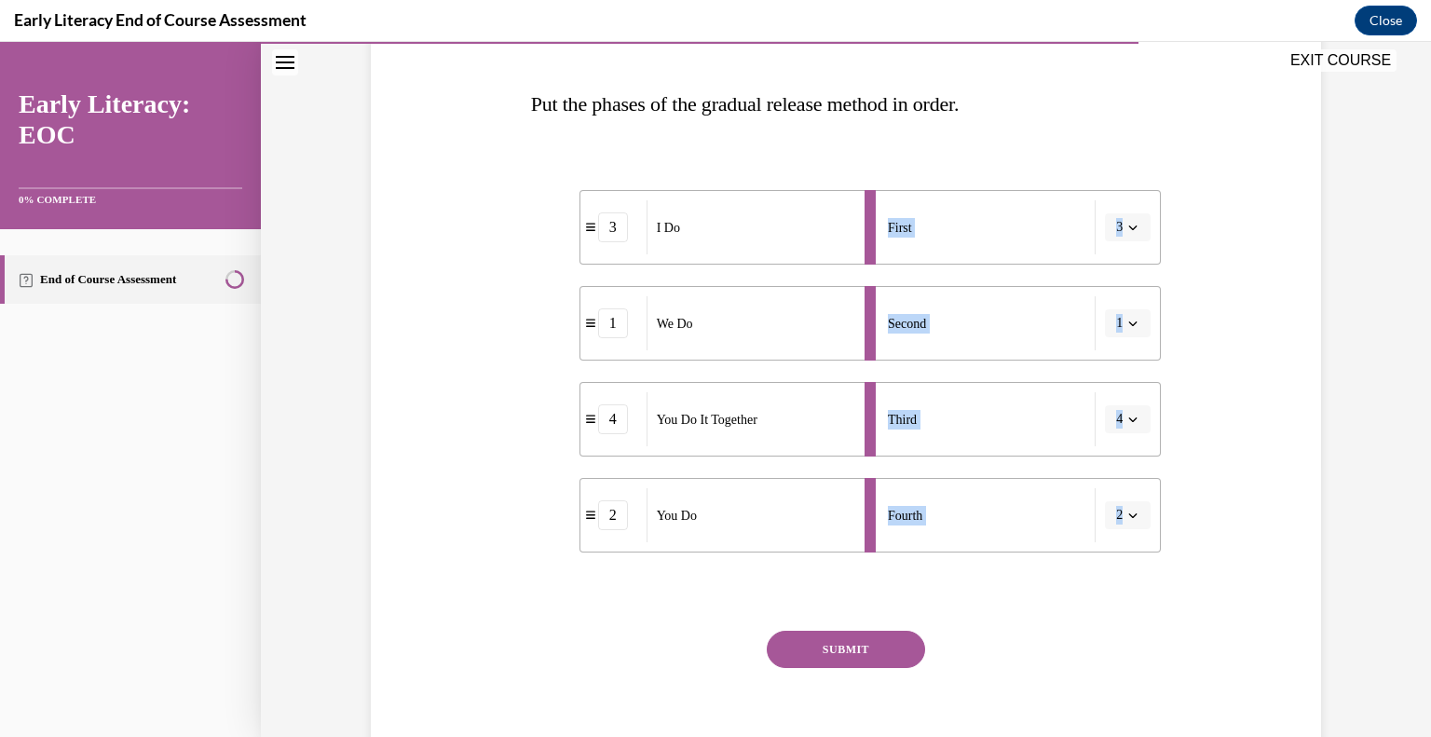
click at [809, 659] on button "SUBMIT" at bounding box center [846, 649] width 158 height 37
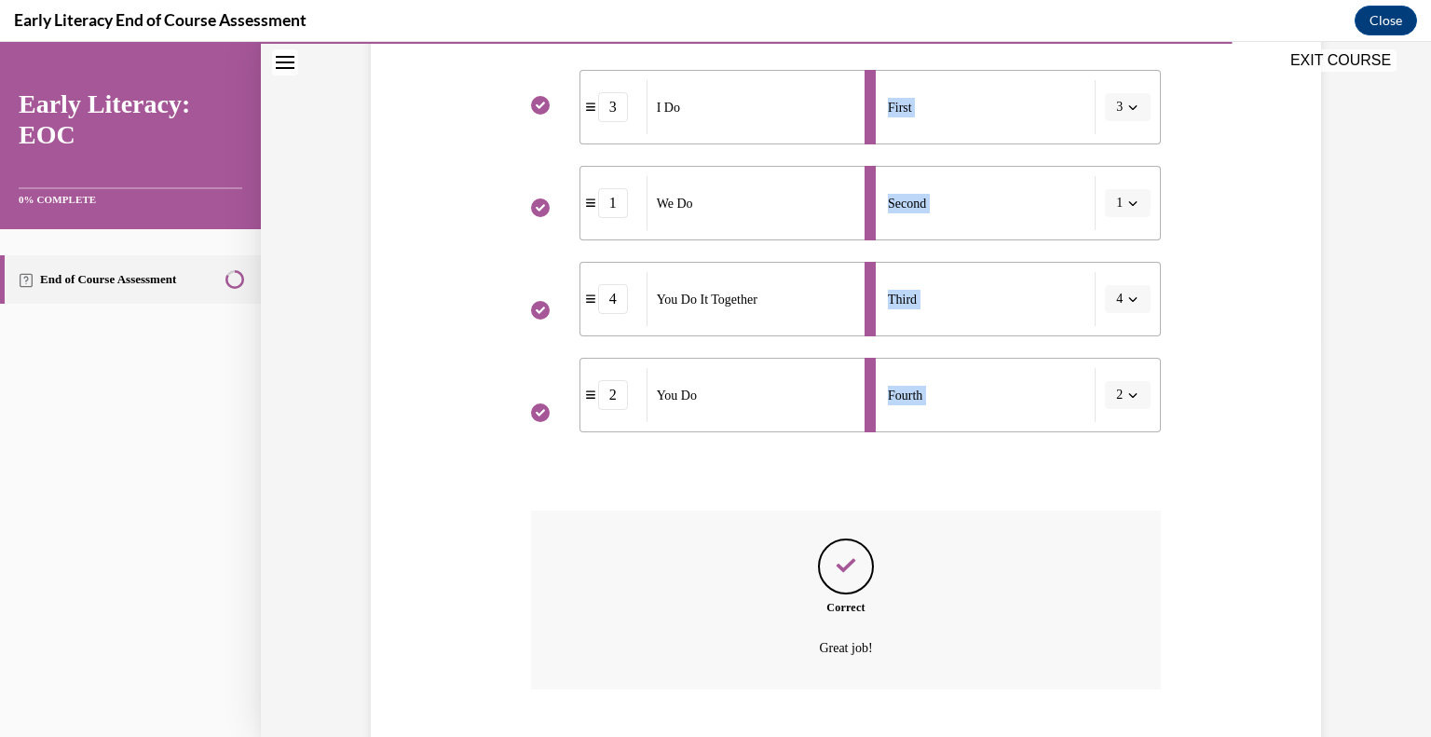
scroll to position [505, 0]
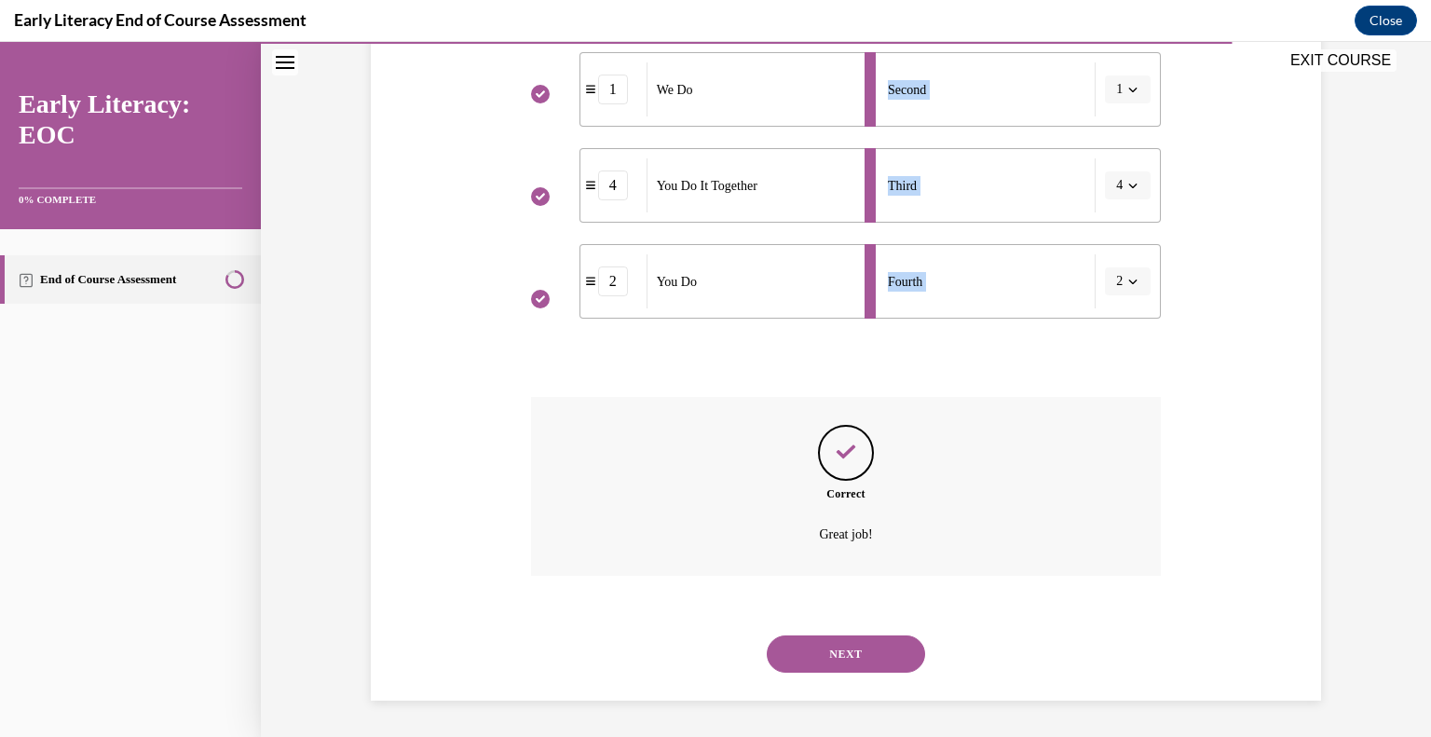
click at [809, 659] on button "NEXT" at bounding box center [846, 653] width 158 height 37
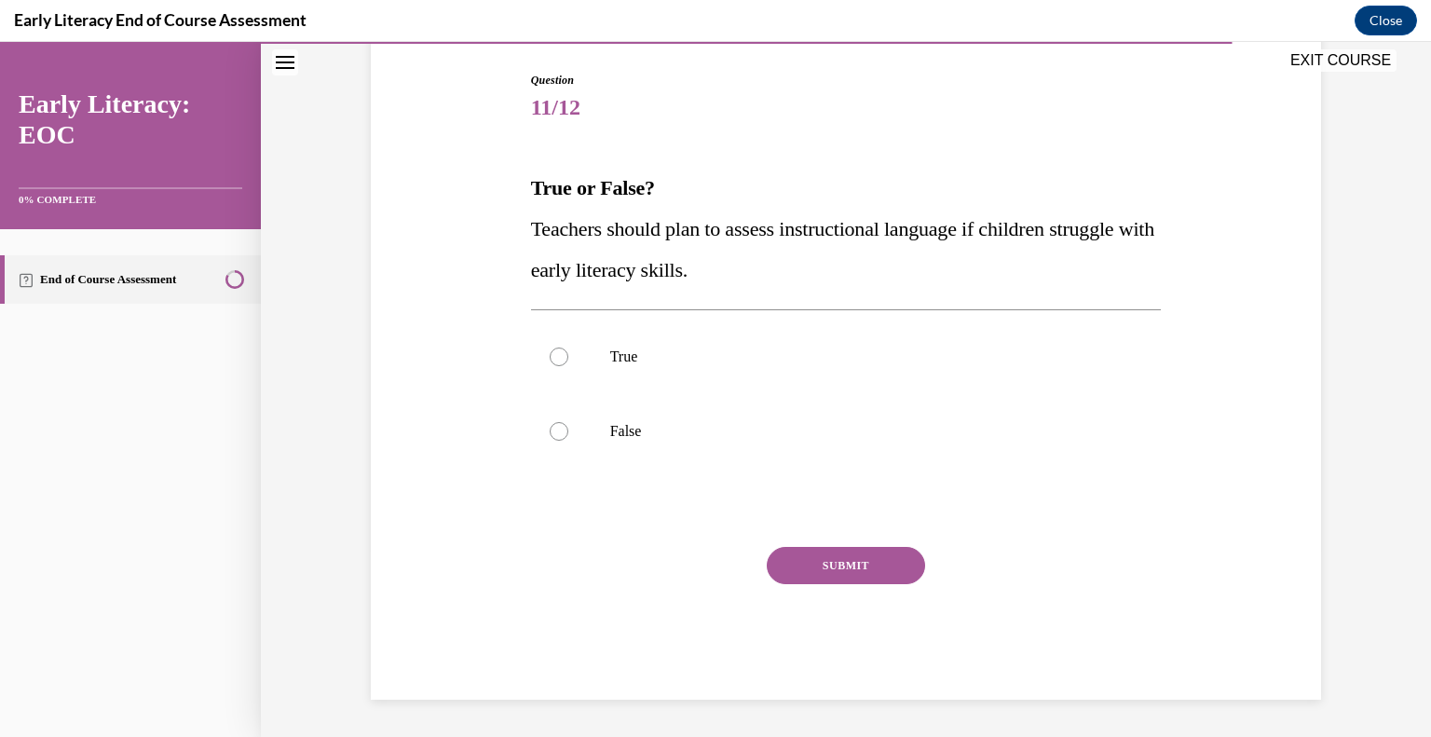
scroll to position [186, 0]
click at [555, 354] on div at bounding box center [559, 357] width 19 height 19
click at [799, 556] on button "SUBMIT" at bounding box center [846, 566] width 158 height 37
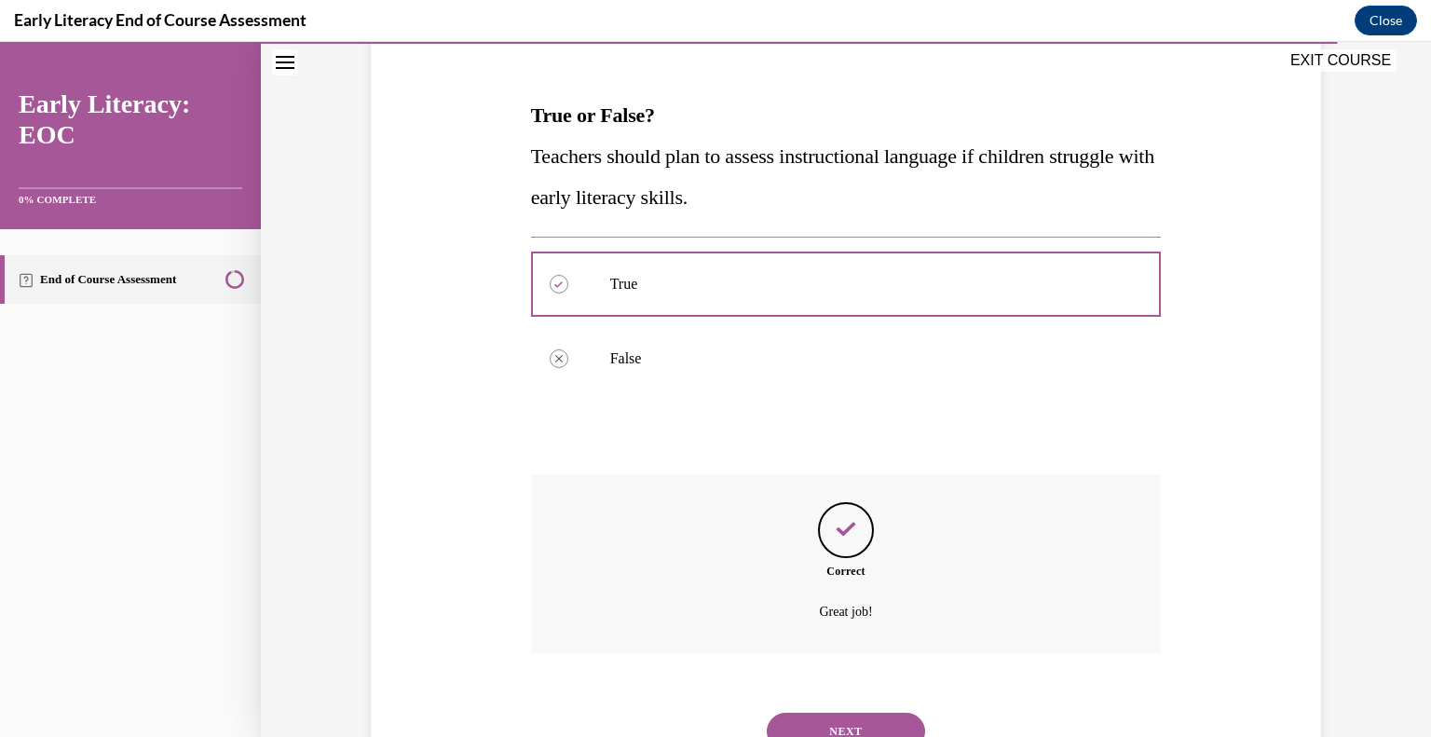
scroll to position [337, 0]
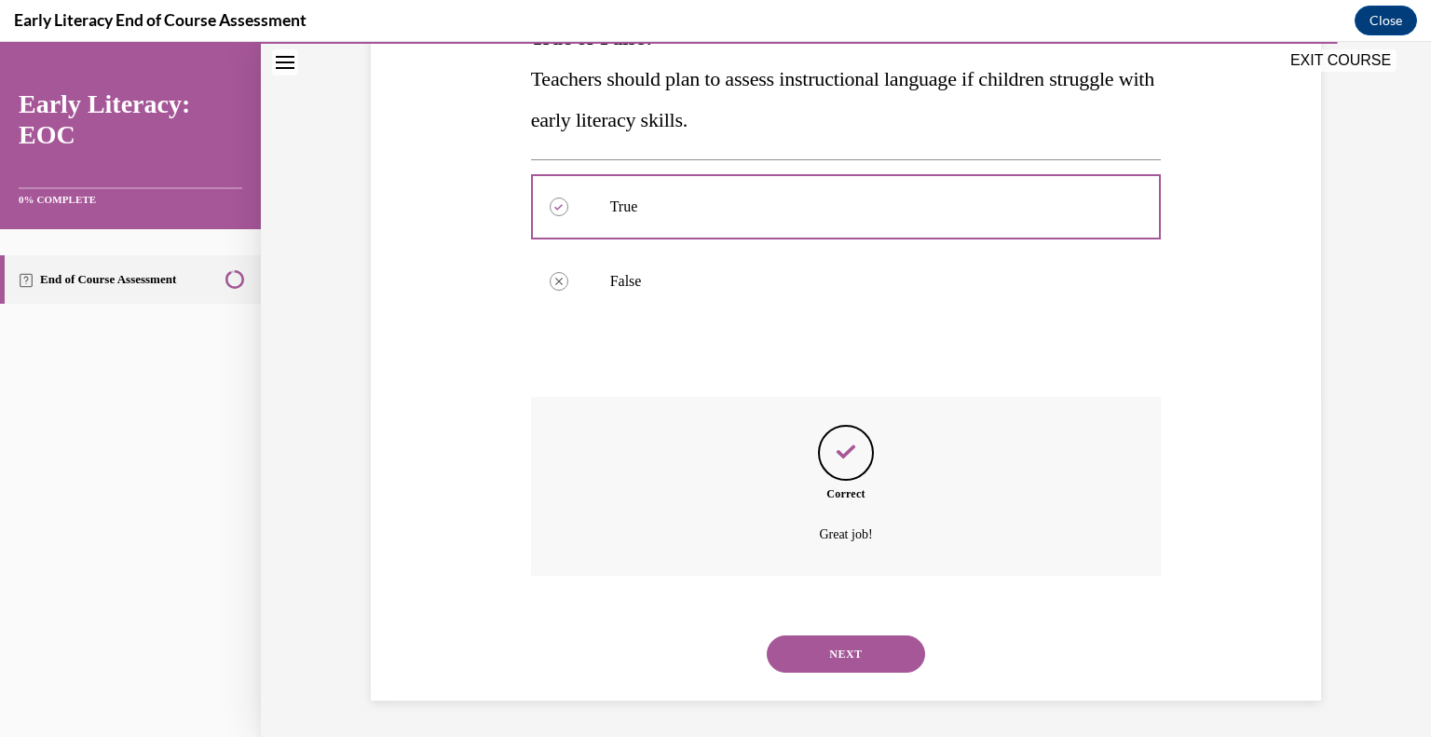
click at [878, 664] on button "NEXT" at bounding box center [846, 653] width 158 height 37
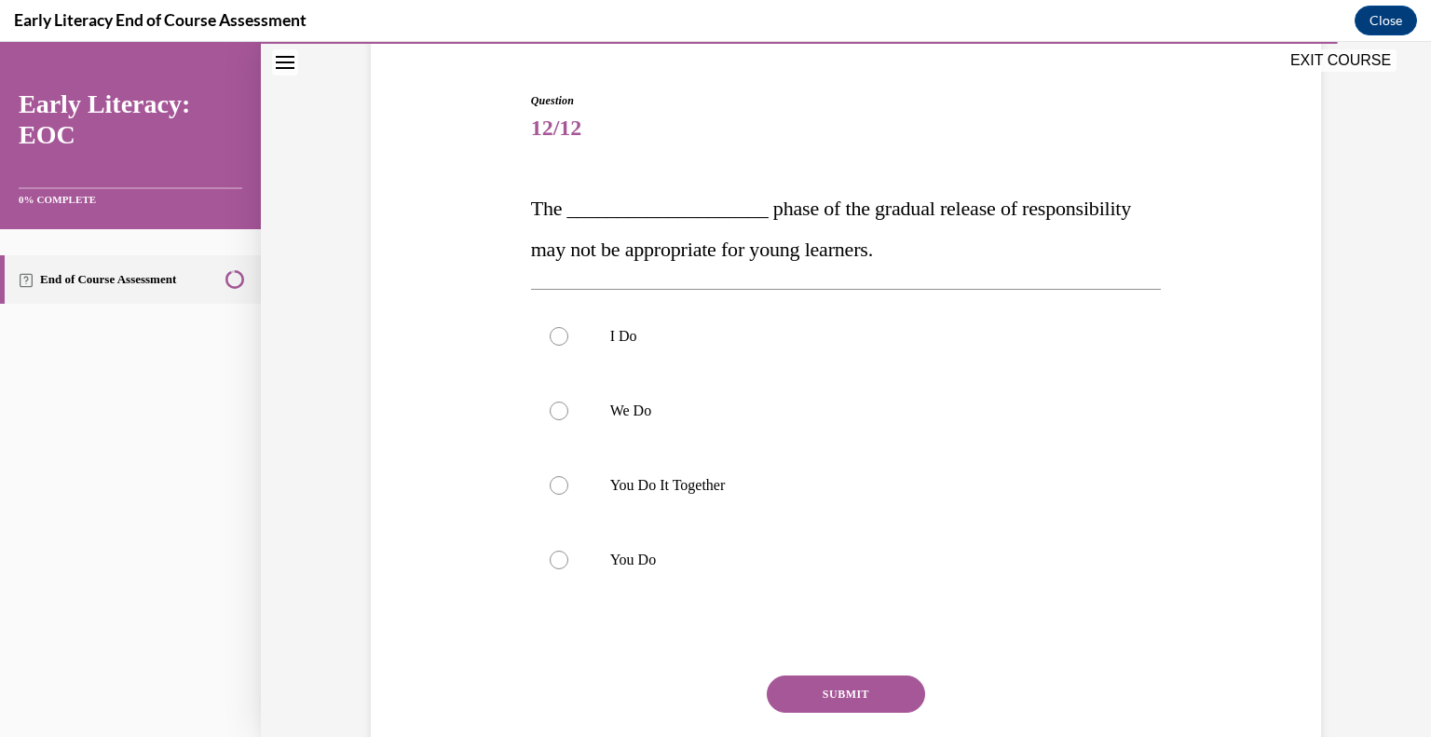
scroll to position [183, 0]
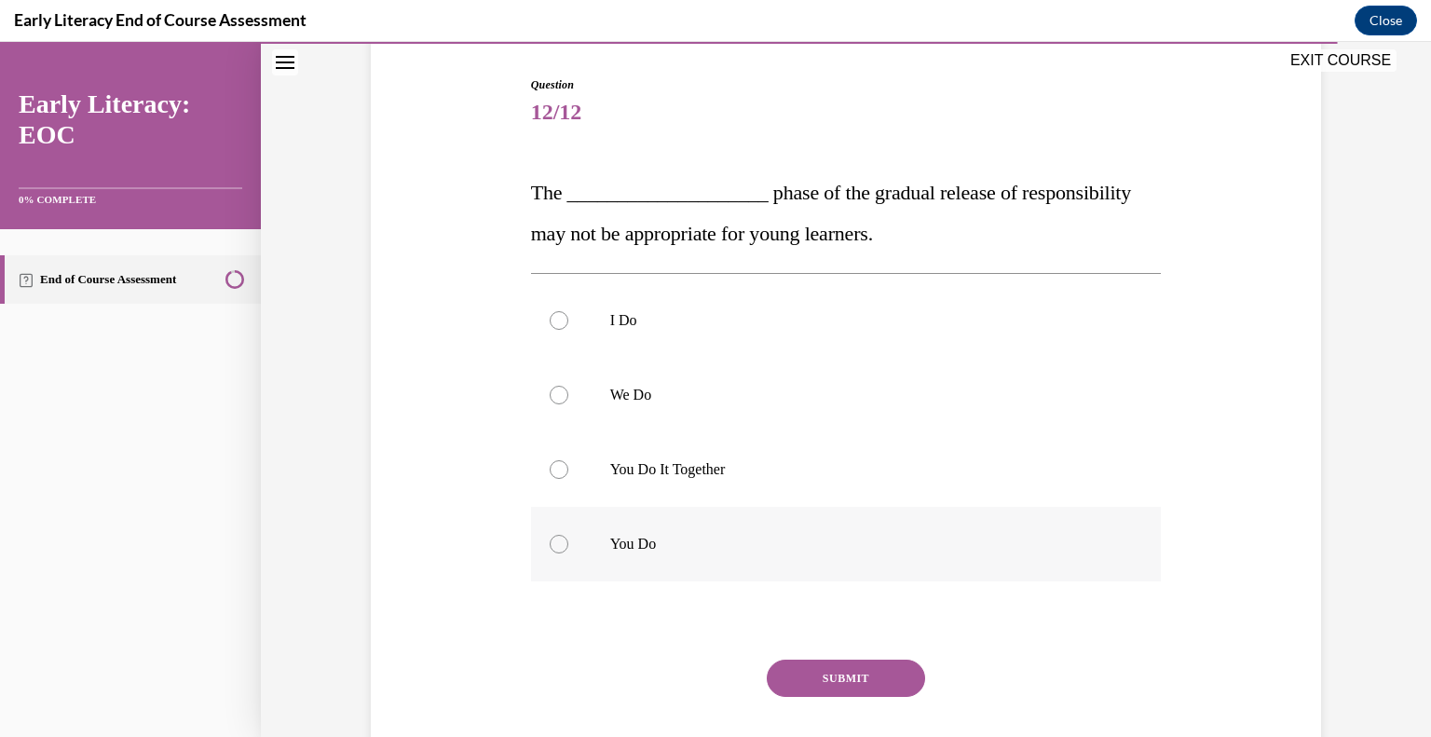
click at [557, 546] on div at bounding box center [559, 544] width 19 height 19
click at [795, 672] on button "SUBMIT" at bounding box center [846, 677] width 158 height 37
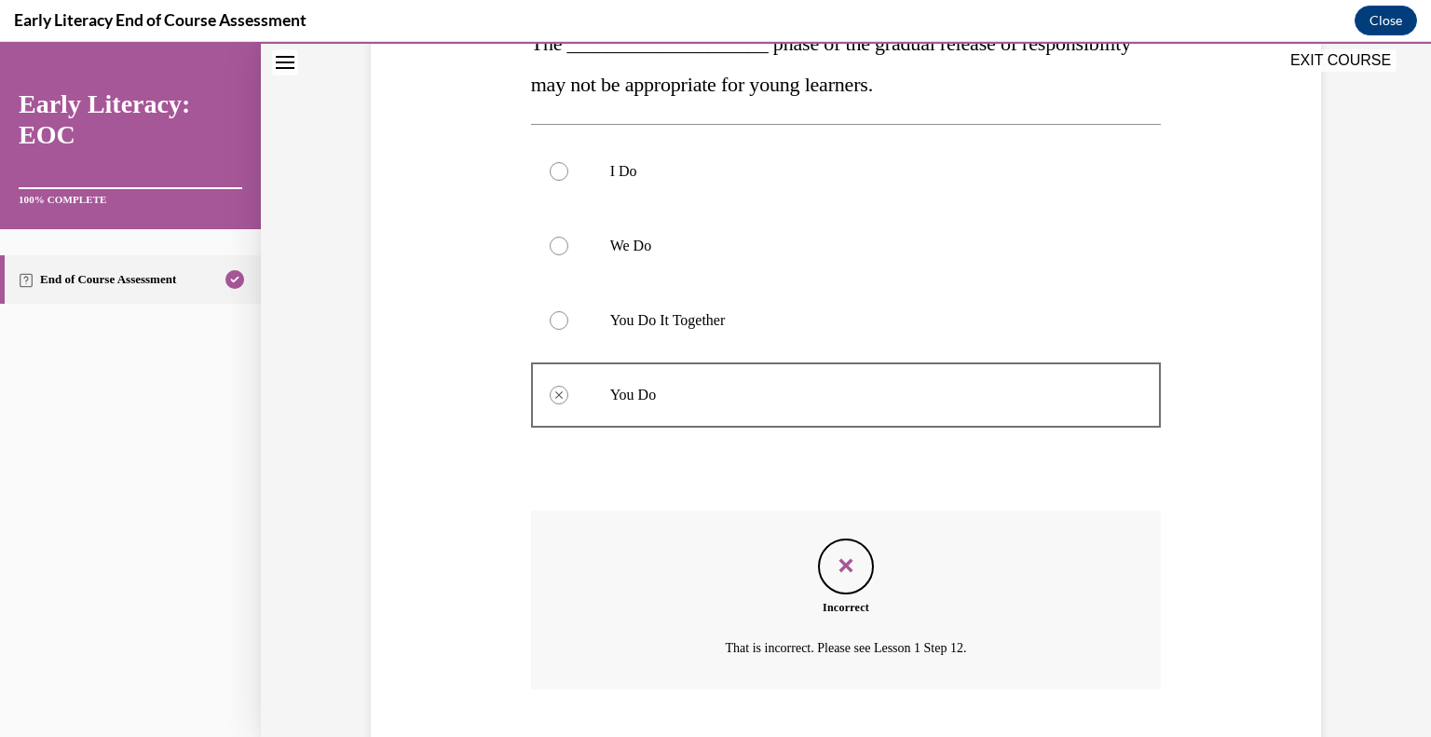
scroll to position [445, 0]
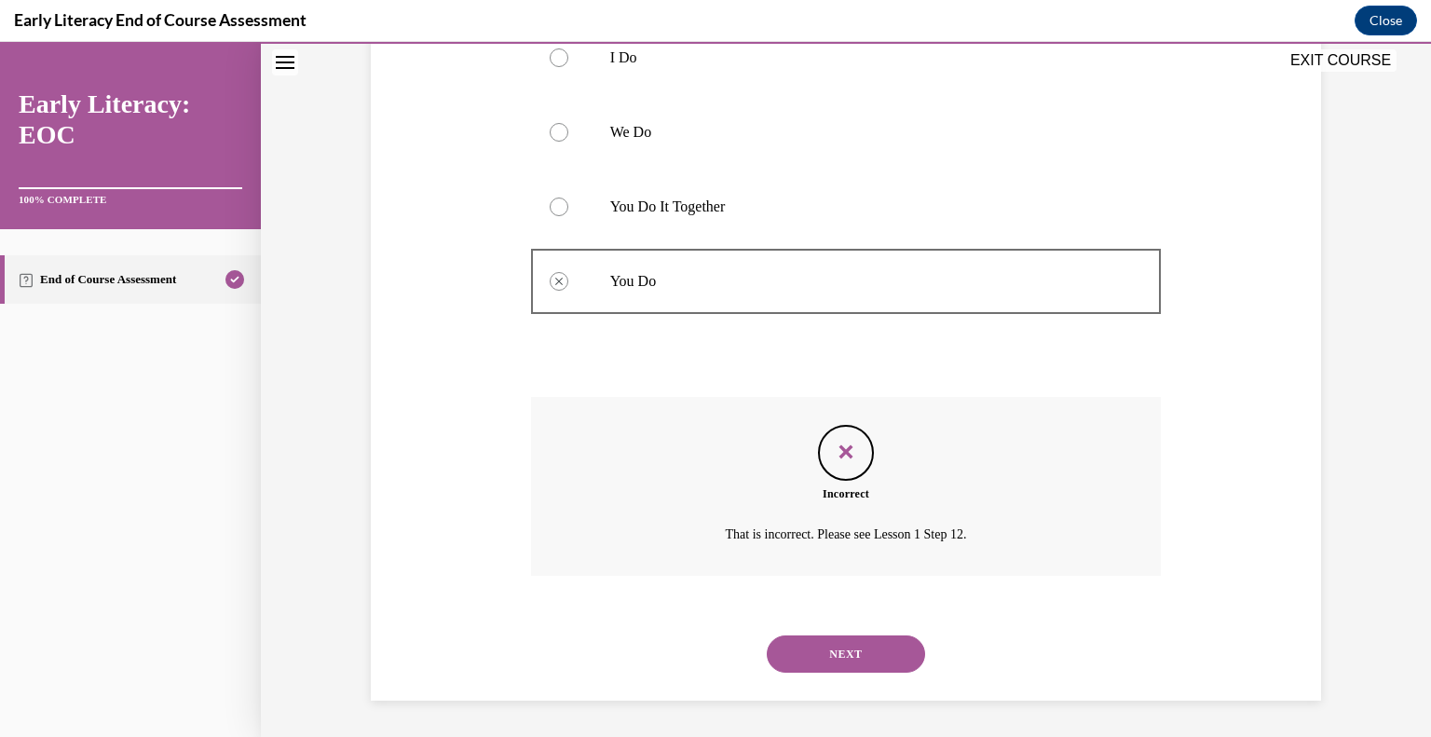
click at [823, 646] on button "NEXT" at bounding box center [846, 653] width 158 height 37
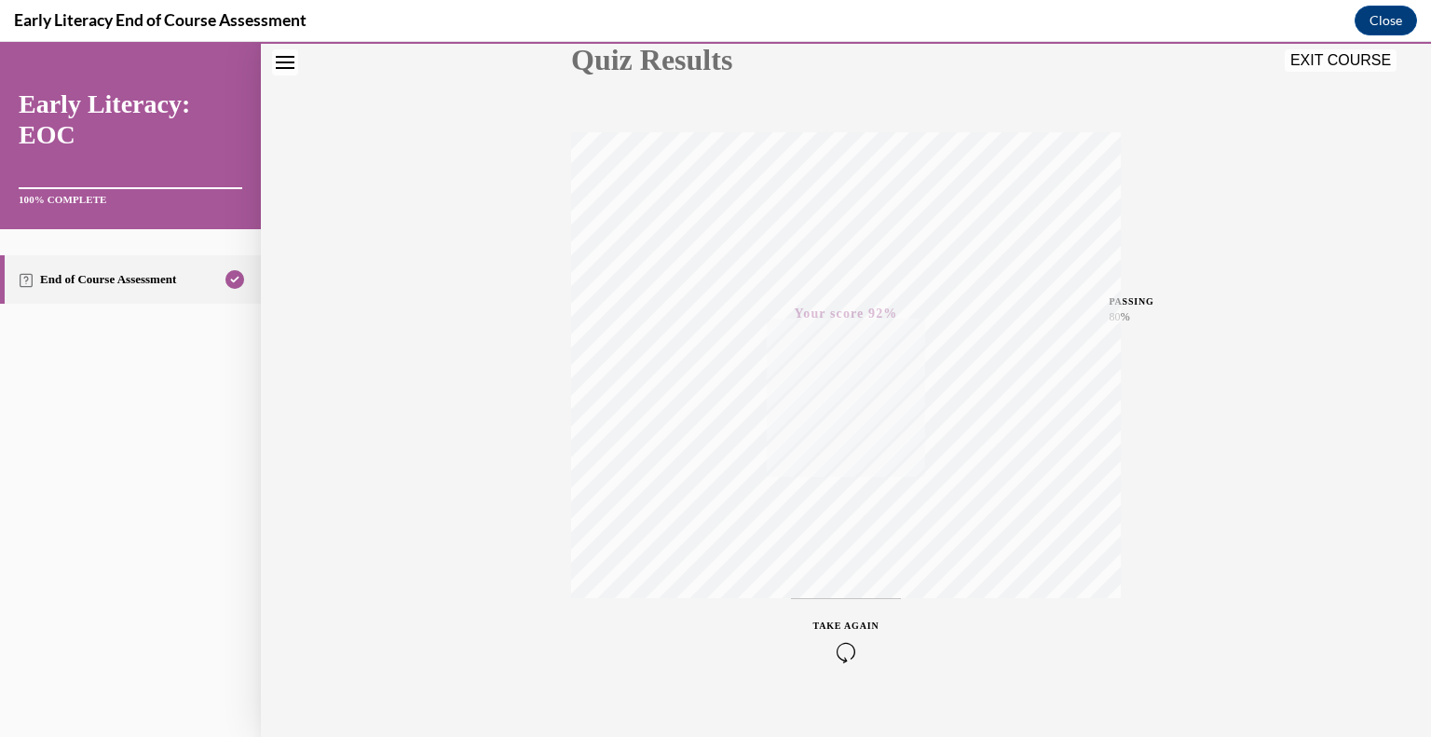
scroll to position [259, 0]
click at [1315, 65] on button "EXIT COURSE" at bounding box center [1341, 60] width 112 height 22
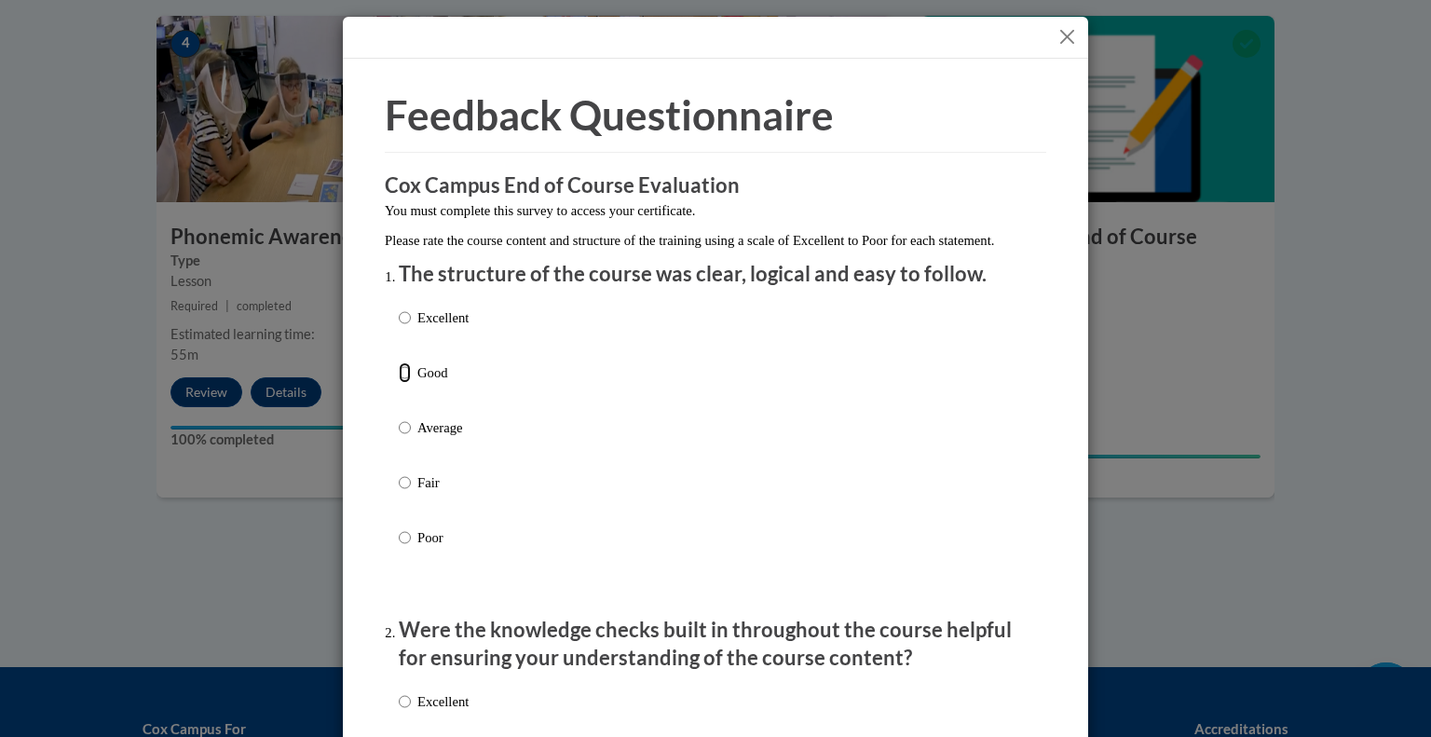
click at [400, 383] on input "Good" at bounding box center [405, 372] width 12 height 20
radio input "true"
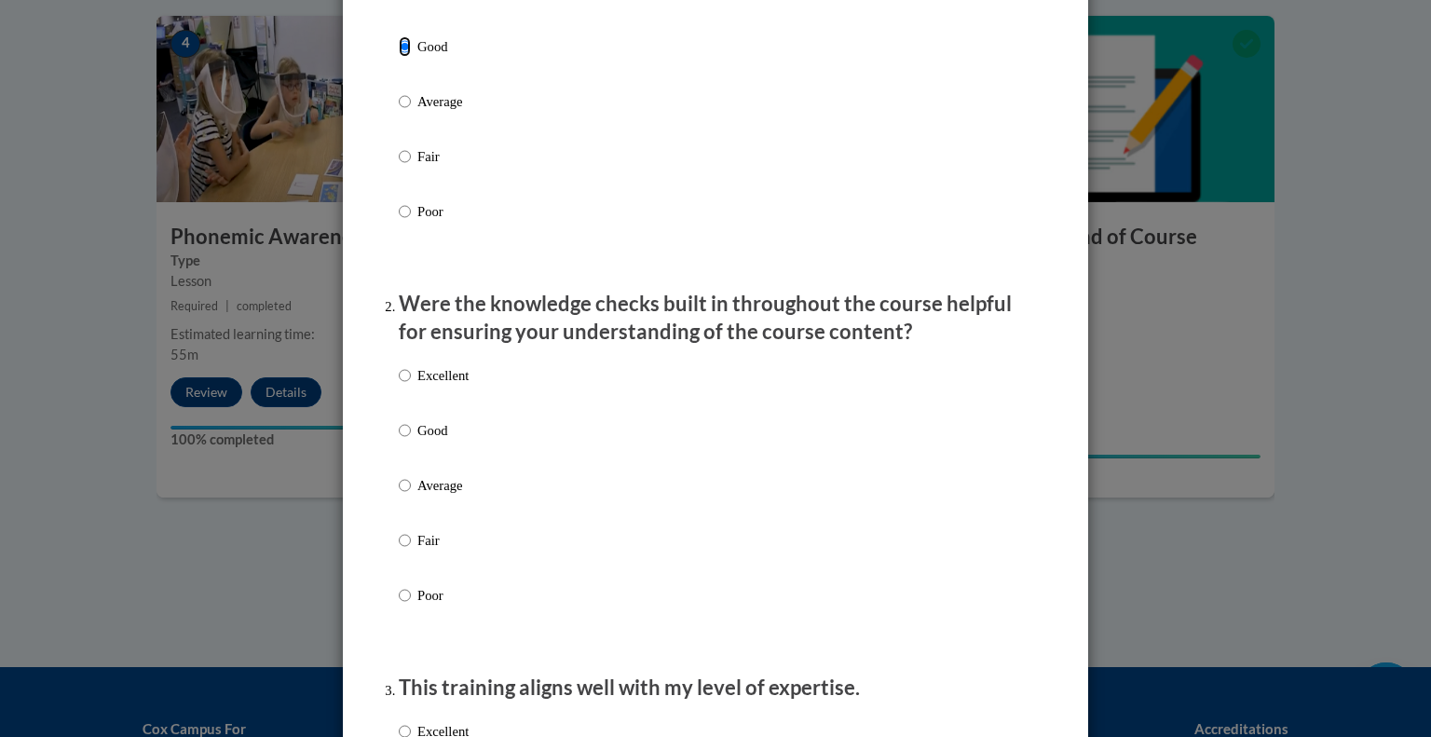
scroll to position [327, 0]
click at [407, 495] on input "Average" at bounding box center [405, 484] width 12 height 20
radio input "true"
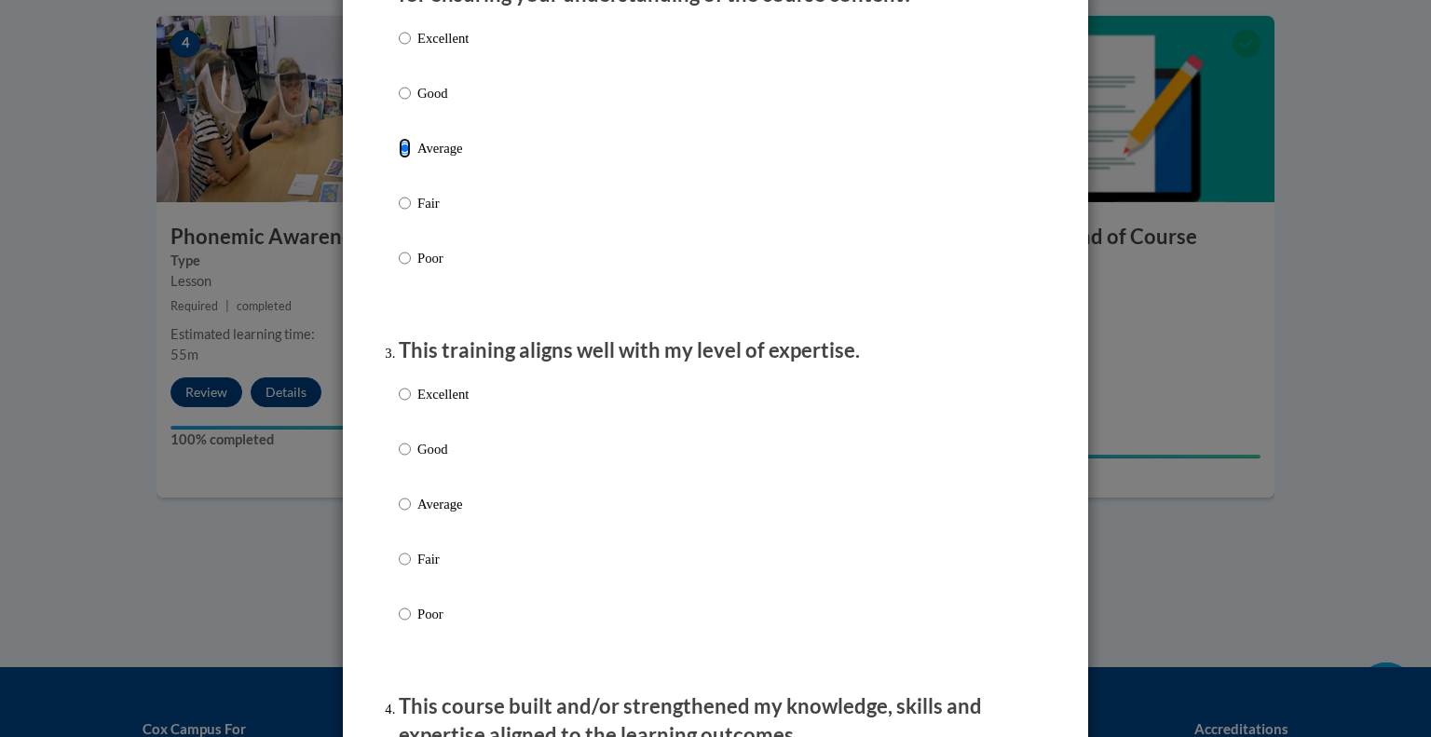
scroll to position [664, 0]
click at [403, 513] on input "Average" at bounding box center [405, 503] width 12 height 20
radio input "true"
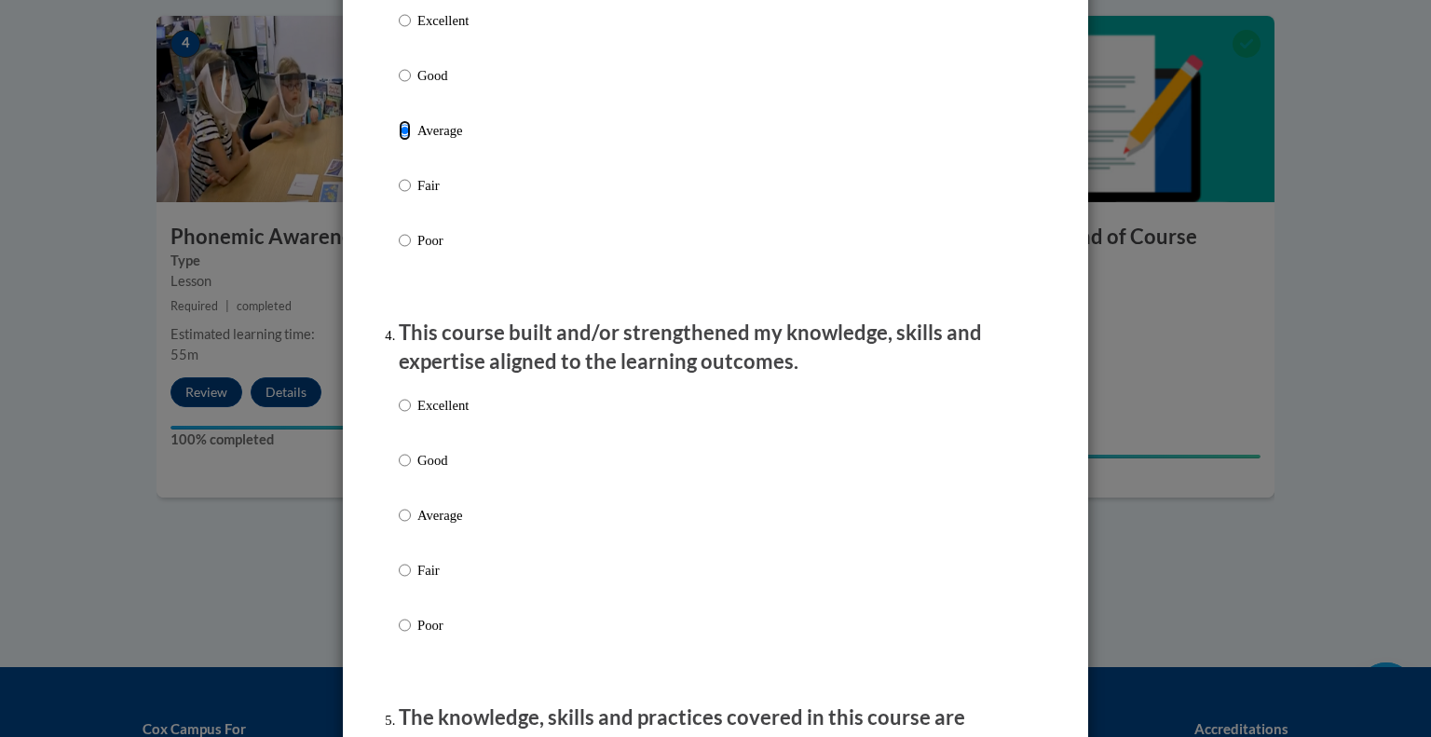
scroll to position [1036, 0]
click at [400, 526] on input "Average" at bounding box center [405, 516] width 12 height 20
radio input "true"
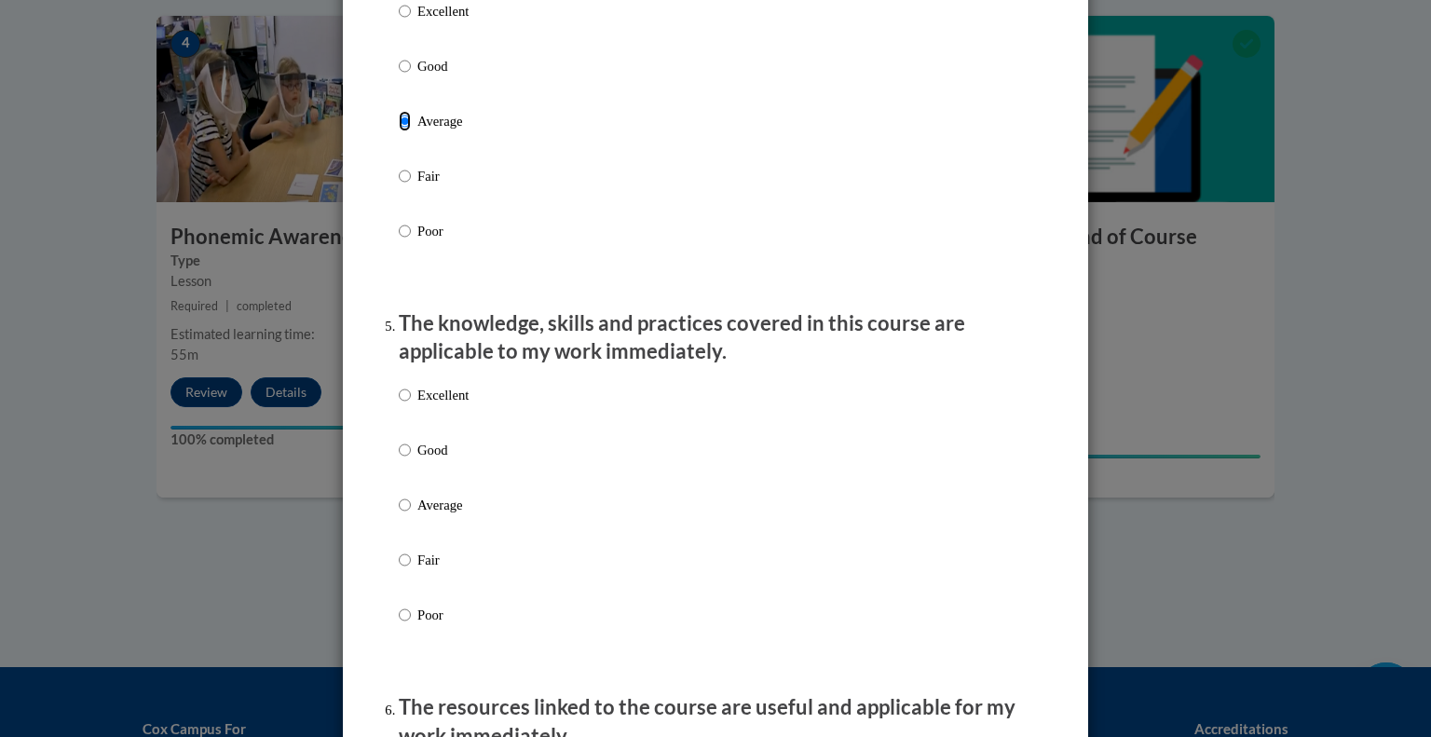
scroll to position [1431, 0]
click at [405, 515] on input "Average" at bounding box center [405, 505] width 12 height 20
radio input "true"
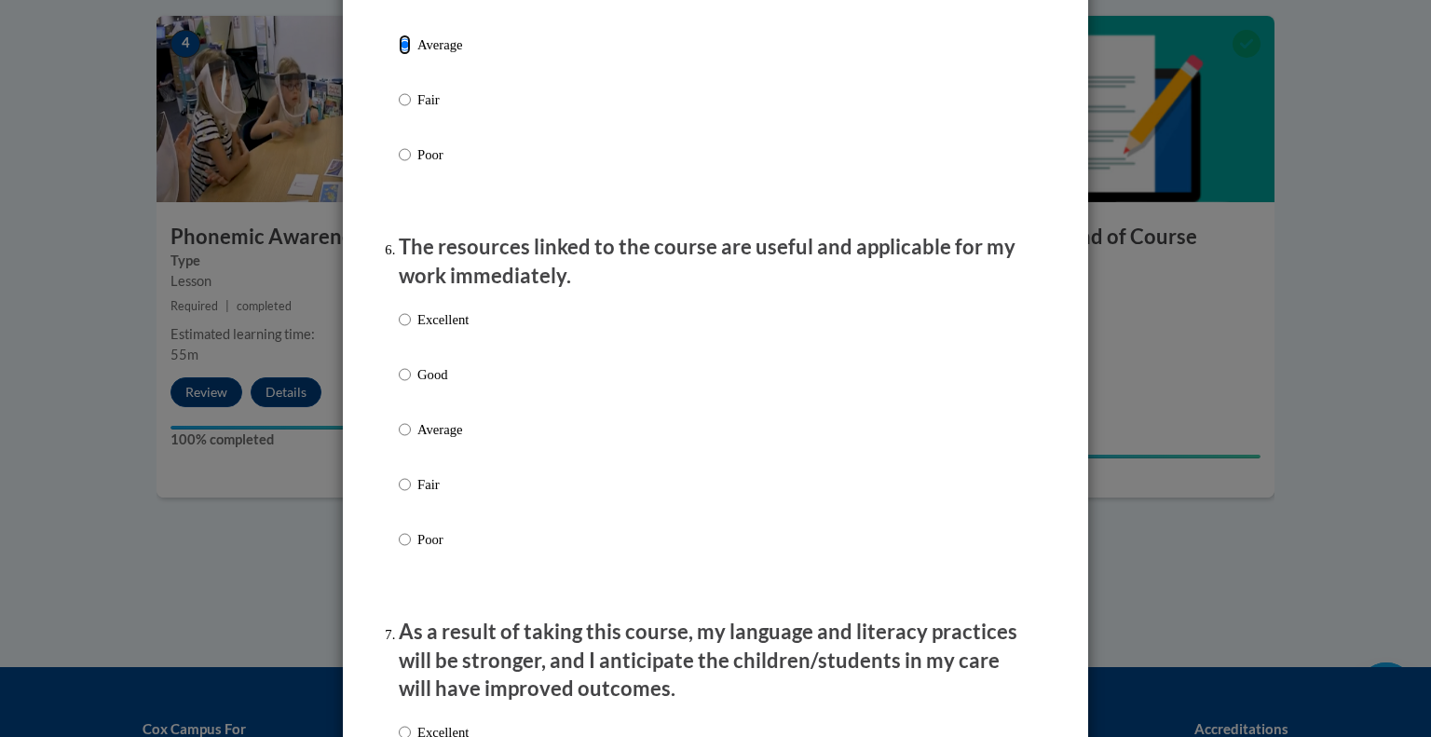
scroll to position [1891, 0]
click at [406, 440] on input "Average" at bounding box center [405, 429] width 12 height 20
radio input "true"
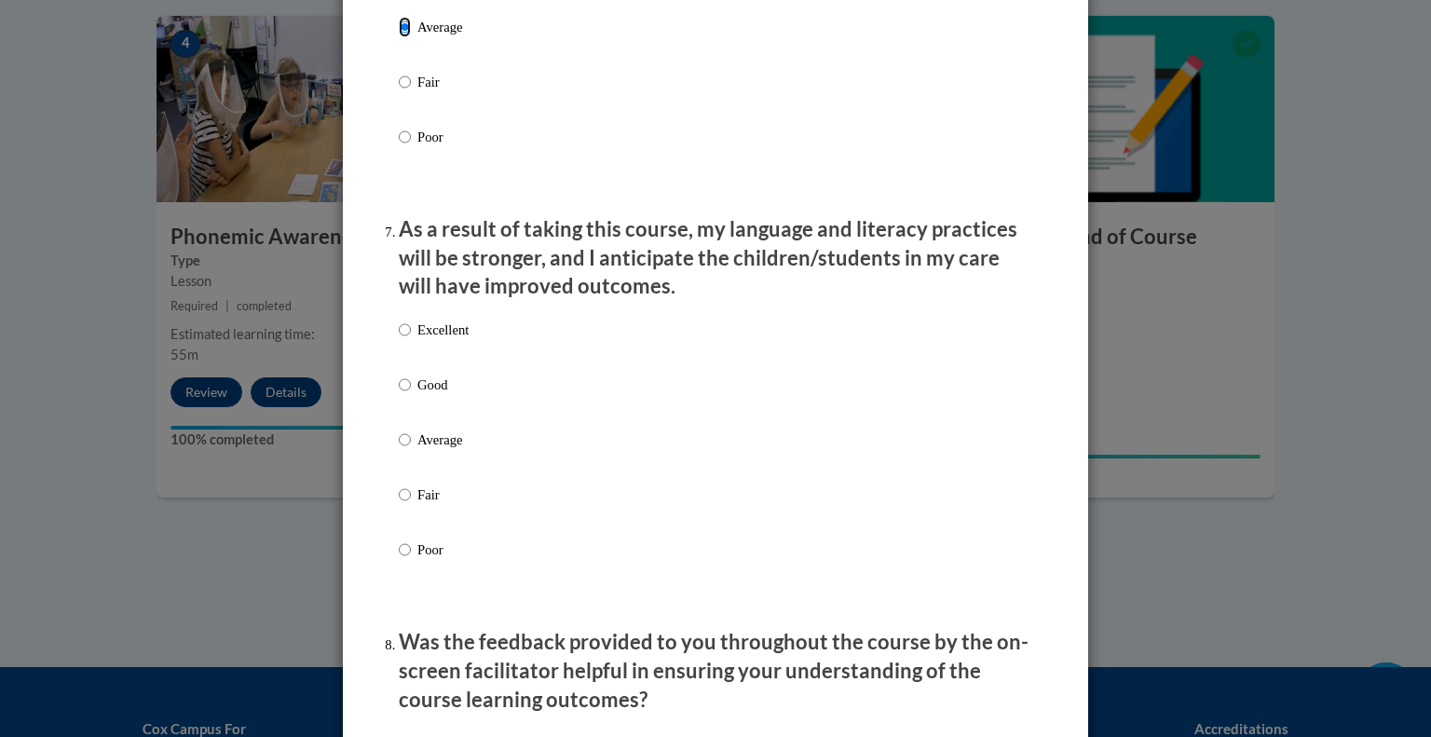
scroll to position [2291, 0]
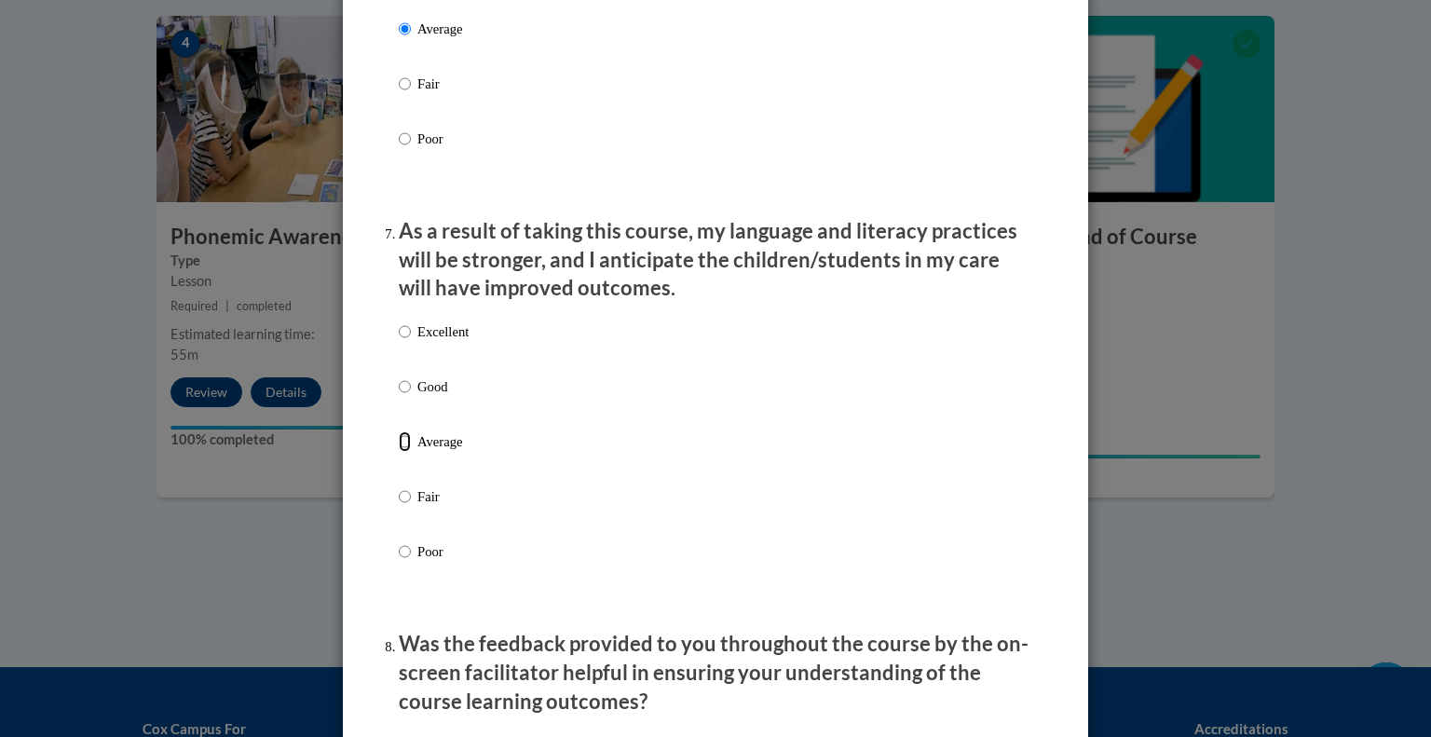
click at [404, 452] on input "Average" at bounding box center [405, 441] width 12 height 20
radio input "true"
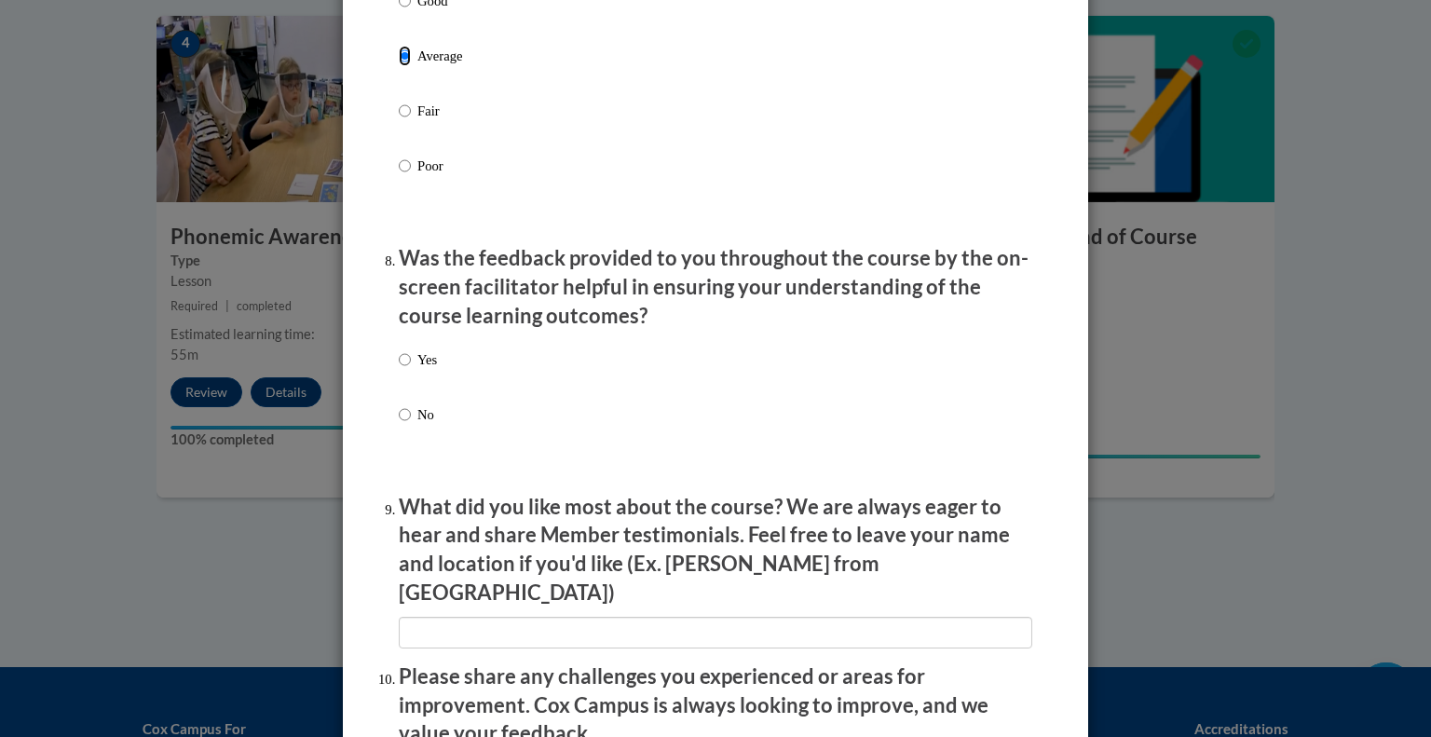
scroll to position [2687, 0]
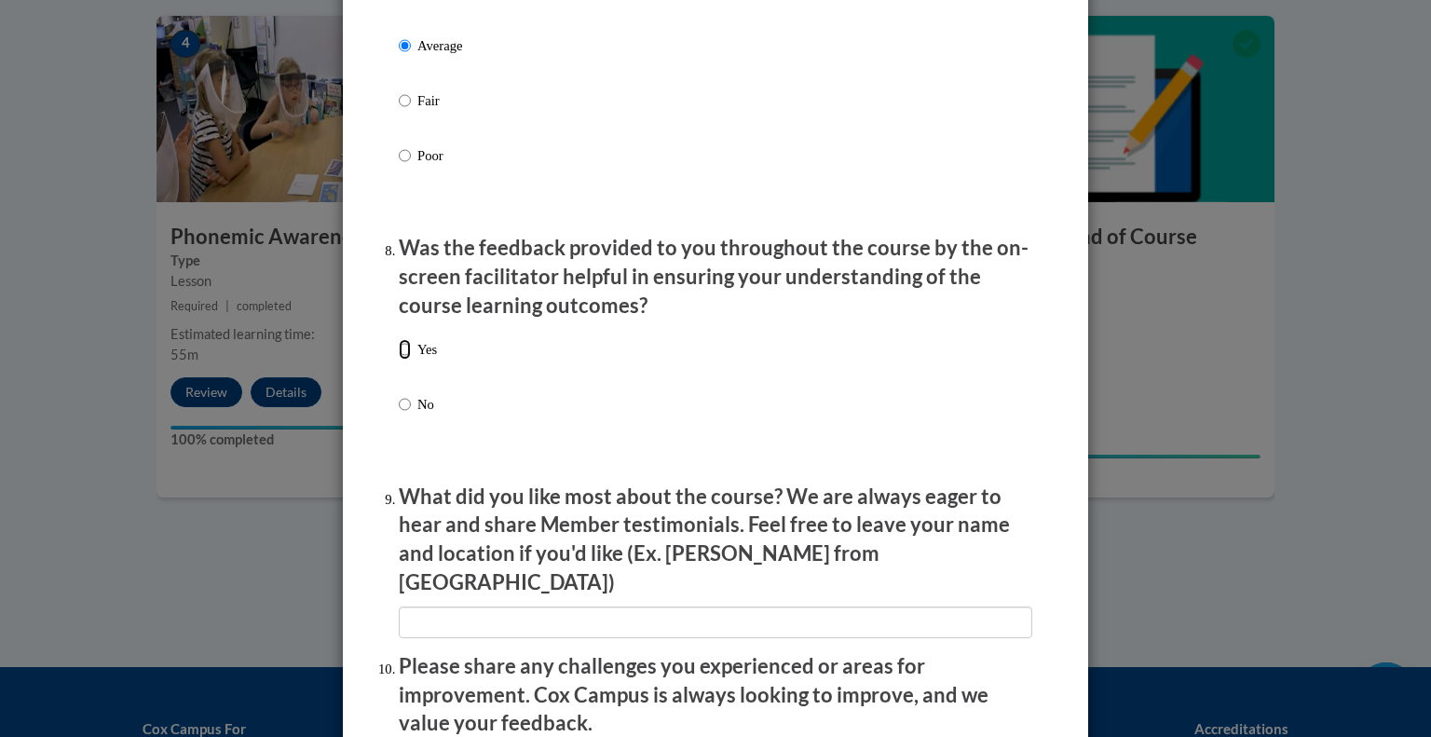
click at [401, 360] on input "Yes" at bounding box center [405, 349] width 12 height 20
radio input "true"
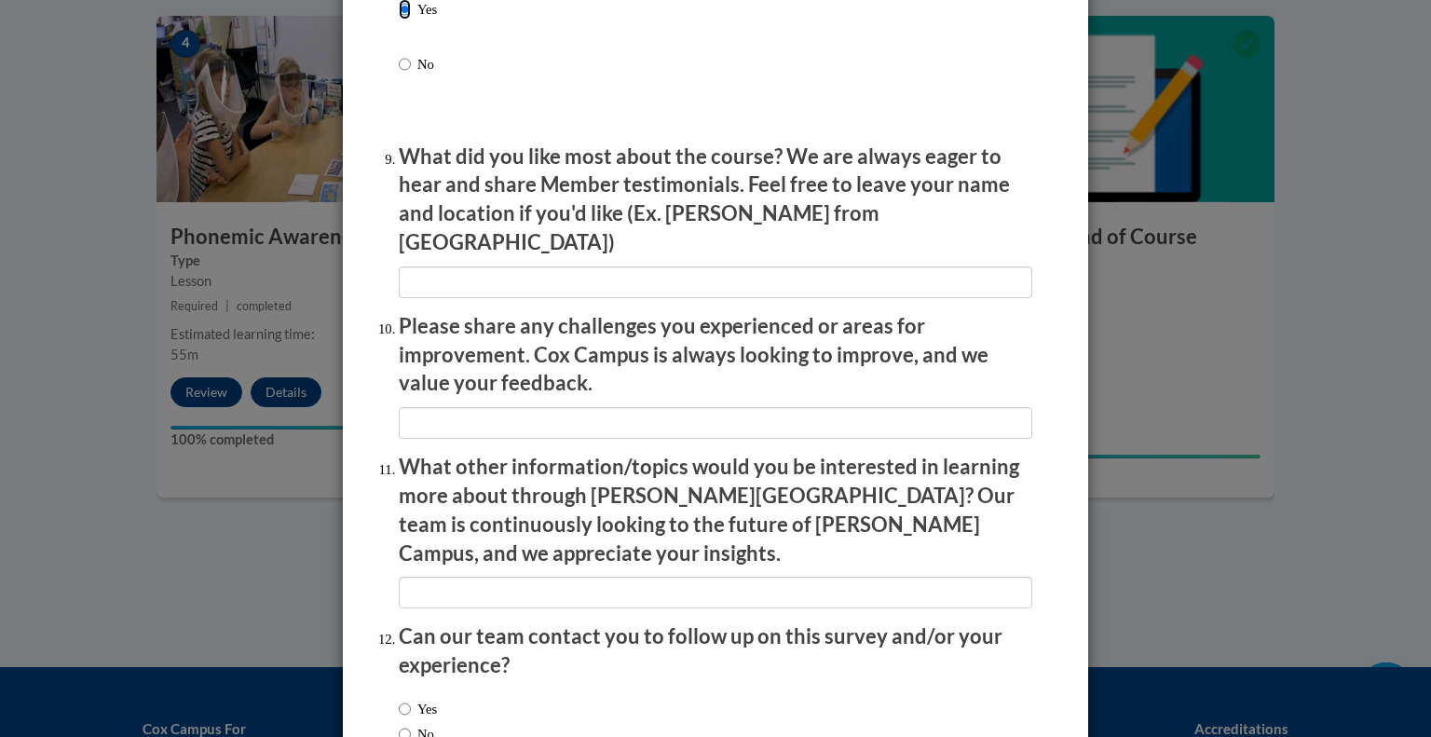
scroll to position [3025, 0]
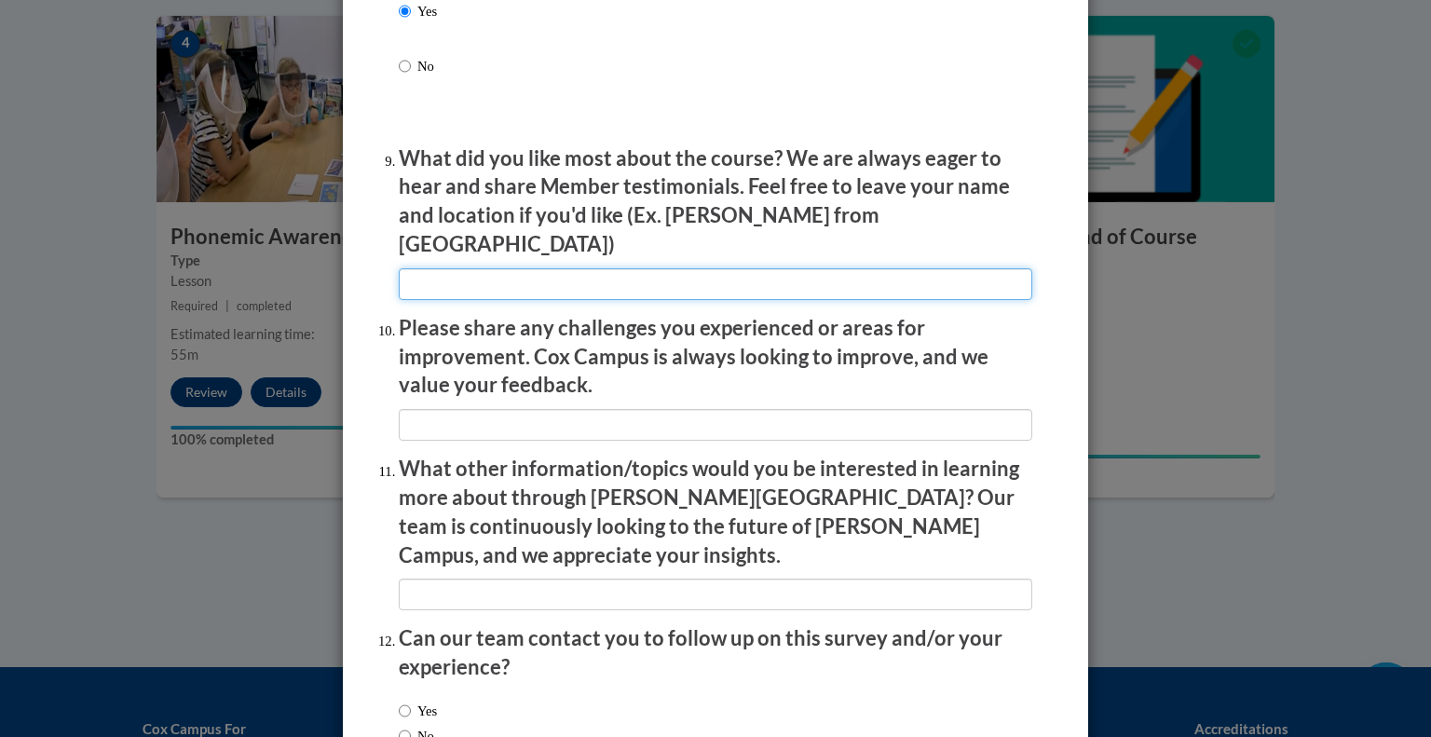
click at [438, 277] on input "textbox" at bounding box center [715, 284] width 633 height 32
type input "self paced"
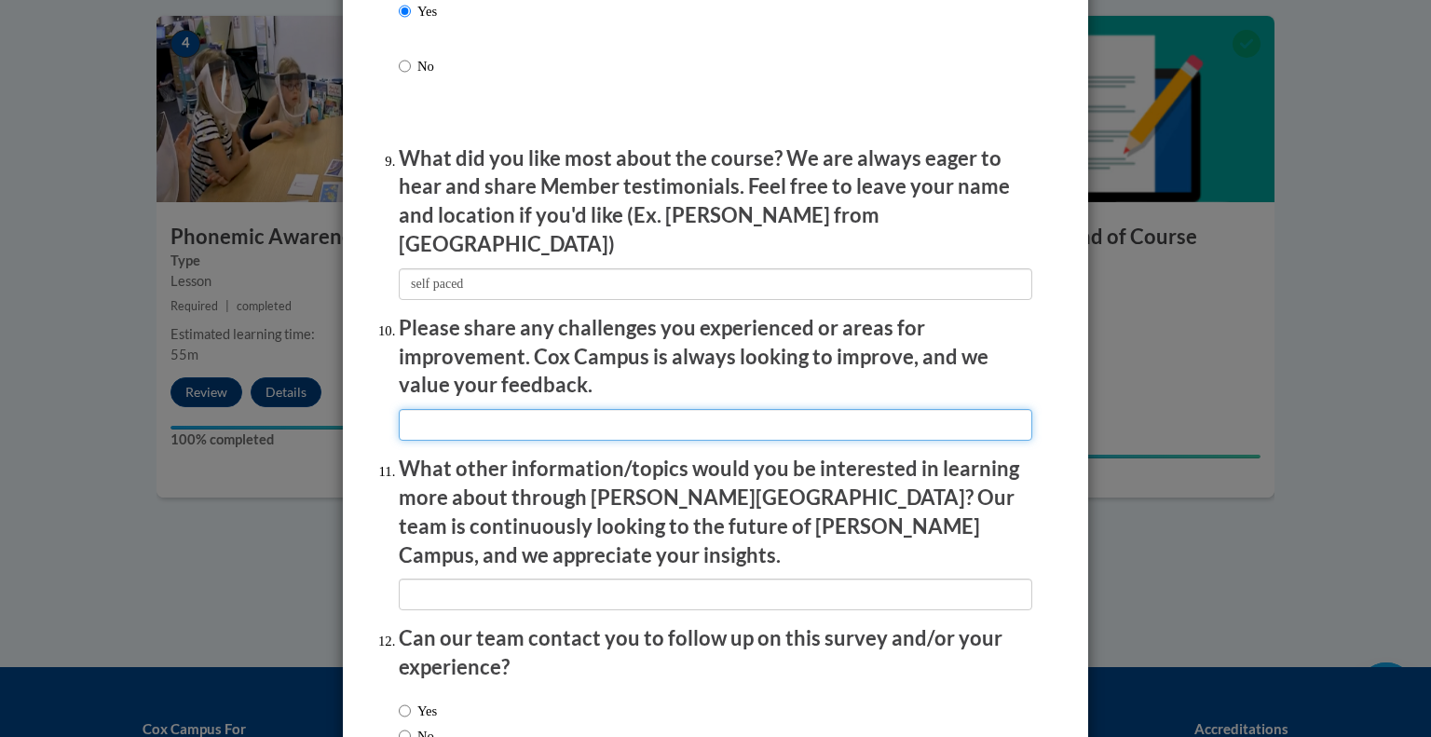
click at [505, 414] on input "textbox" at bounding box center [715, 425] width 633 height 32
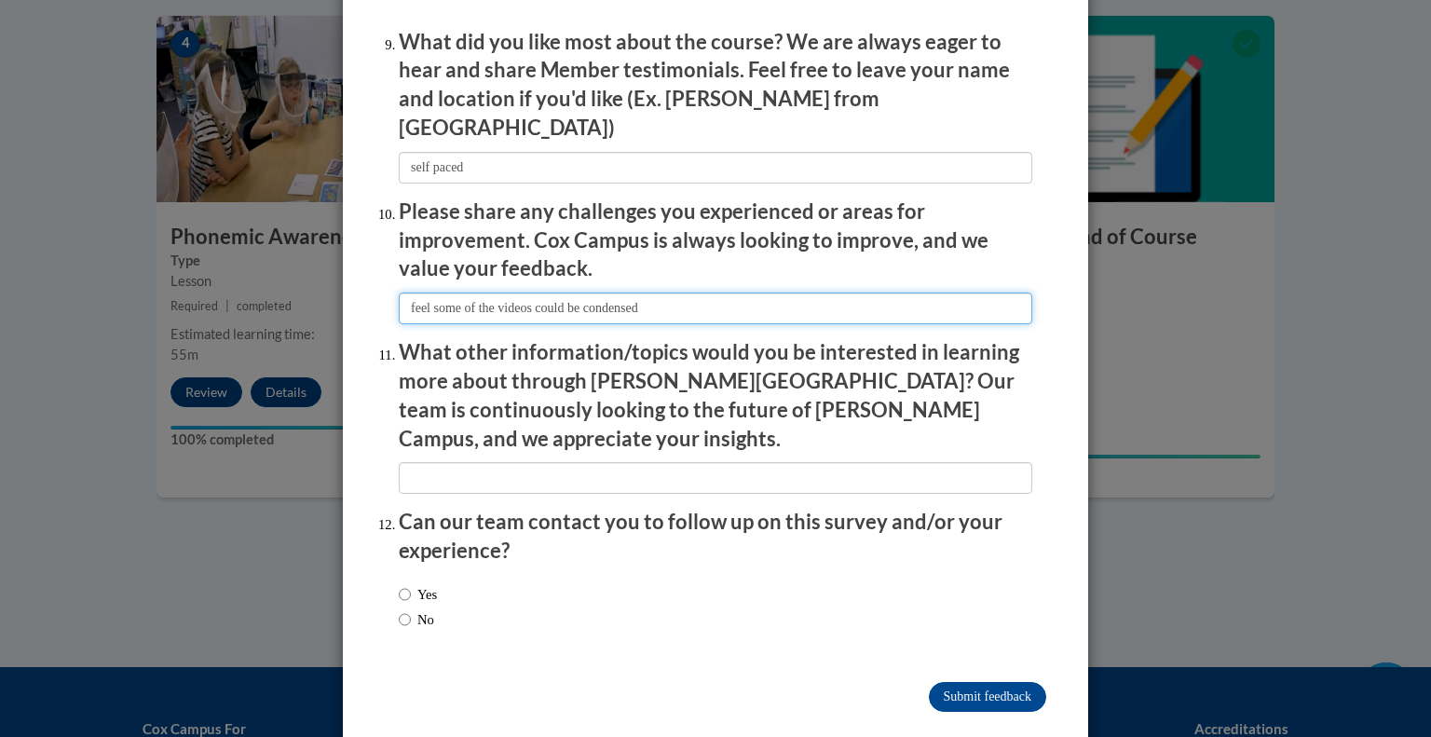
type input "feel some of the videos could be condensed"
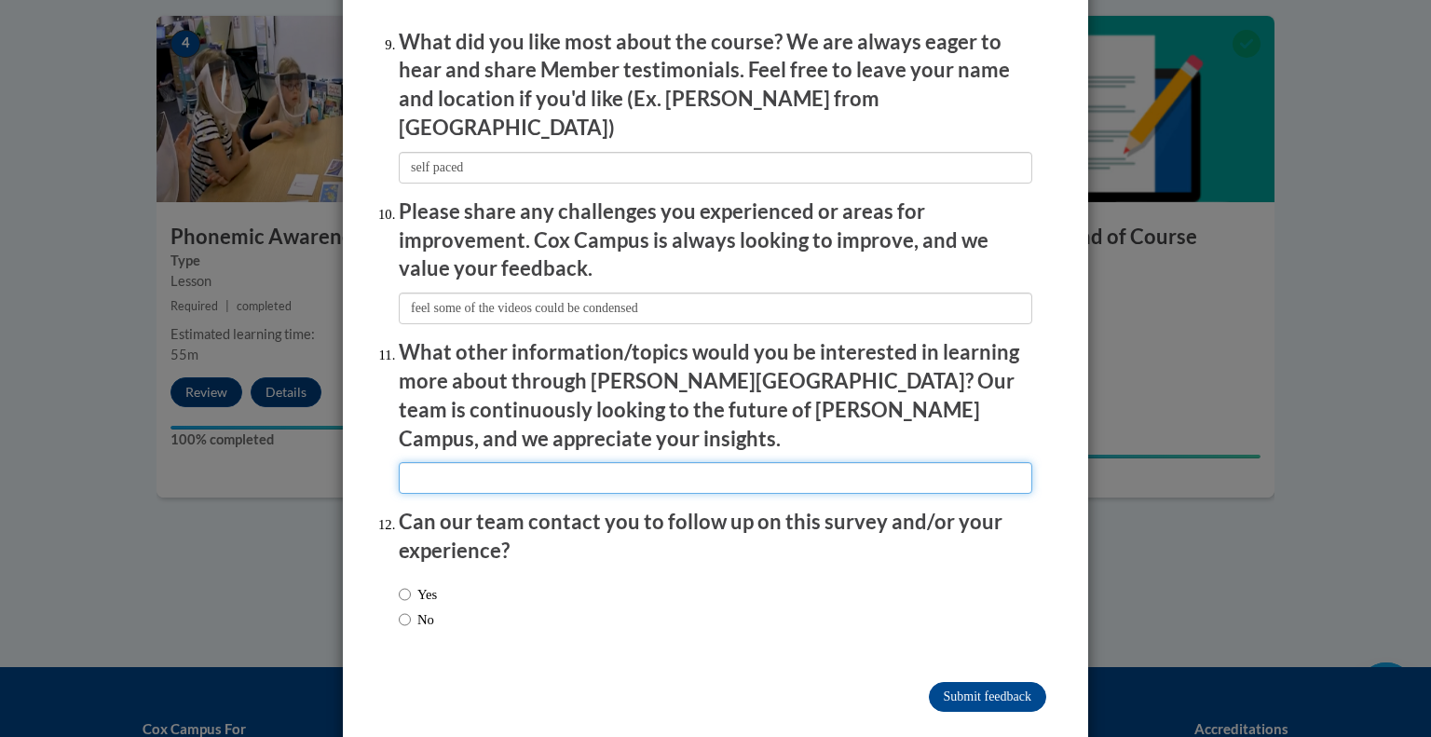
click at [492, 462] on input "textbox" at bounding box center [715, 478] width 633 height 32
type input "none"
click at [401, 584] on input "Yes" at bounding box center [405, 594] width 12 height 20
radio input "true"
click at [402, 609] on input "No" at bounding box center [405, 619] width 12 height 20
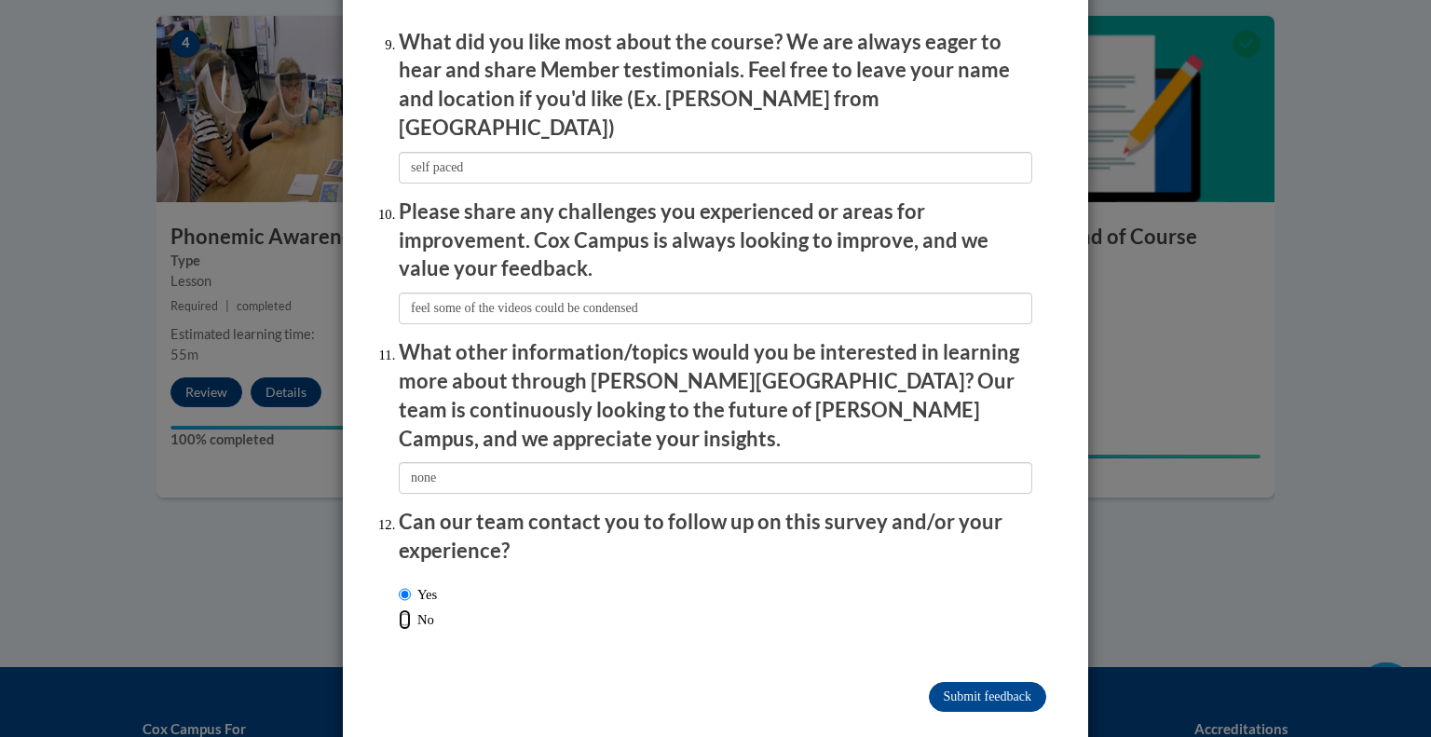
radio input "true"
click at [945, 682] on input "Submit feedback" at bounding box center [987, 697] width 117 height 30
